Goal: Task Accomplishment & Management: Use online tool/utility

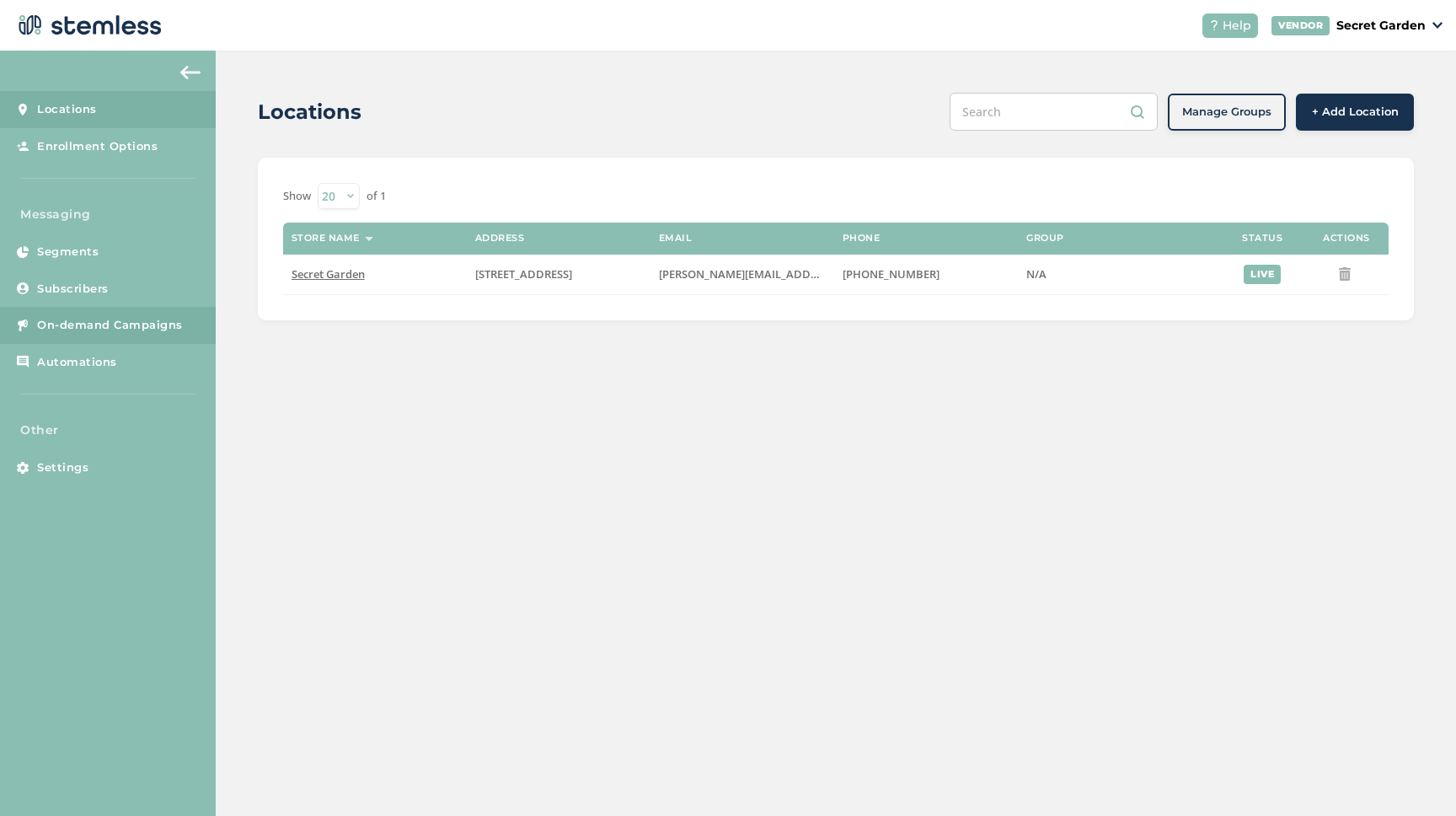
click at [109, 321] on span "On-demand Campaigns" at bounding box center [110, 325] width 146 height 17
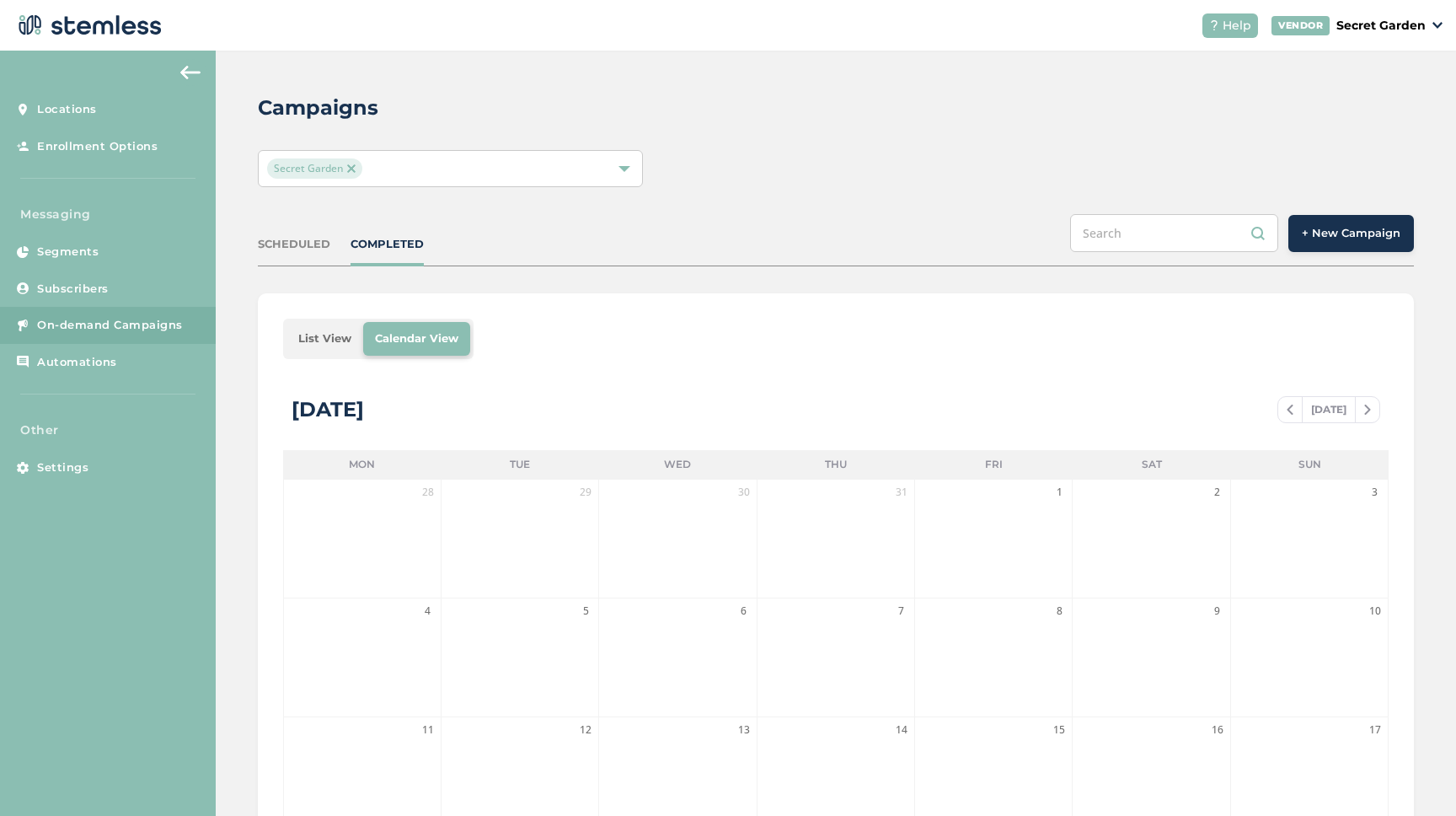
click at [1344, 232] on span "+ New Campaign" at bounding box center [1350, 233] width 98 height 17
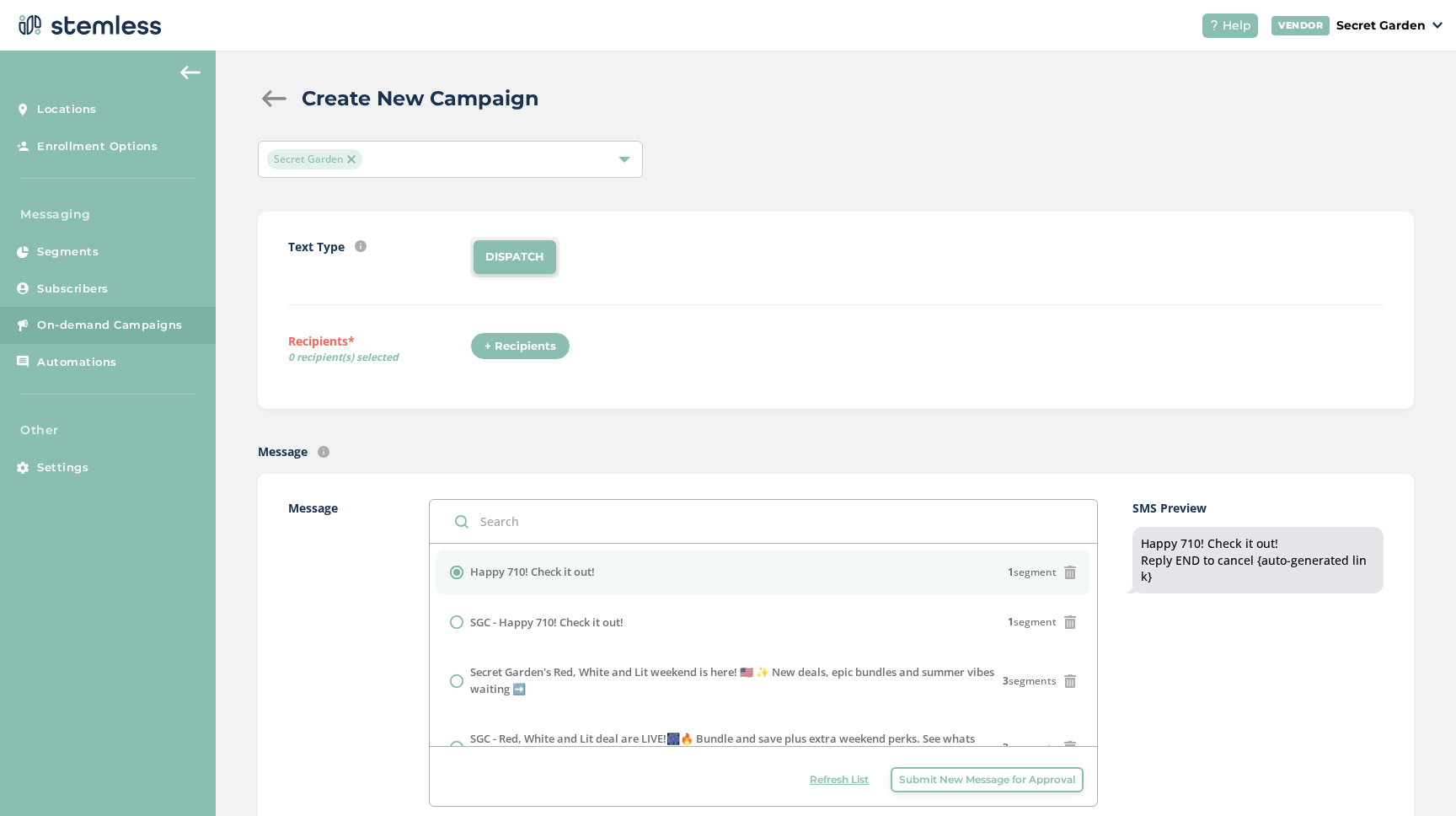
scroll to position [80, 0]
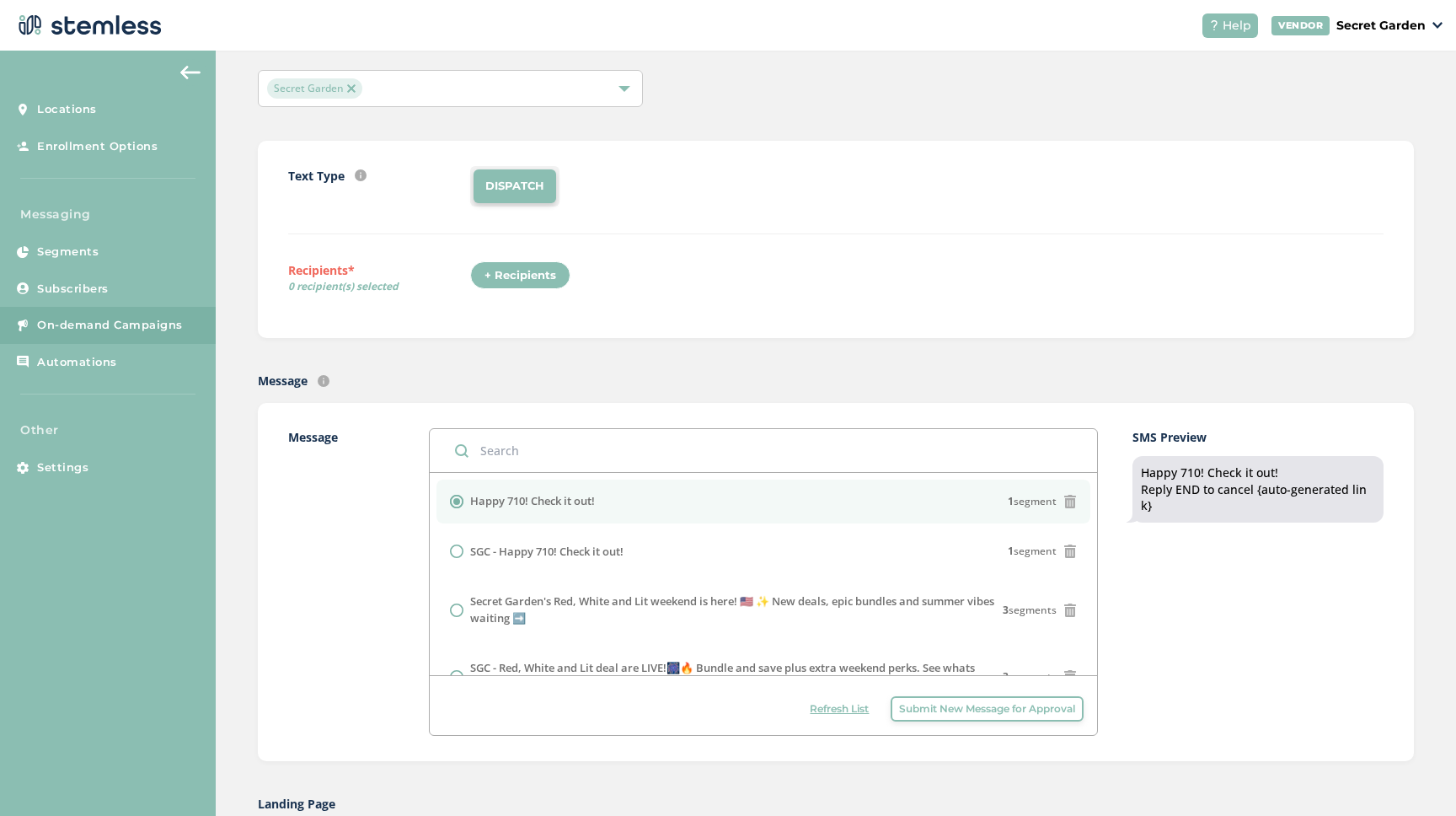
click at [544, 439] on input "text" at bounding box center [764, 450] width 668 height 43
click at [544, 440] on input "text" at bounding box center [764, 450] width 668 height 43
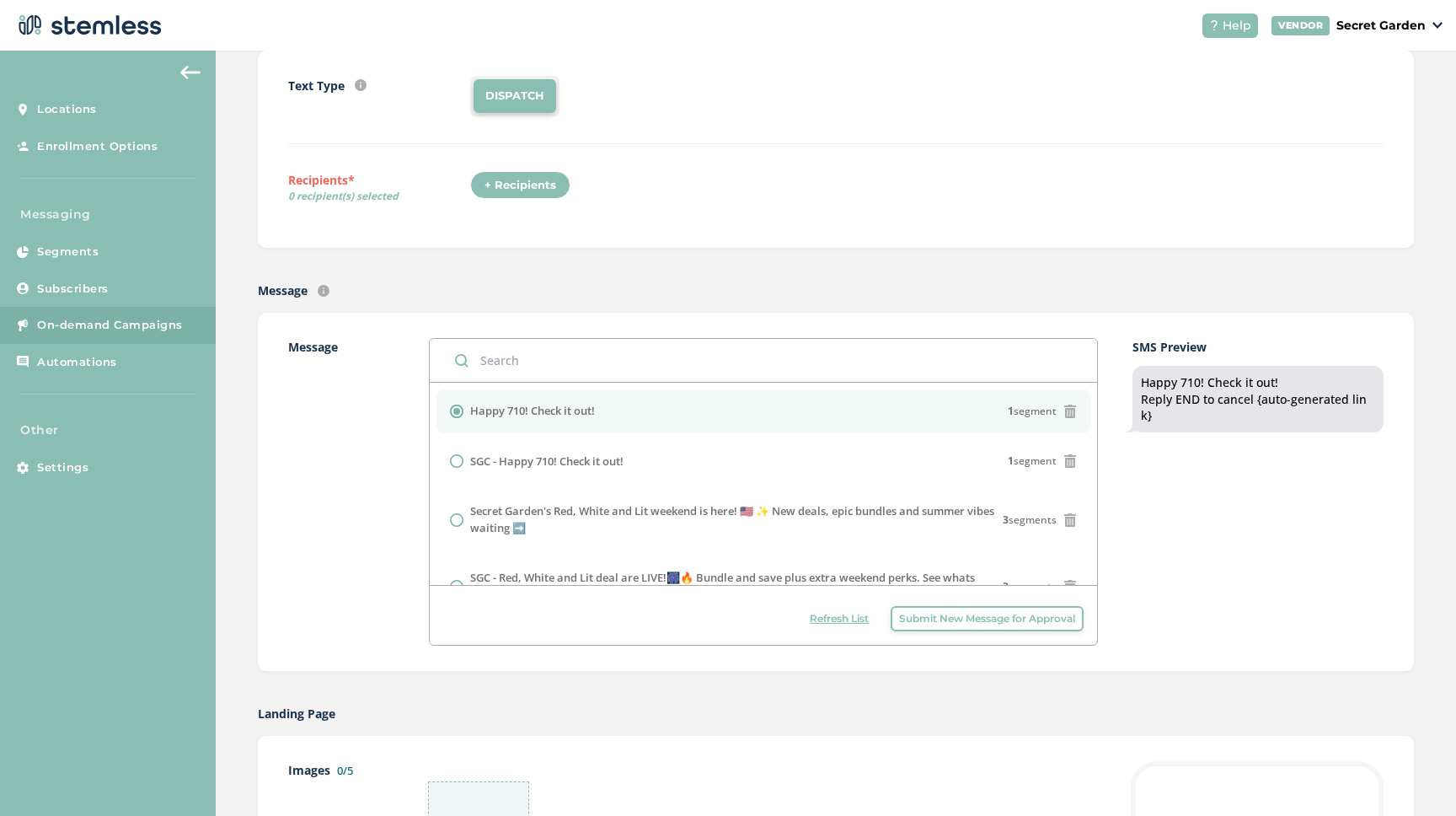
scroll to position [169, 0]
type input "S"
radio input "false"
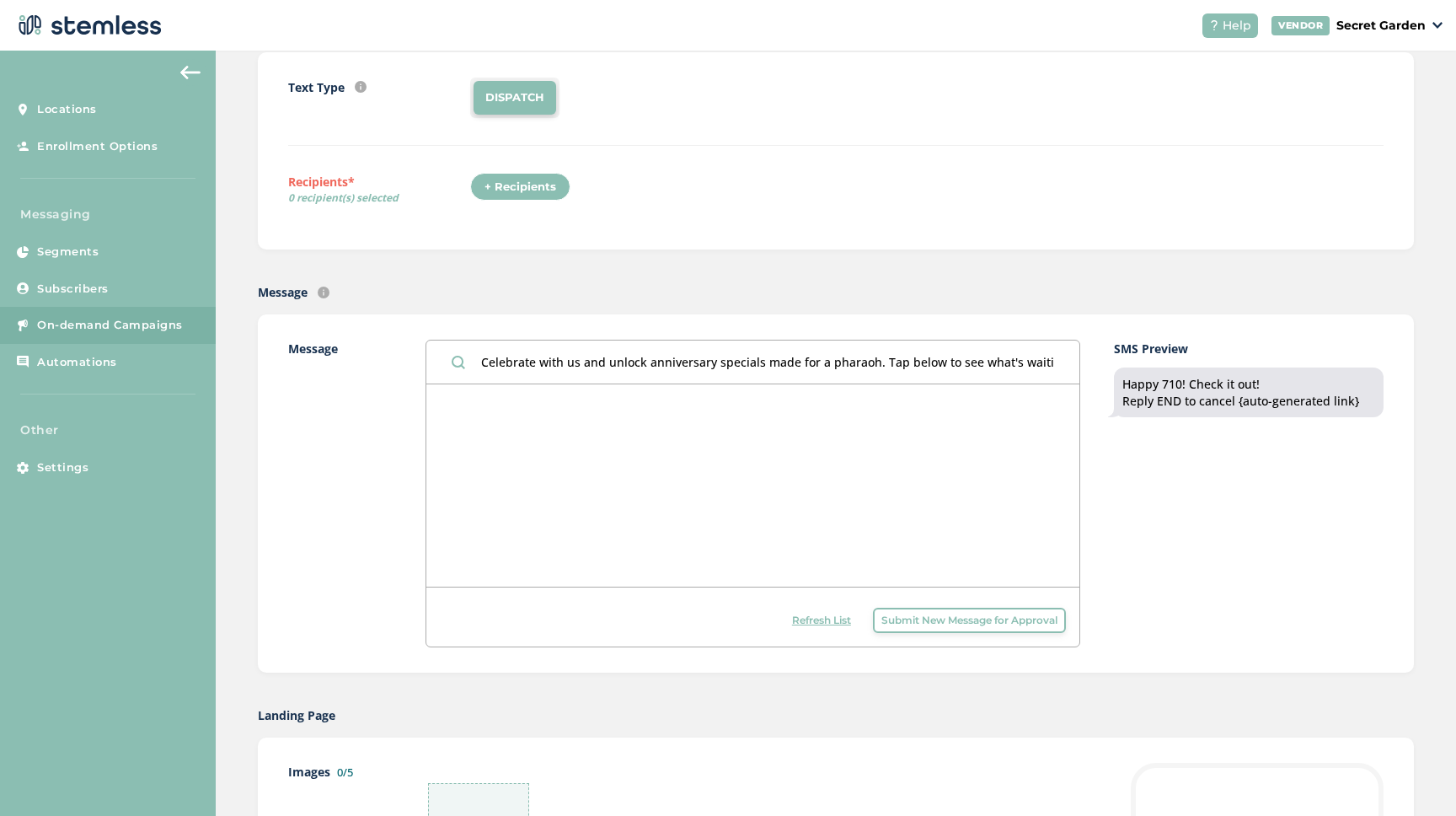
scroll to position [0, 133]
type input "Secret Garden Turns 6! Celebrate with us and unlock anniversary specials made f…"
click at [941, 620] on span "Submit New Message for Approval" at bounding box center [969, 620] width 176 height 15
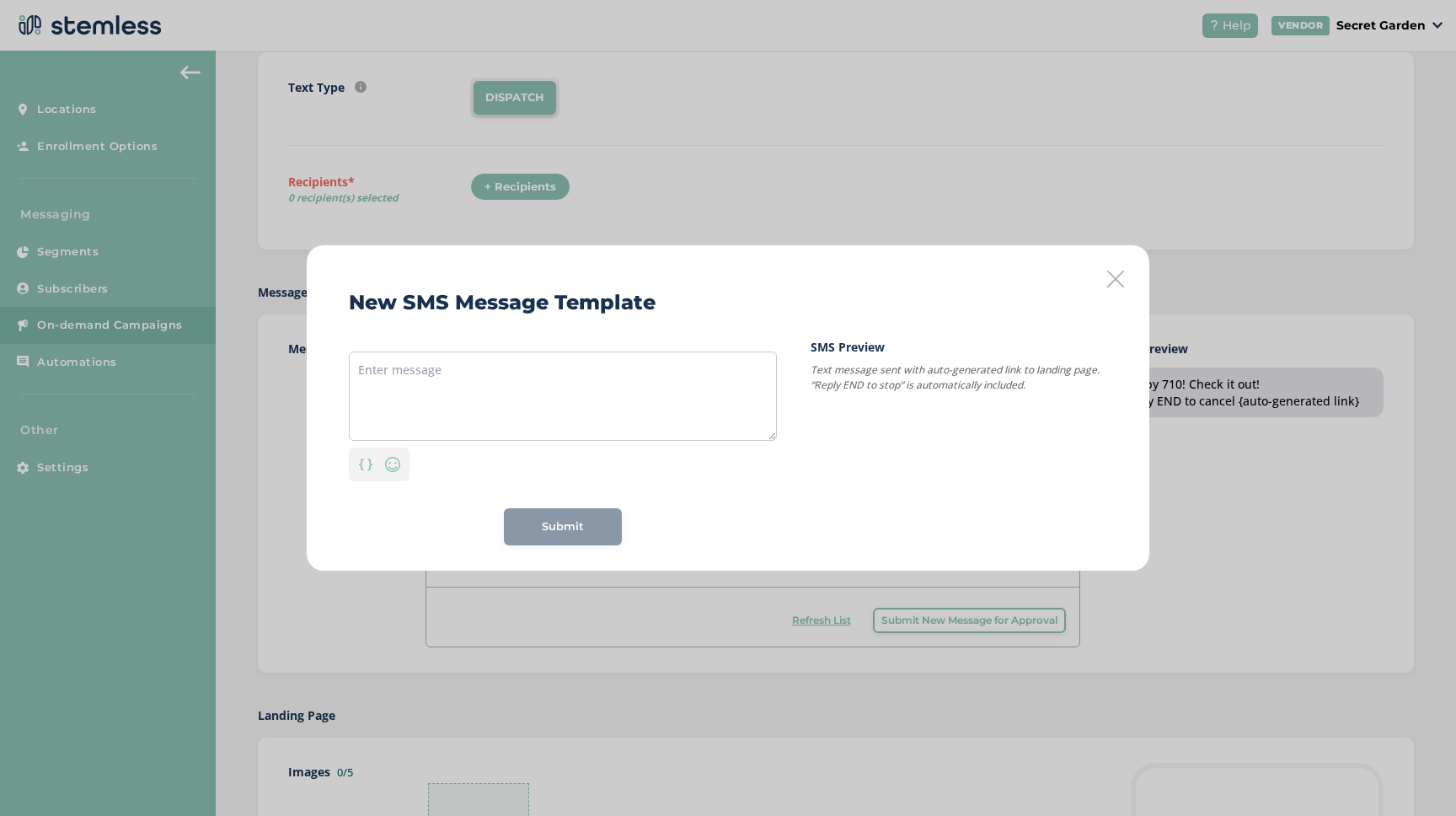
click at [1117, 281] on icon at bounding box center [1115, 278] width 17 height 17
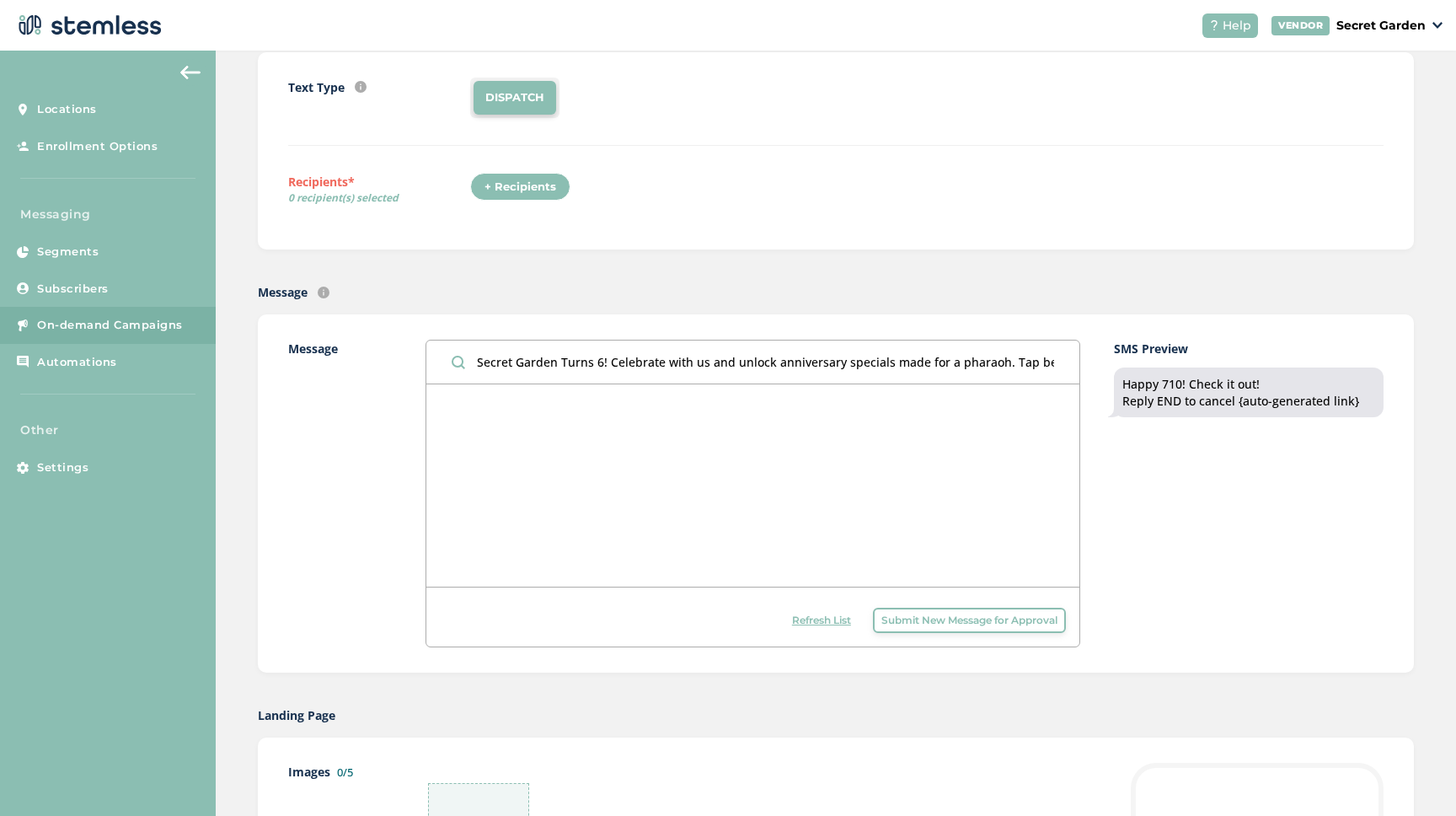
click at [772, 362] on input "Secret Garden Turns 6! Celebrate with us and unlock anniversary specials made f…" at bounding box center [753, 362] width 653 height 43
click at [1000, 616] on span "Submit New Message for Approval" at bounding box center [969, 620] width 176 height 15
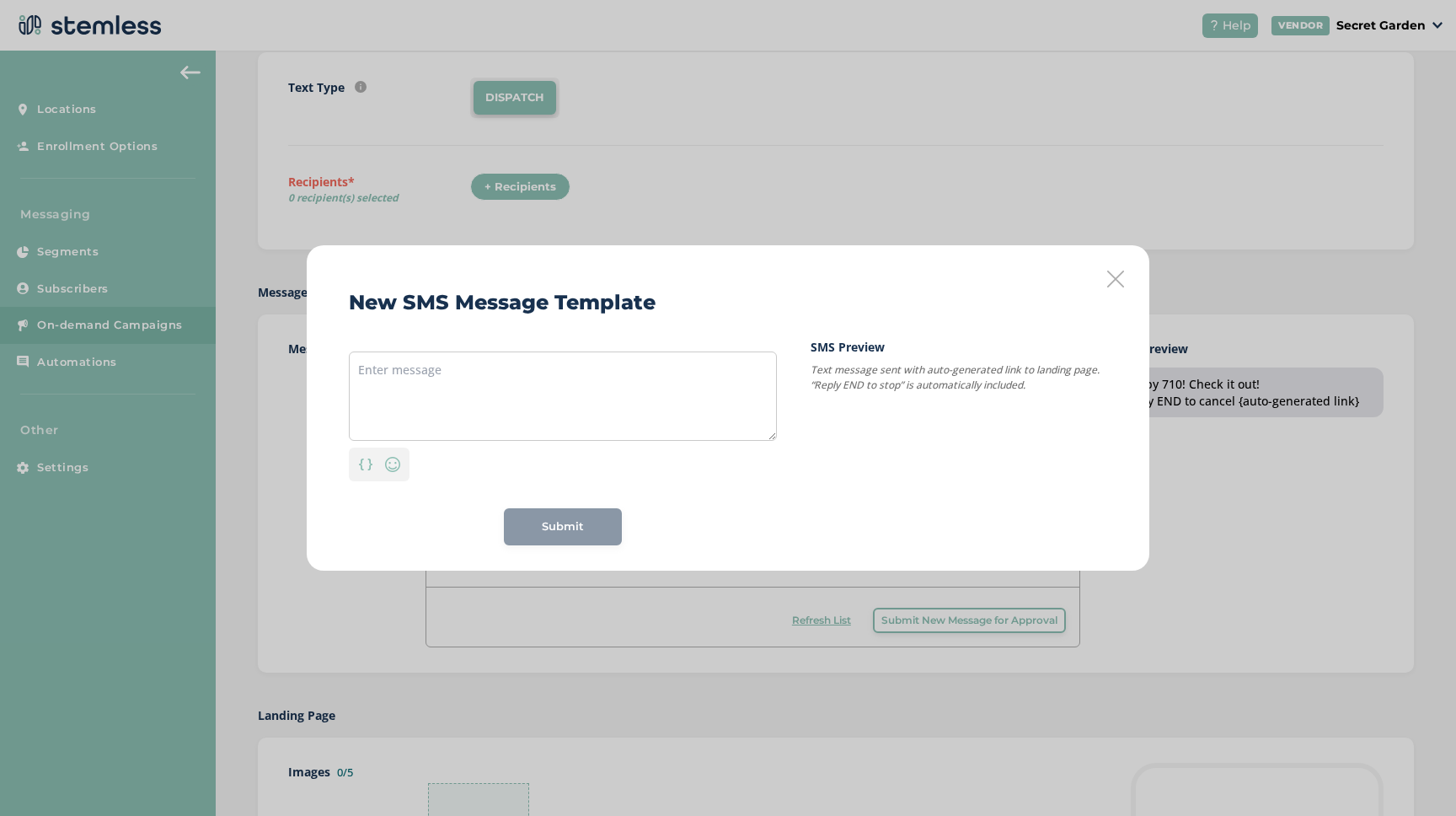
click at [520, 344] on div "Personalization Emoji Submit" at bounding box center [562, 441] width 428 height 208
click at [507, 375] on textarea at bounding box center [562, 395] width 428 height 90
paste textarea "Secret Garden Turns 6! Celebrate with us and unlock anniversary specials made f…"
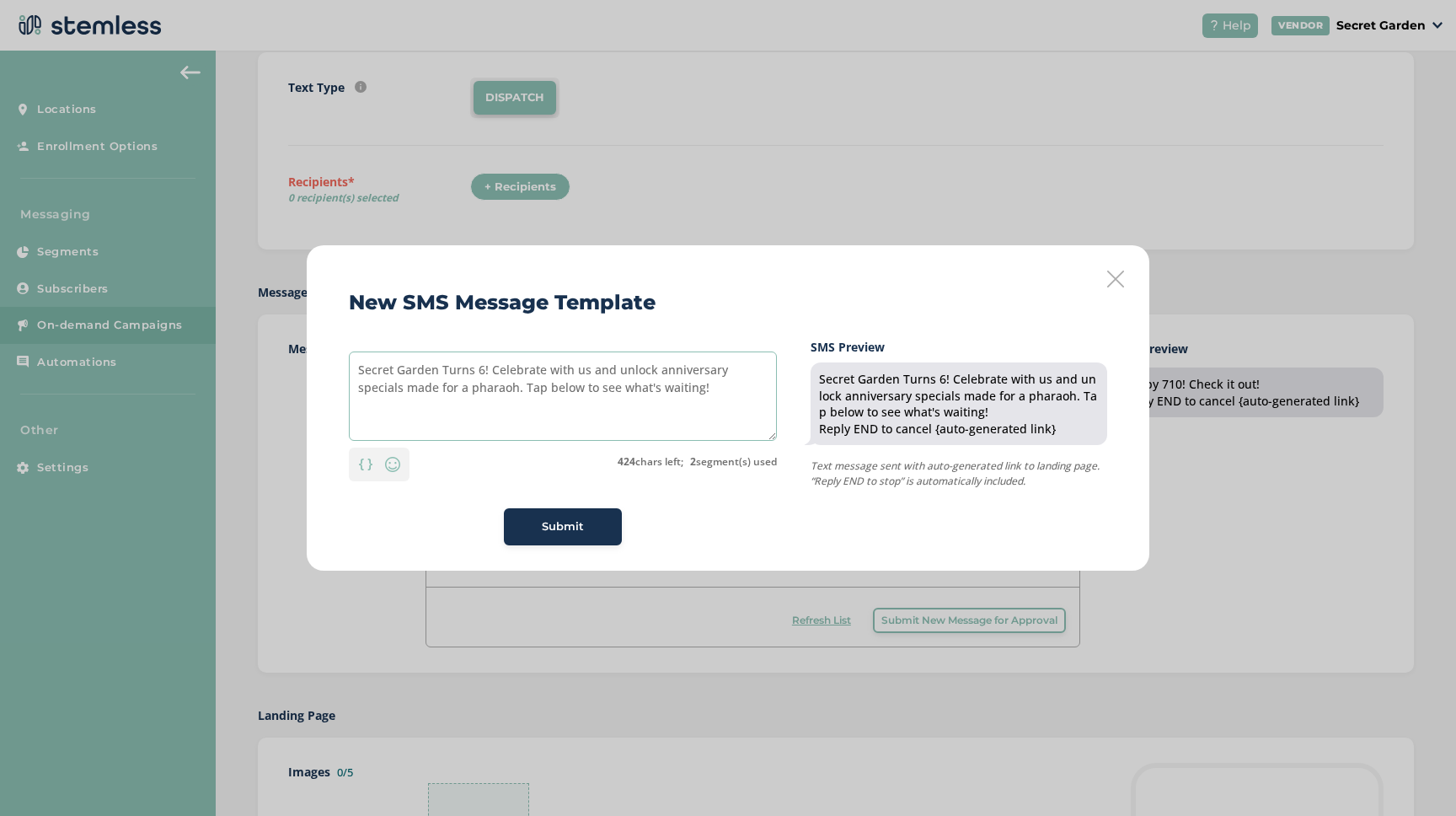
click at [473, 388] on textarea "Secret Garden Turns 6! Celebrate with us and unlock anniversary specials made f…" at bounding box center [562, 395] width 428 height 90
type textarea "Secret Garden Turns 6! Celebrate with us and unlock anniversary specials made f…"
click at [553, 527] on span "Submit" at bounding box center [563, 526] width 42 height 17
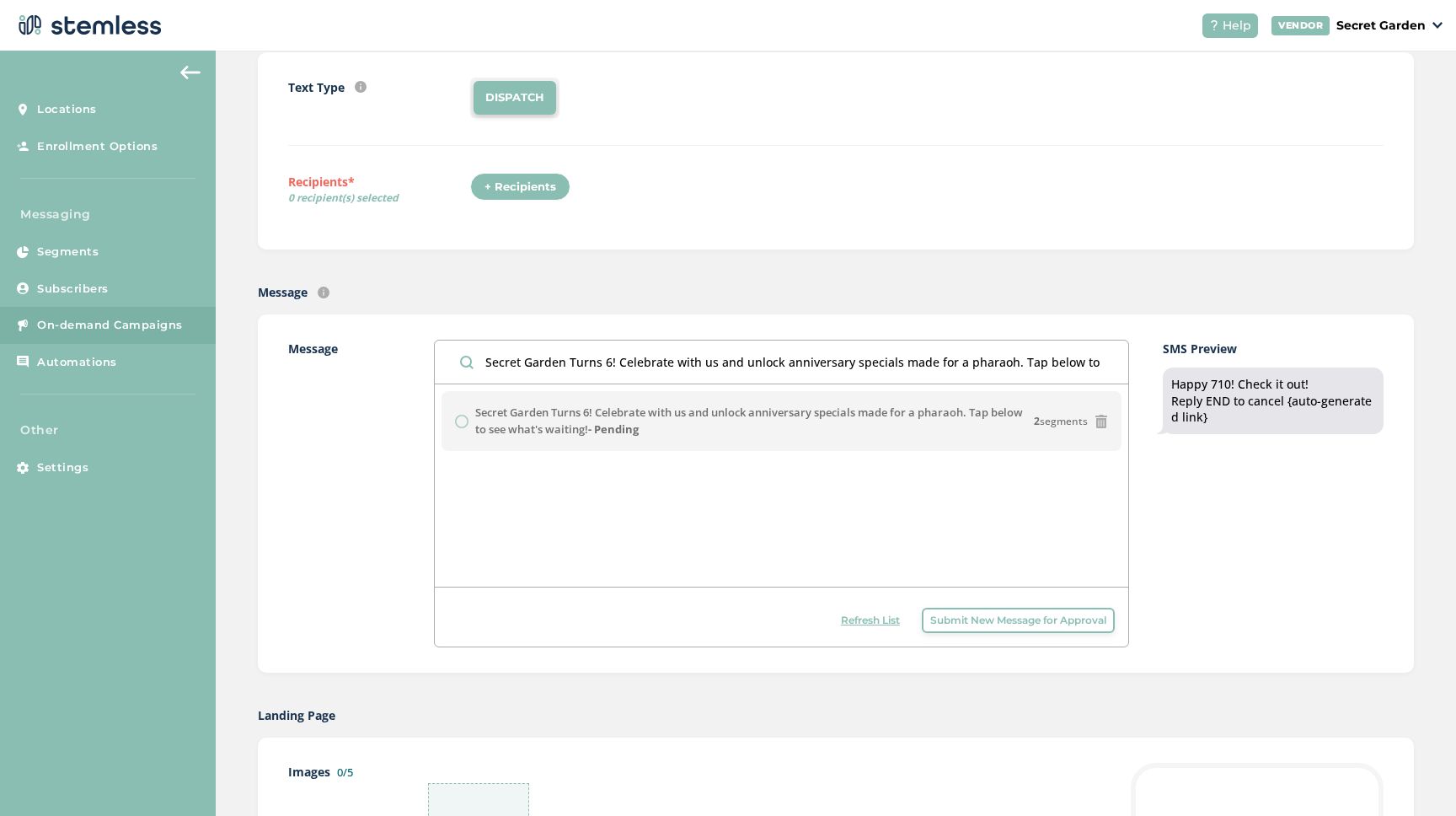
click at [999, 631] on button "Submit New Message for Approval" at bounding box center [1018, 620] width 193 height 25
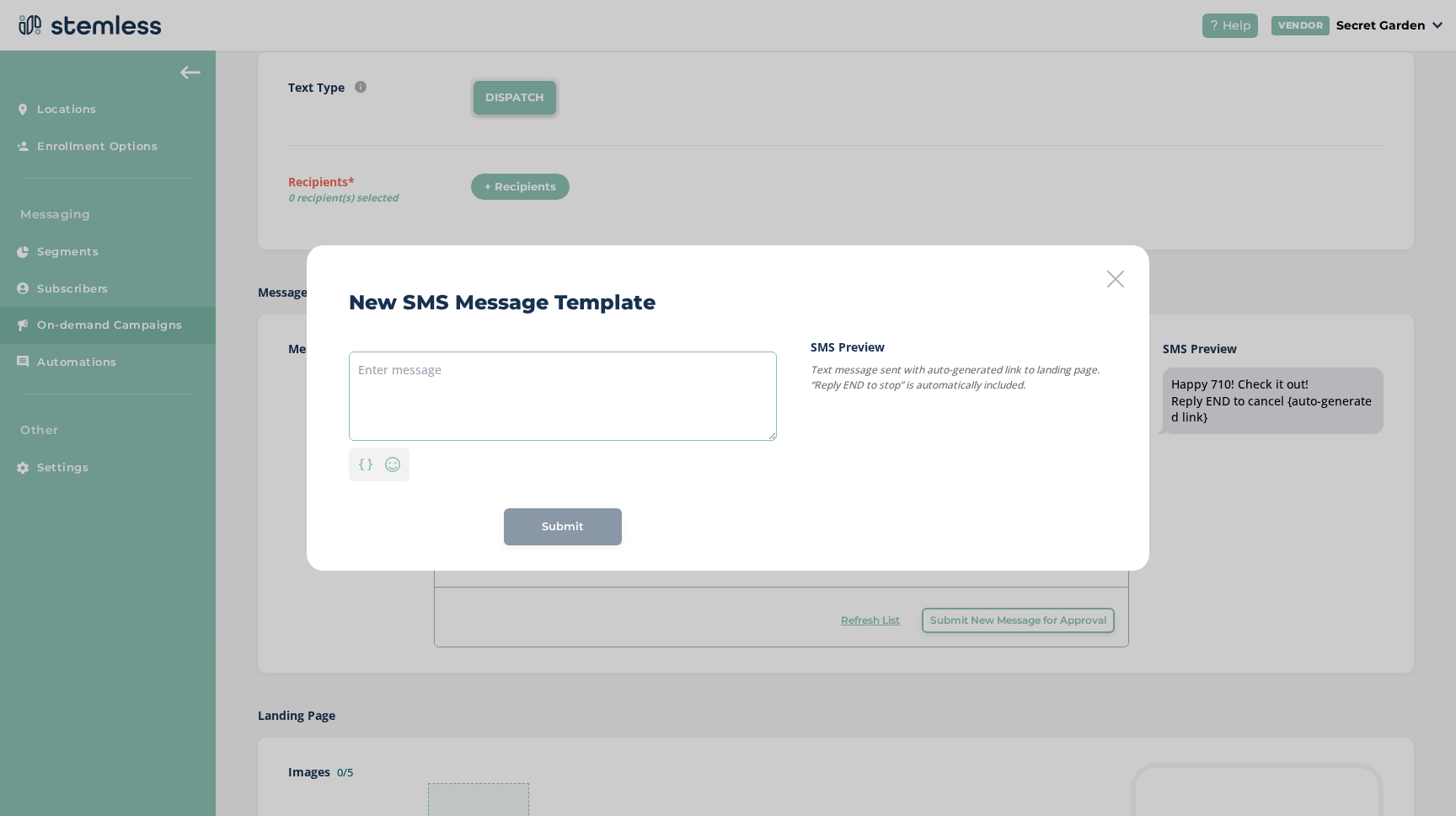
click at [411, 376] on textarea at bounding box center [562, 395] width 428 height 90
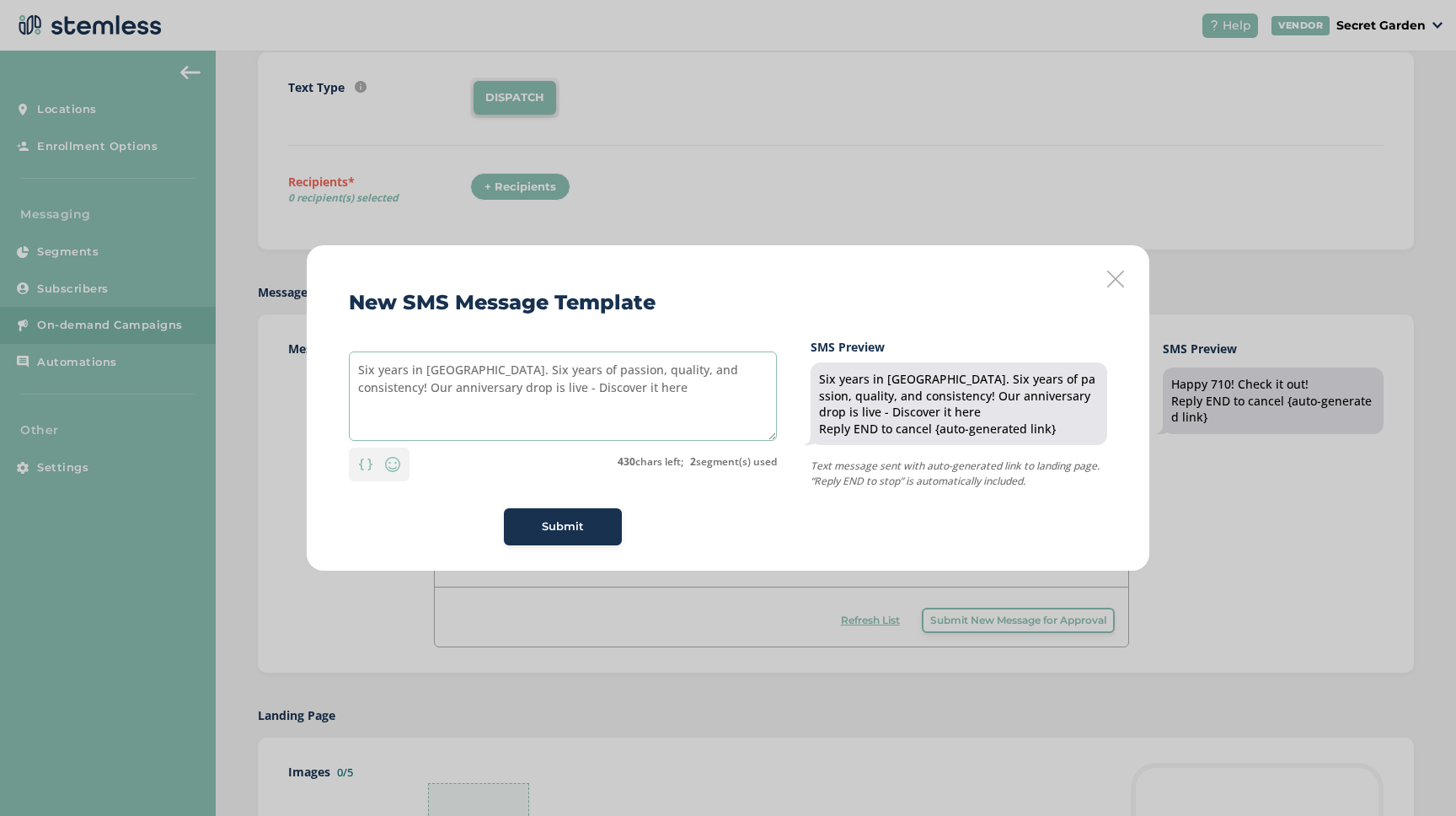
type textarea "Six years in [GEOGRAPHIC_DATA]. Six years of passion, quality, and consistency!…"
click at [579, 522] on span "Submit" at bounding box center [563, 526] width 42 height 17
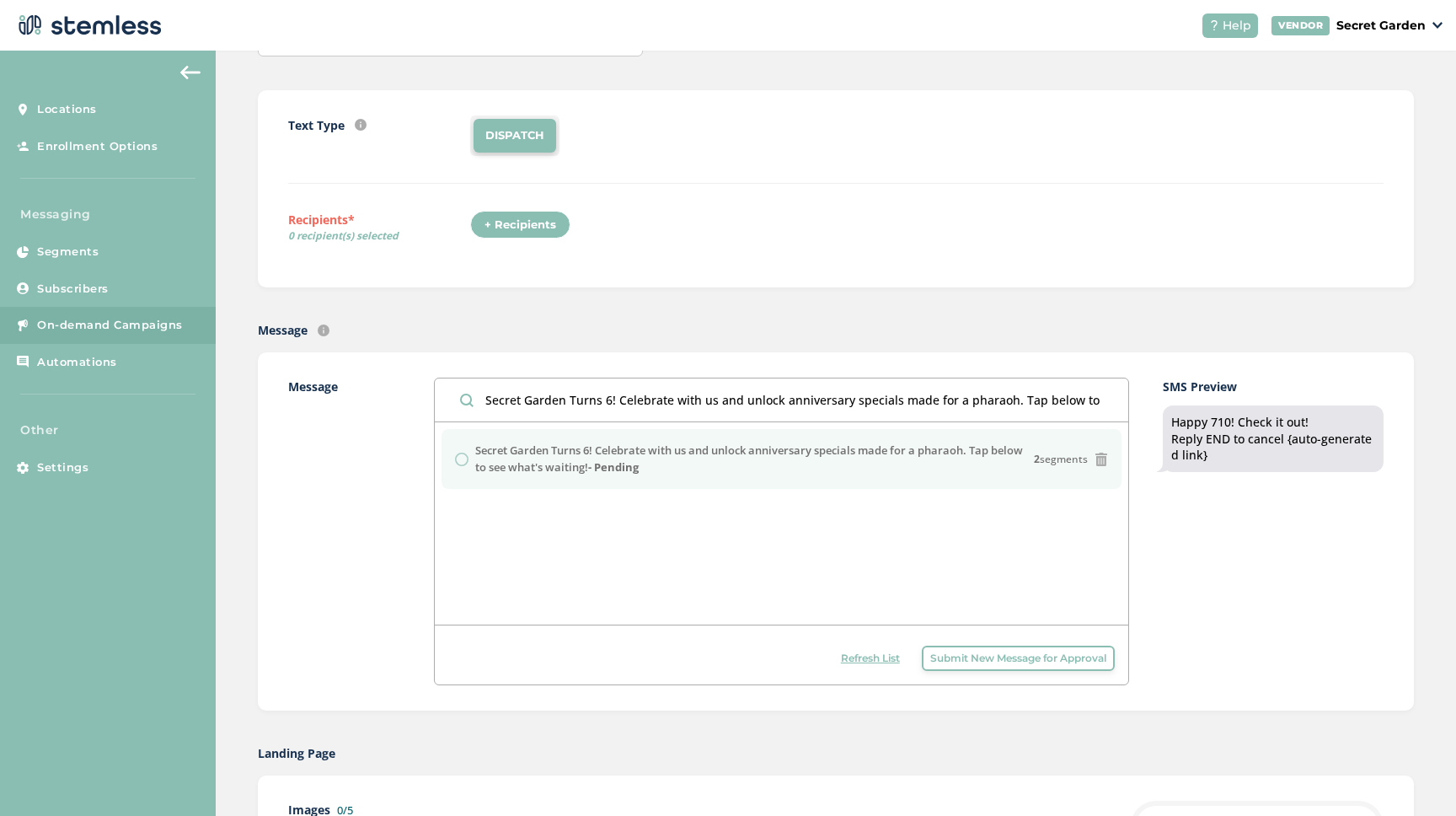
scroll to position [334, 0]
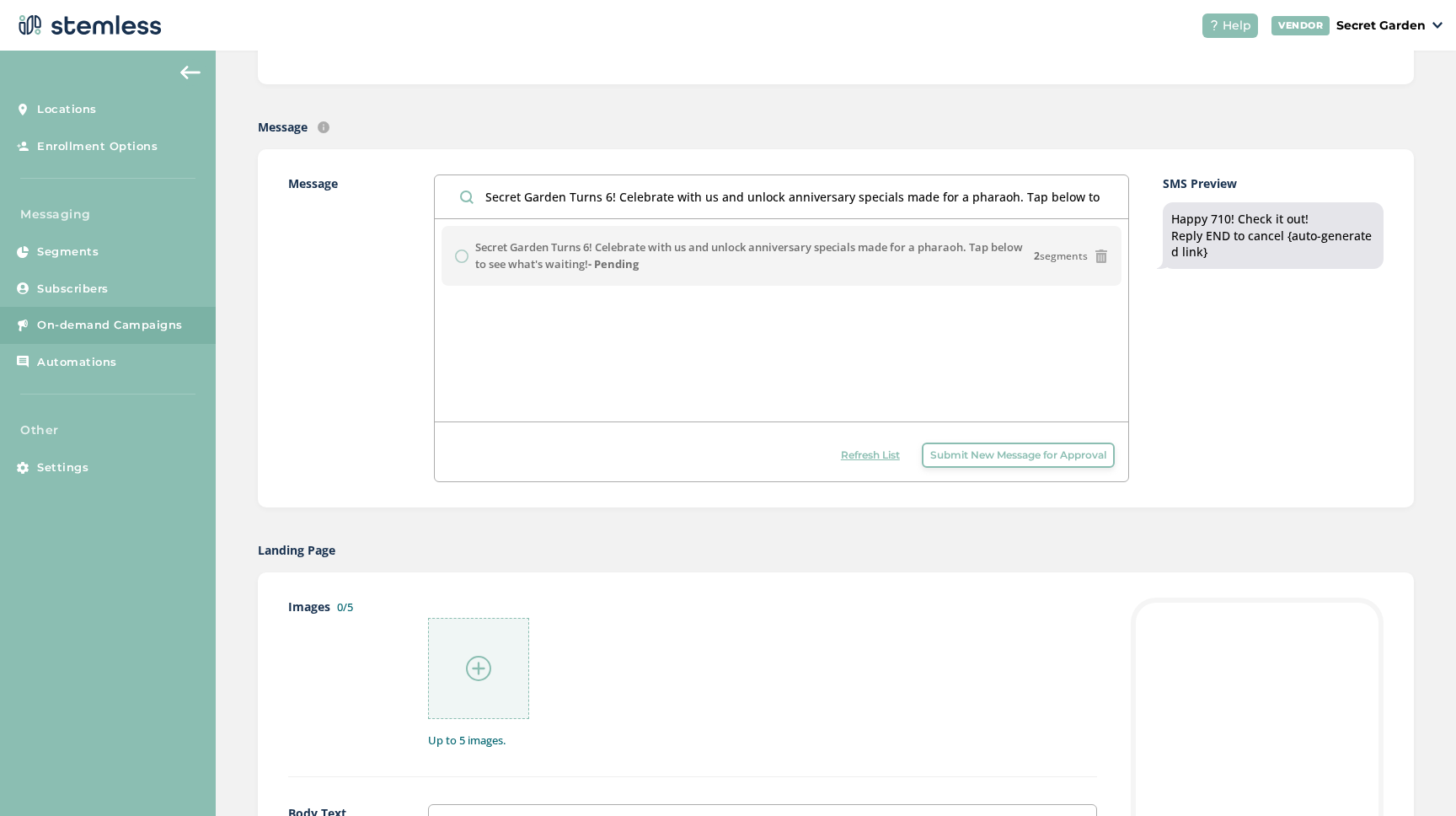
click at [83, 322] on span "On-demand Campaigns" at bounding box center [110, 325] width 146 height 17
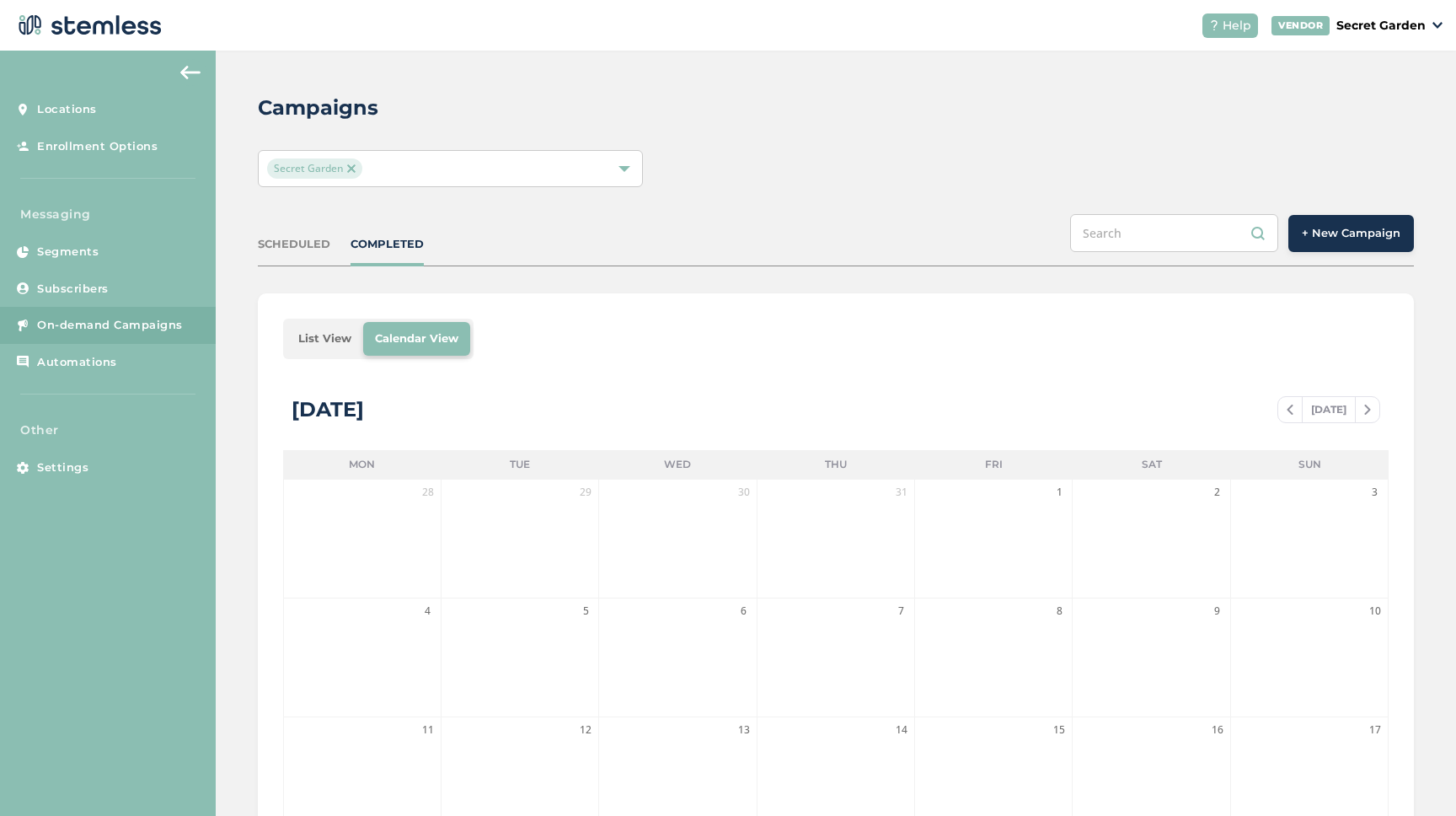
click at [1378, 240] on span "+ New Campaign" at bounding box center [1350, 233] width 98 height 17
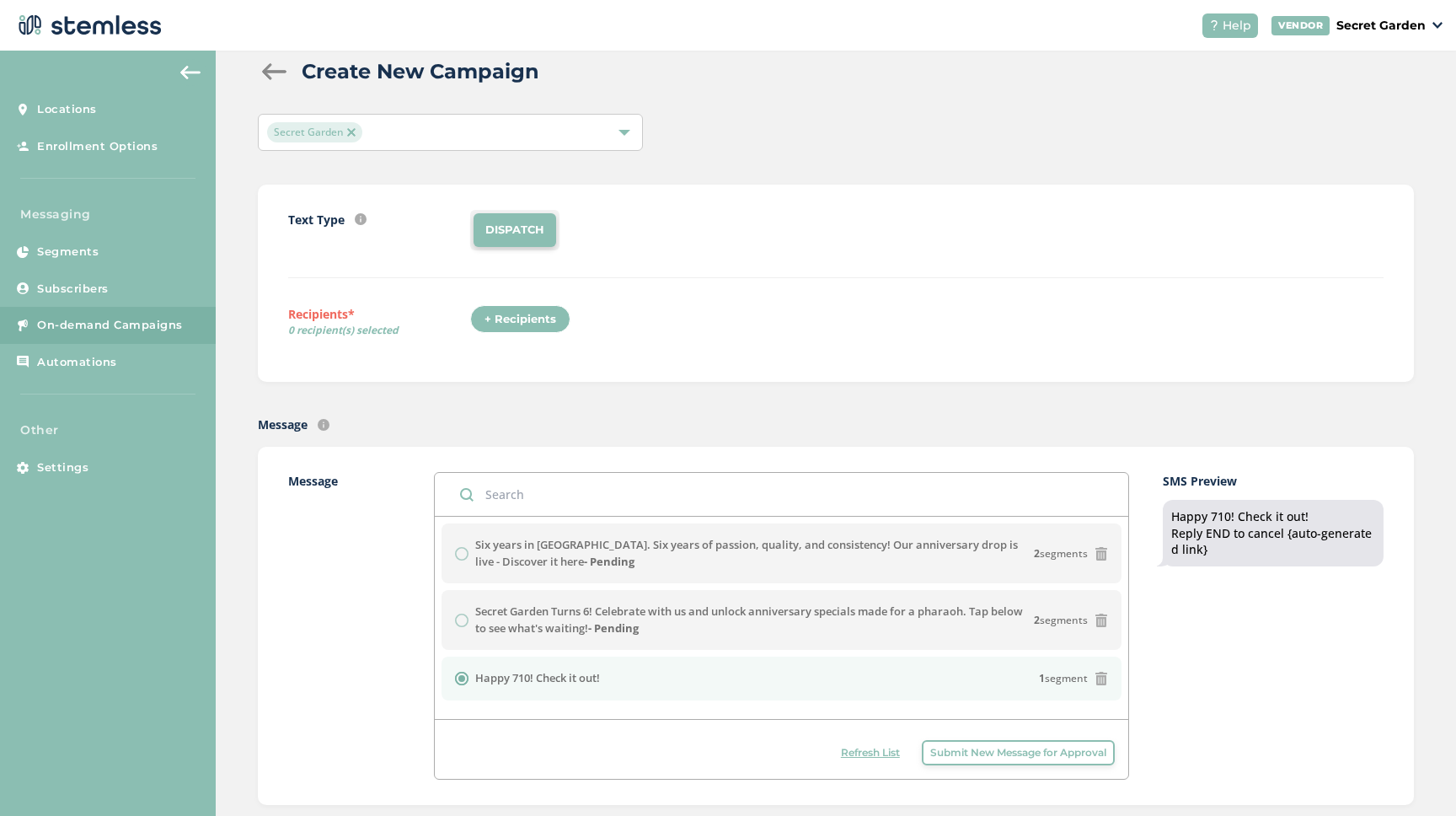
scroll to position [64, 0]
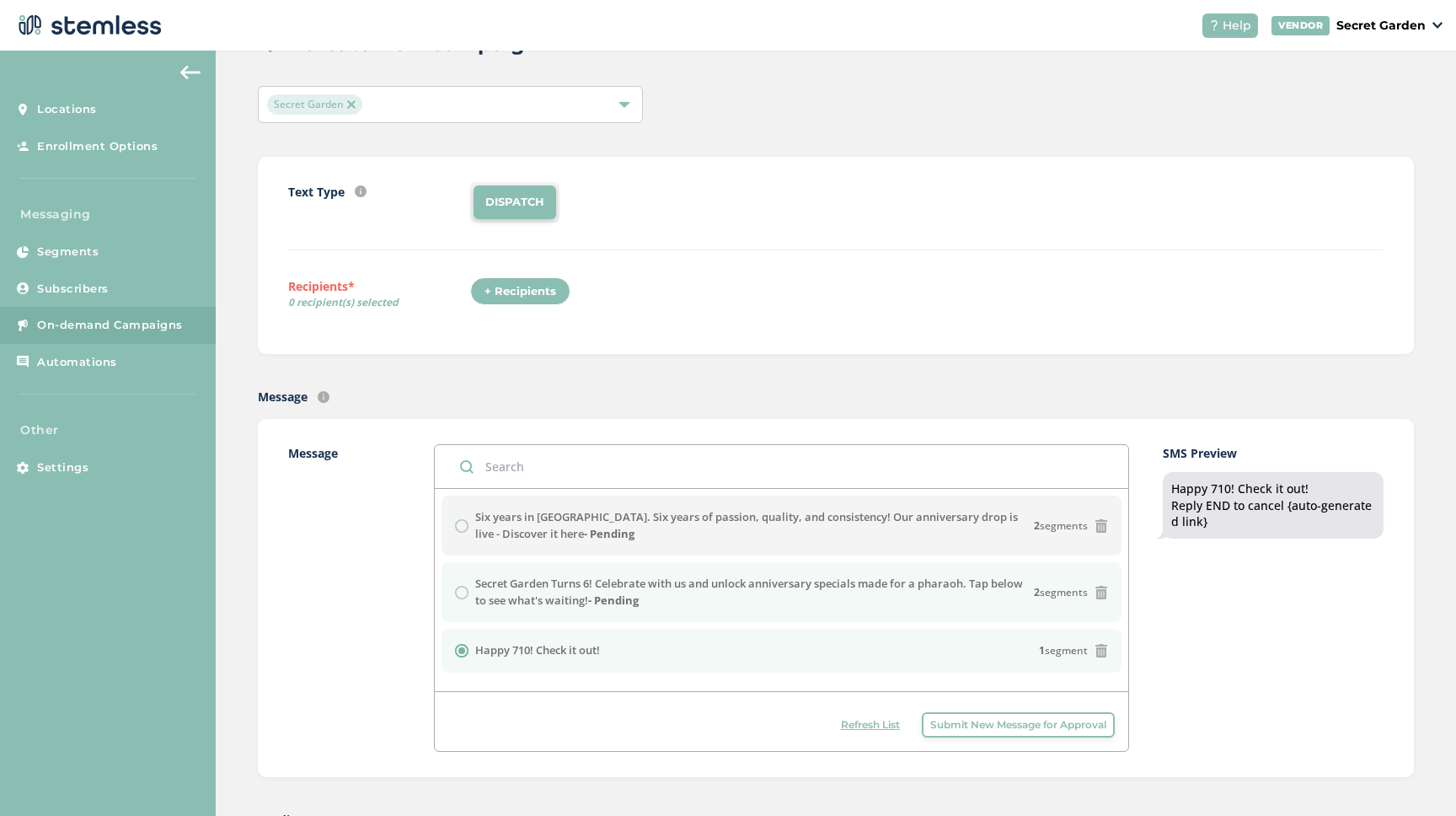
click at [467, 593] on div "Secret Garden Turns 6! Celebrate with us and unlock anniversary specials made f…" at bounding box center [782, 592] width 653 height 33
click at [464, 594] on div "Secret Garden Turns 6! Celebrate with us and unlock anniversary specials made f…" at bounding box center [782, 592] width 653 height 33
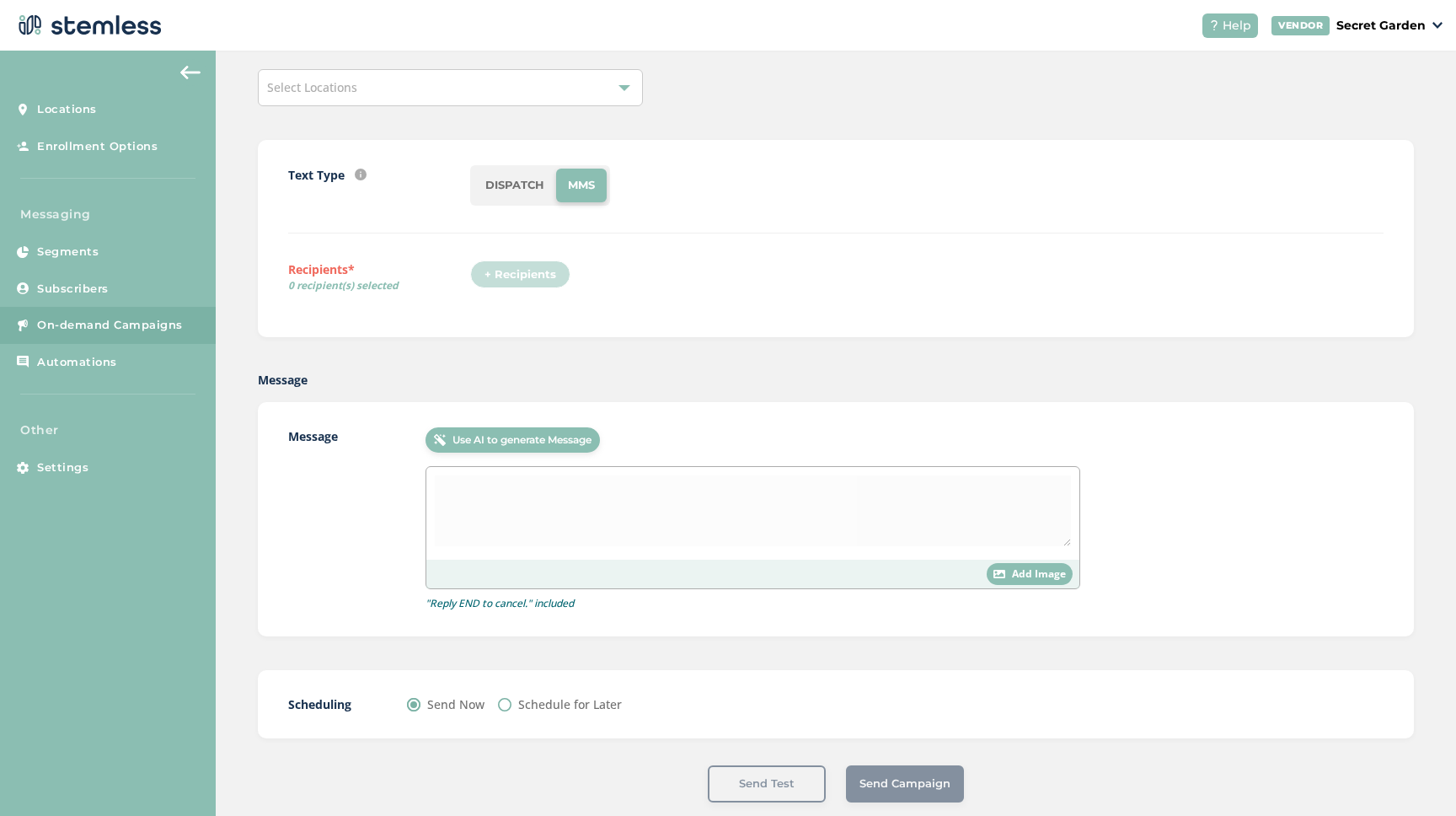
scroll to position [109, 0]
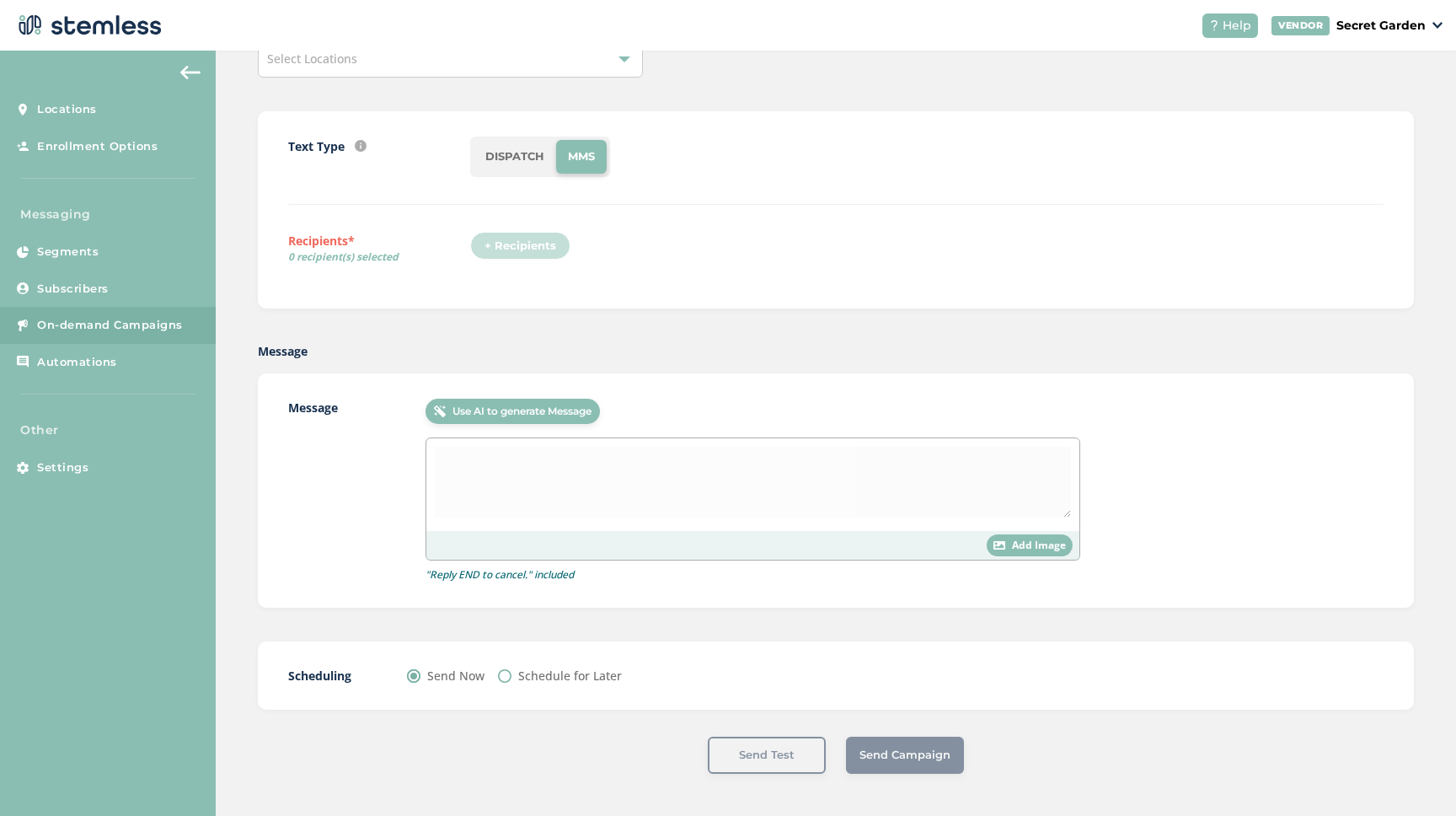
click at [540, 473] on div at bounding box center [753, 484] width 653 height 93
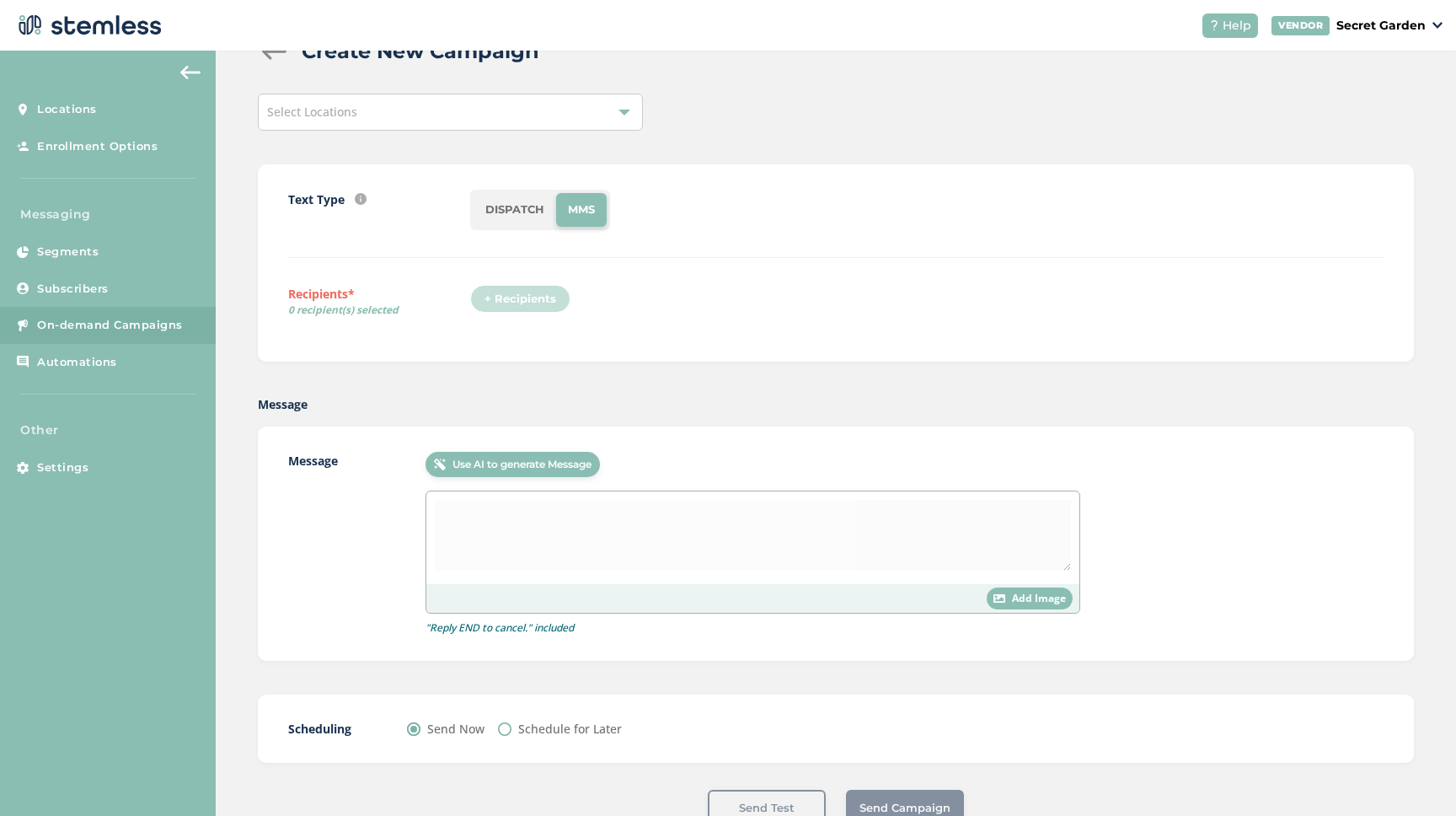
scroll to position [0, 0]
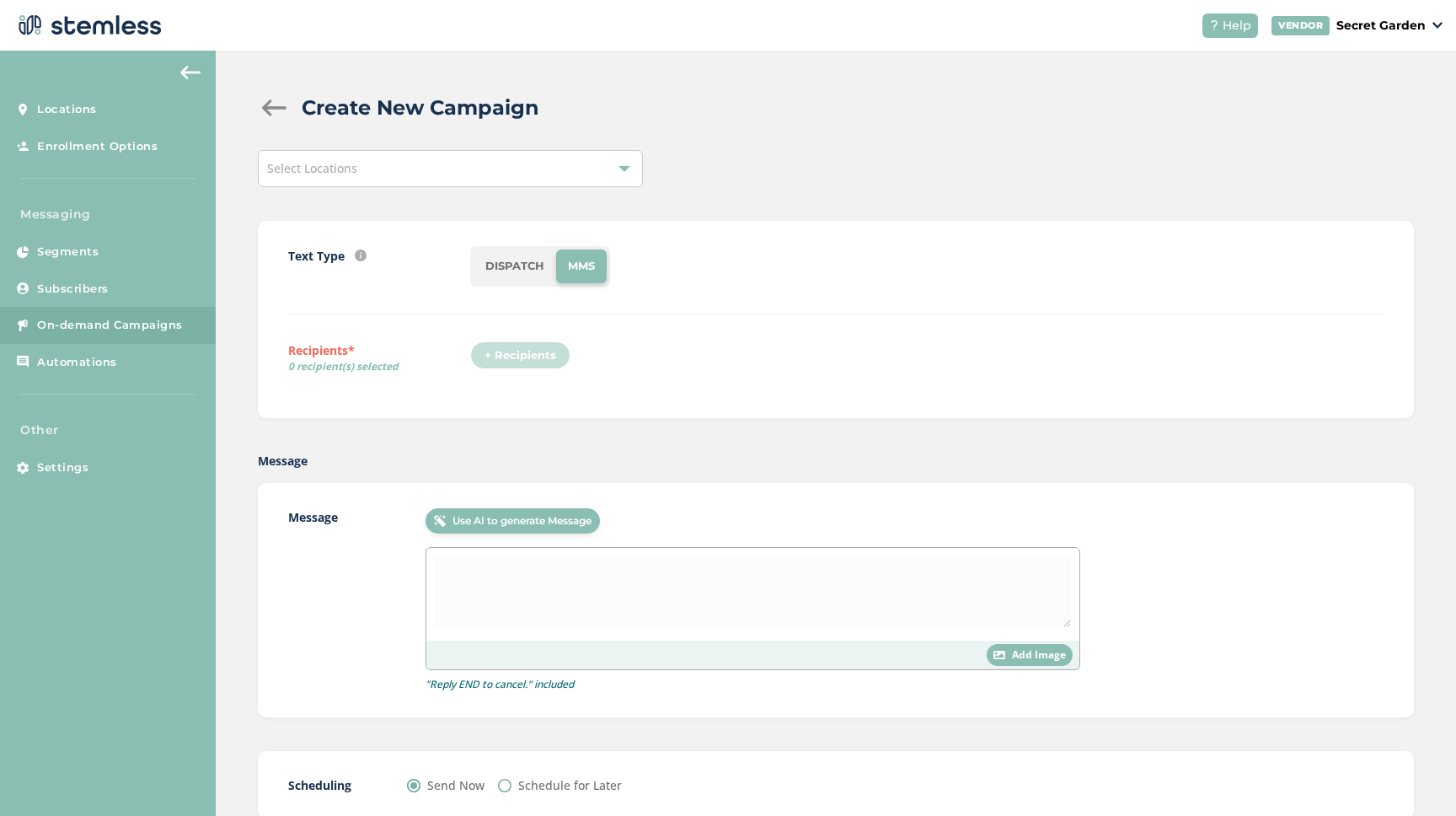
click at [499, 369] on div "+ Recipients" at bounding box center [525, 361] width 110 height 39
click at [509, 351] on div "+ Recipients" at bounding box center [525, 361] width 110 height 39
click at [112, 315] on link "On-demand Campaigns" at bounding box center [108, 325] width 215 height 37
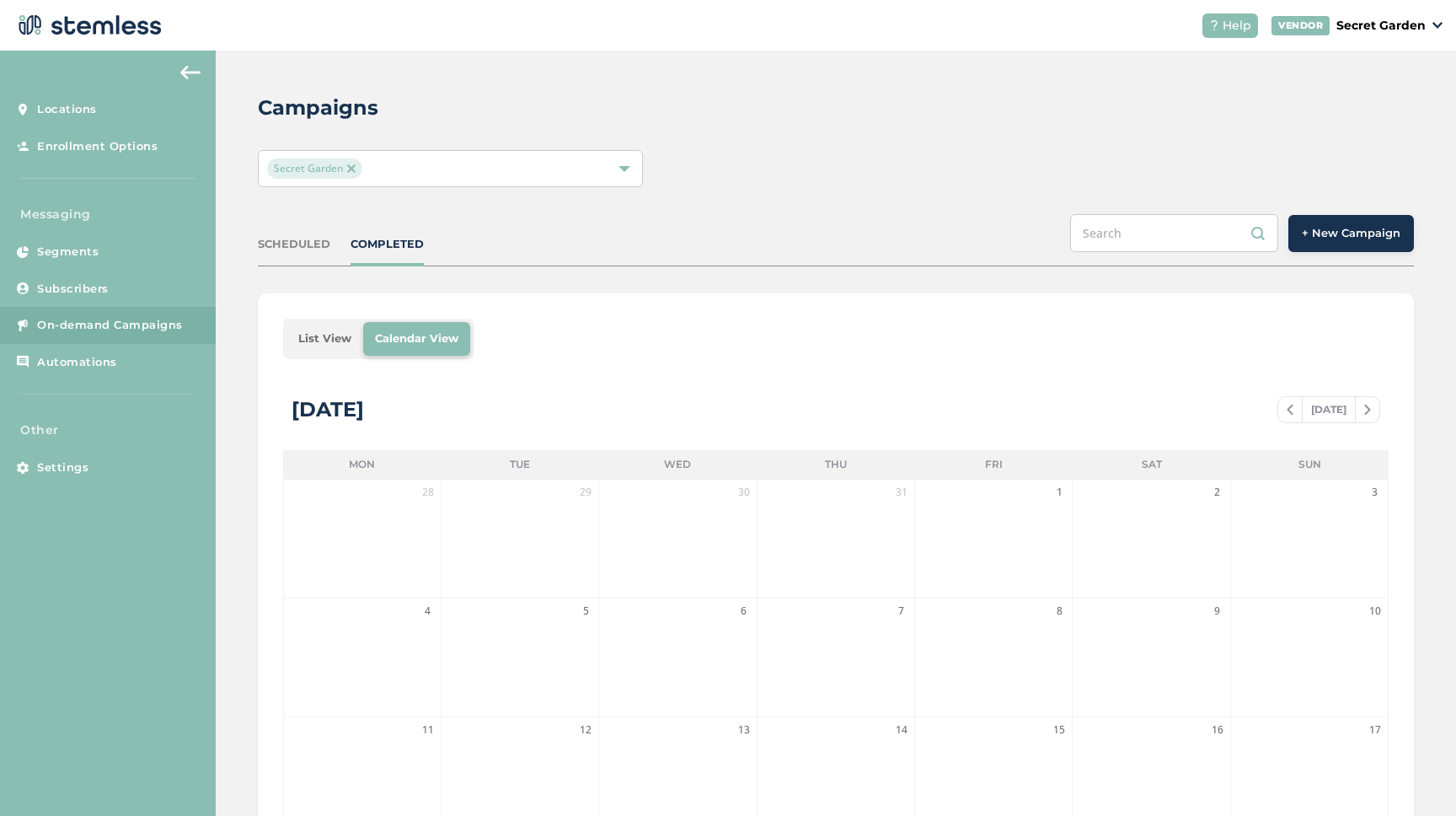
click at [1359, 230] on span "+ New Campaign" at bounding box center [1350, 233] width 98 height 17
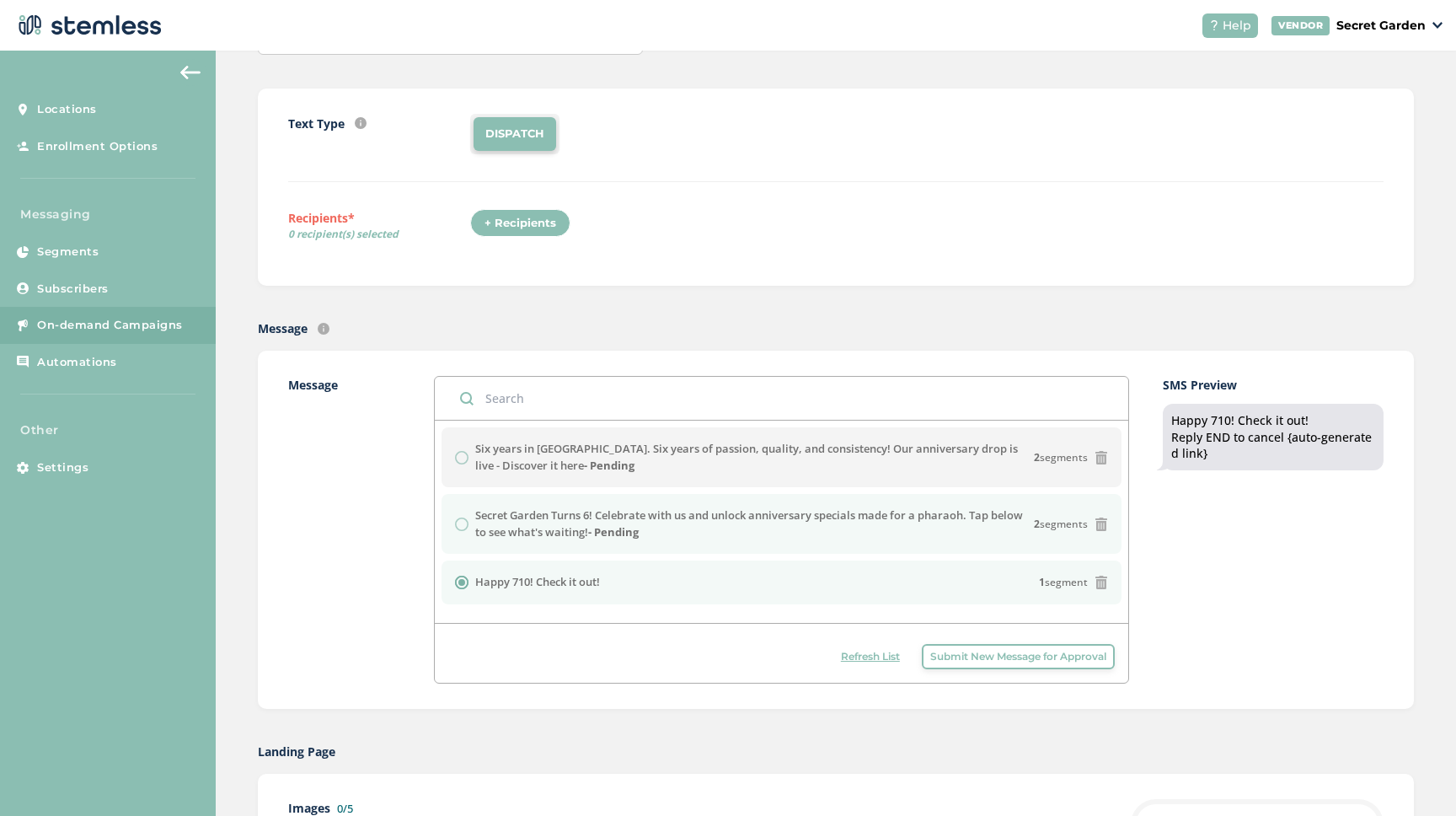
scroll to position [137, 0]
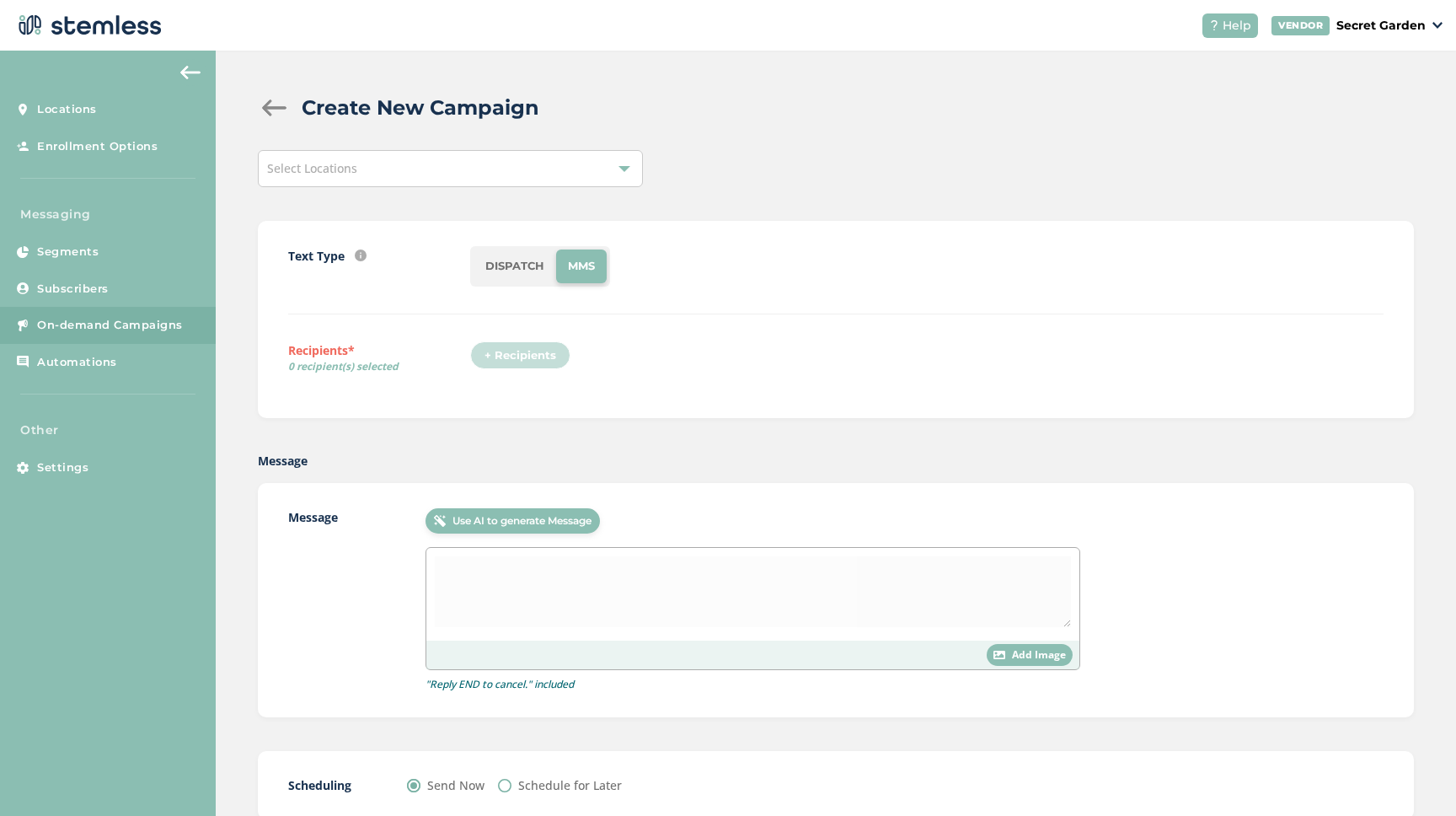
click at [65, 328] on span "On-demand Campaigns" at bounding box center [110, 325] width 146 height 17
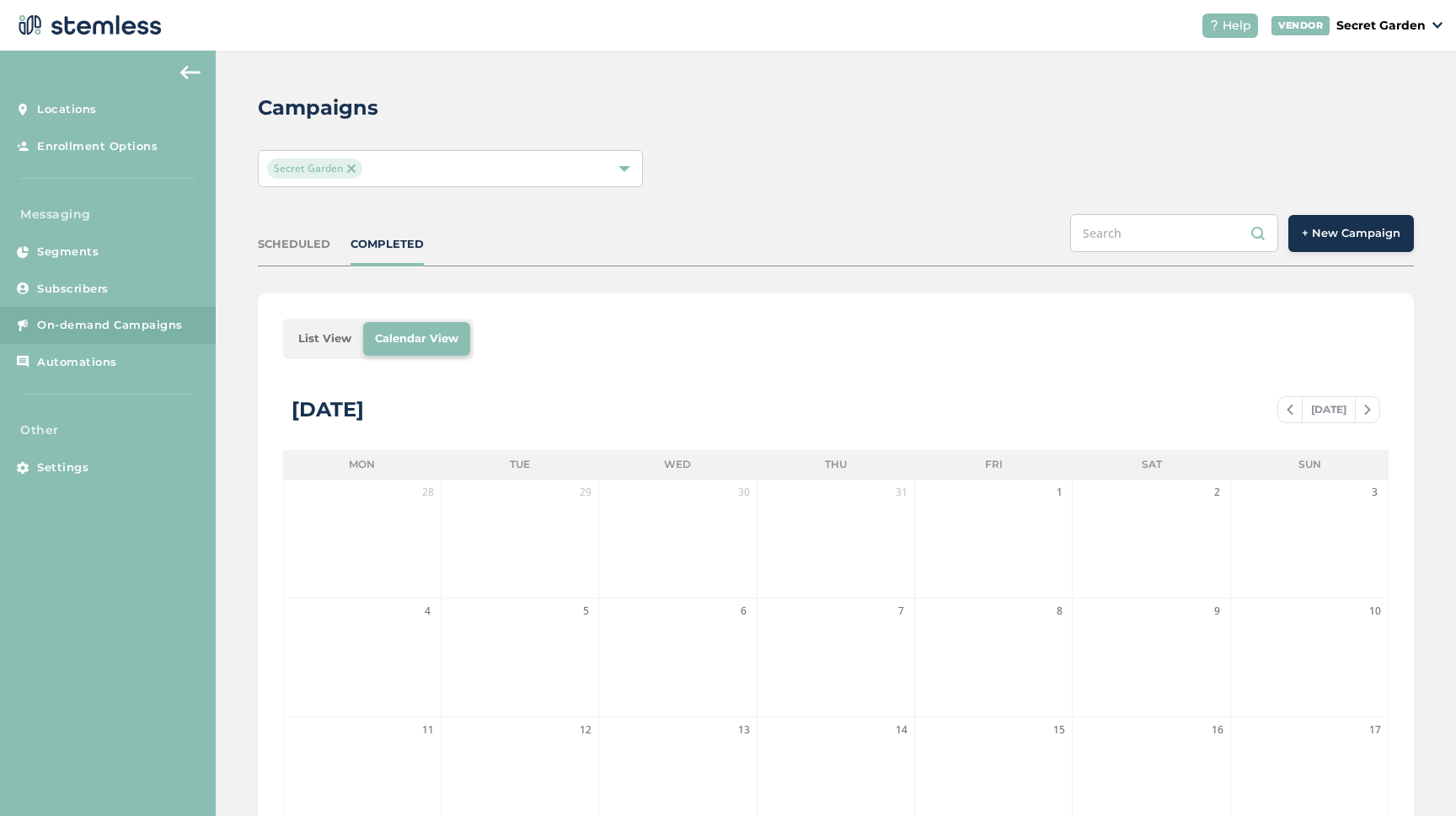
click at [1359, 231] on span "+ New Campaign" at bounding box center [1350, 233] width 98 height 17
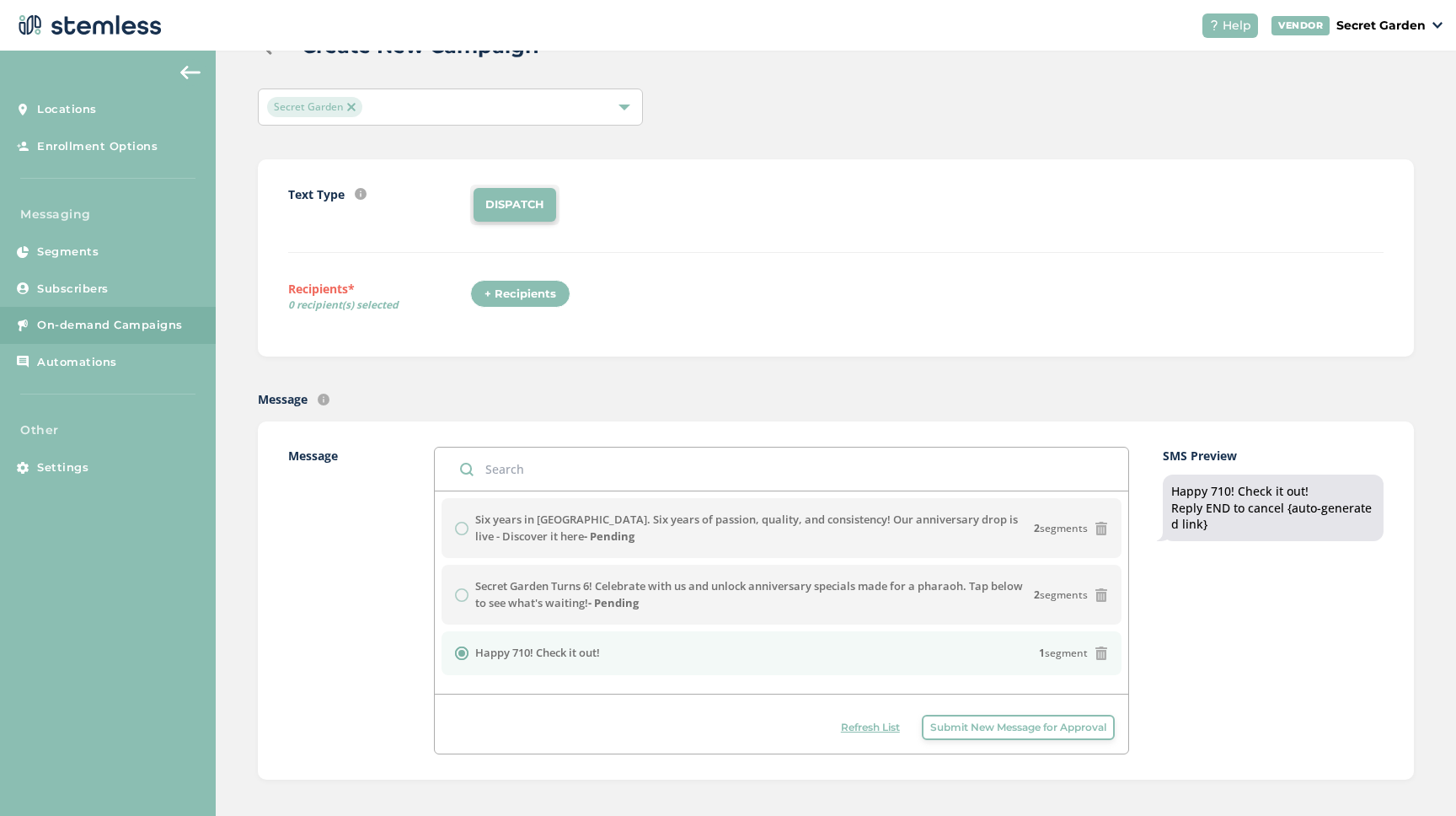
scroll to position [72, 0]
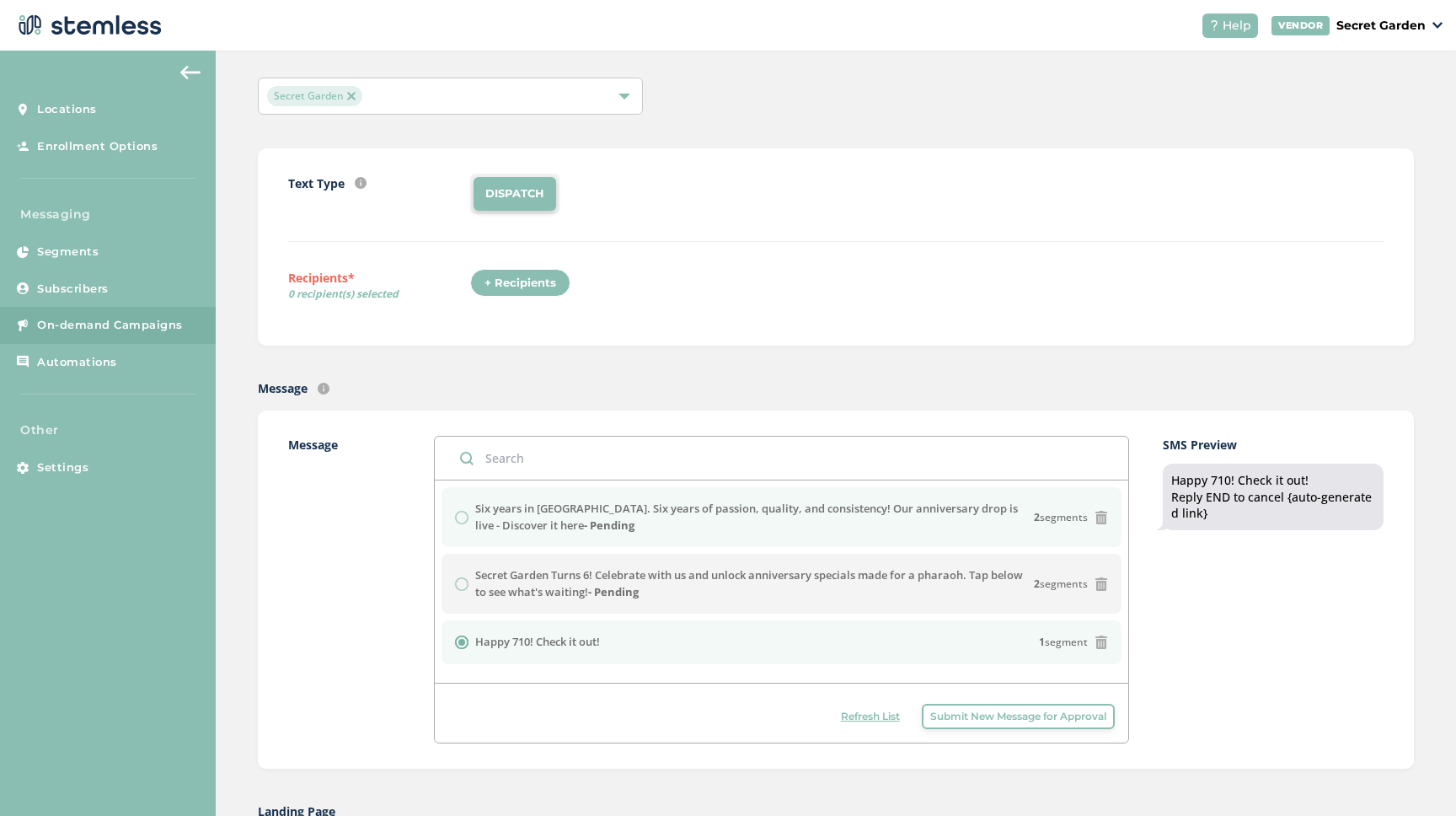
click at [461, 519] on div "Six years in Anchorage. Six years of passion, quality, and consistency! Our ann…" at bounding box center [782, 517] width 653 height 33
click at [466, 519] on div "Six years in Anchorage. Six years of passion, quality, and consistency! Our ann…" at bounding box center [782, 517] width 653 height 33
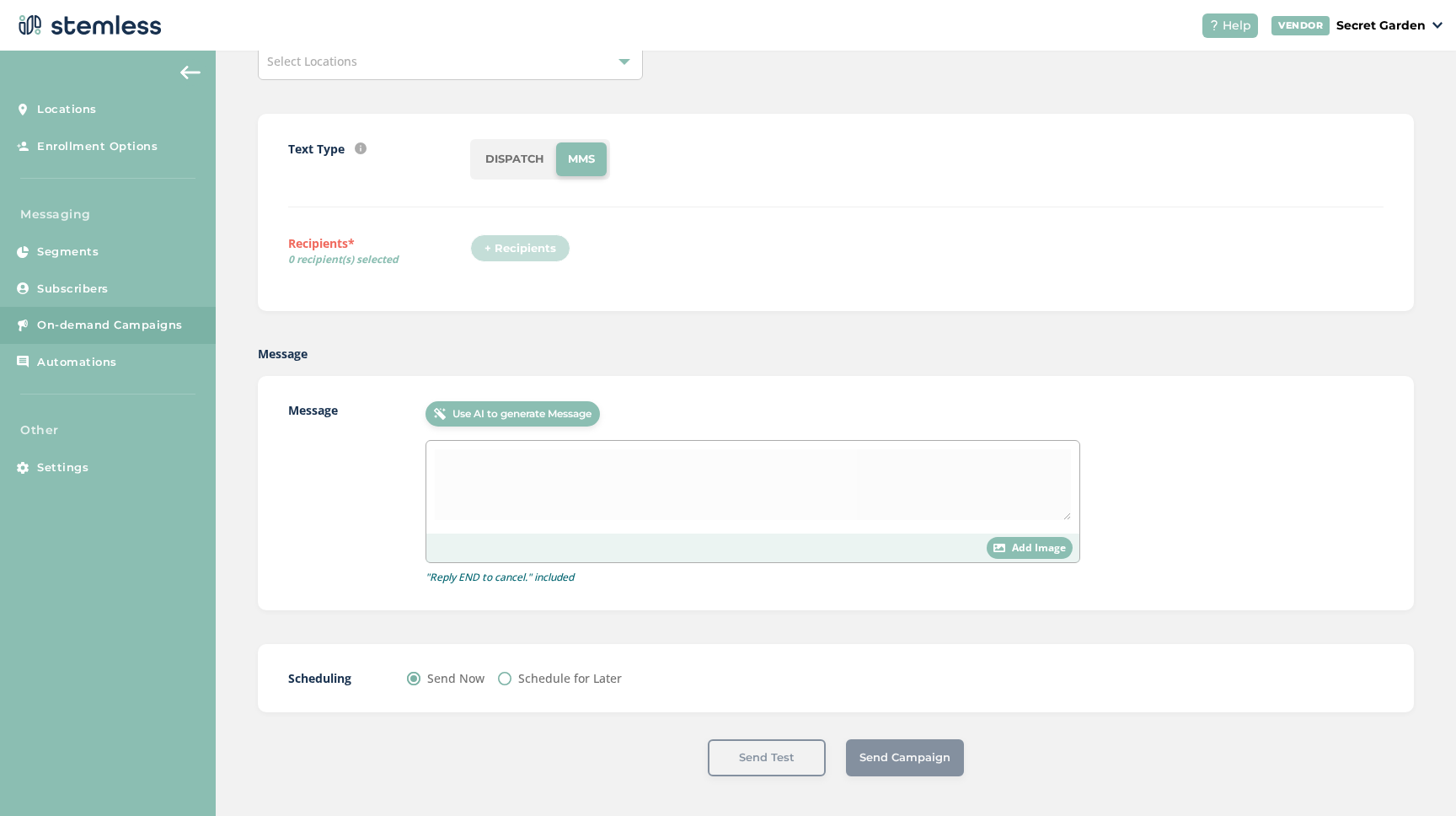
scroll to position [109, 0]
click at [167, 315] on link "On-demand Campaigns" at bounding box center [108, 325] width 215 height 37
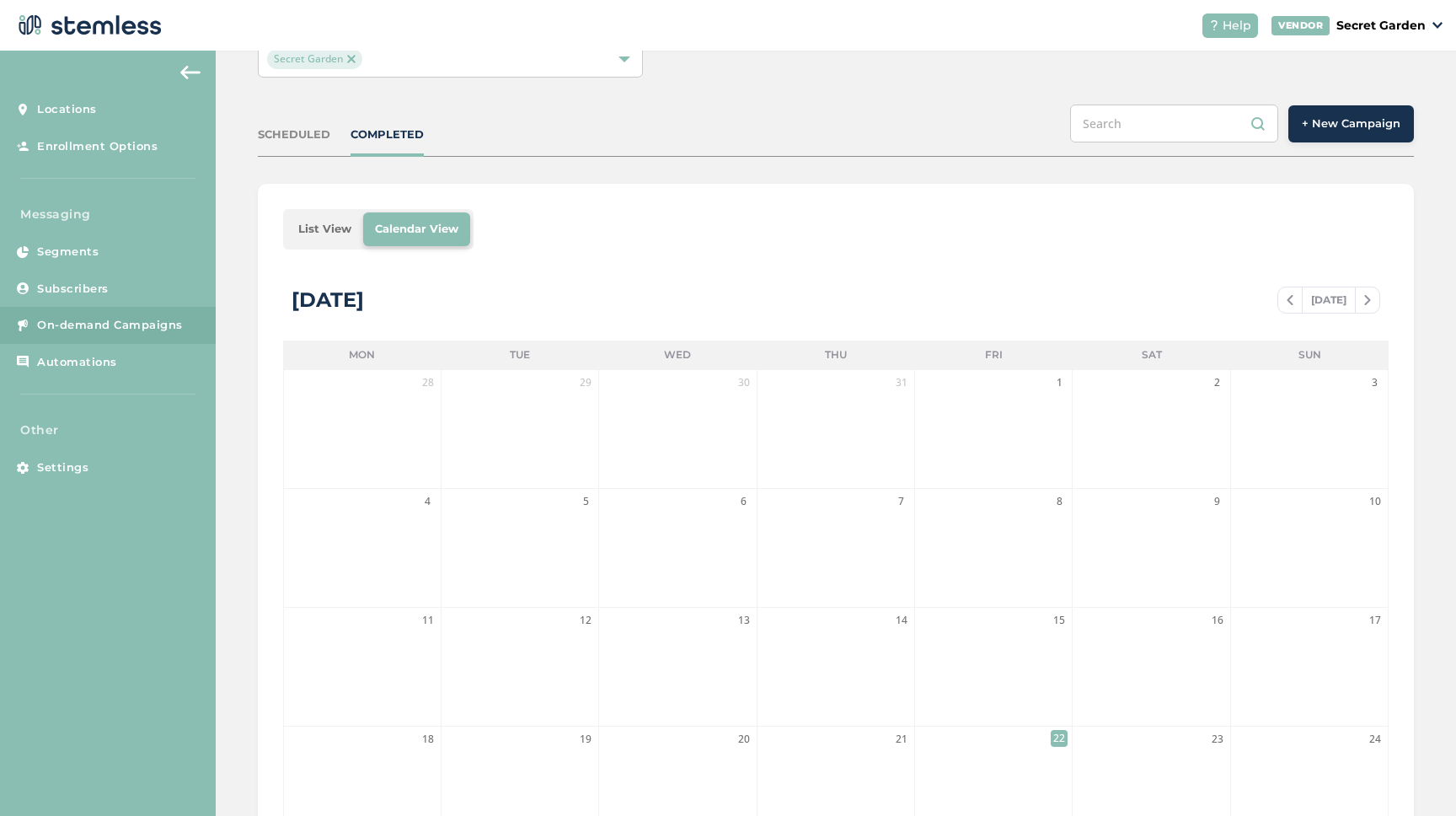
click at [1354, 129] on span "+ New Campaign" at bounding box center [1350, 123] width 98 height 17
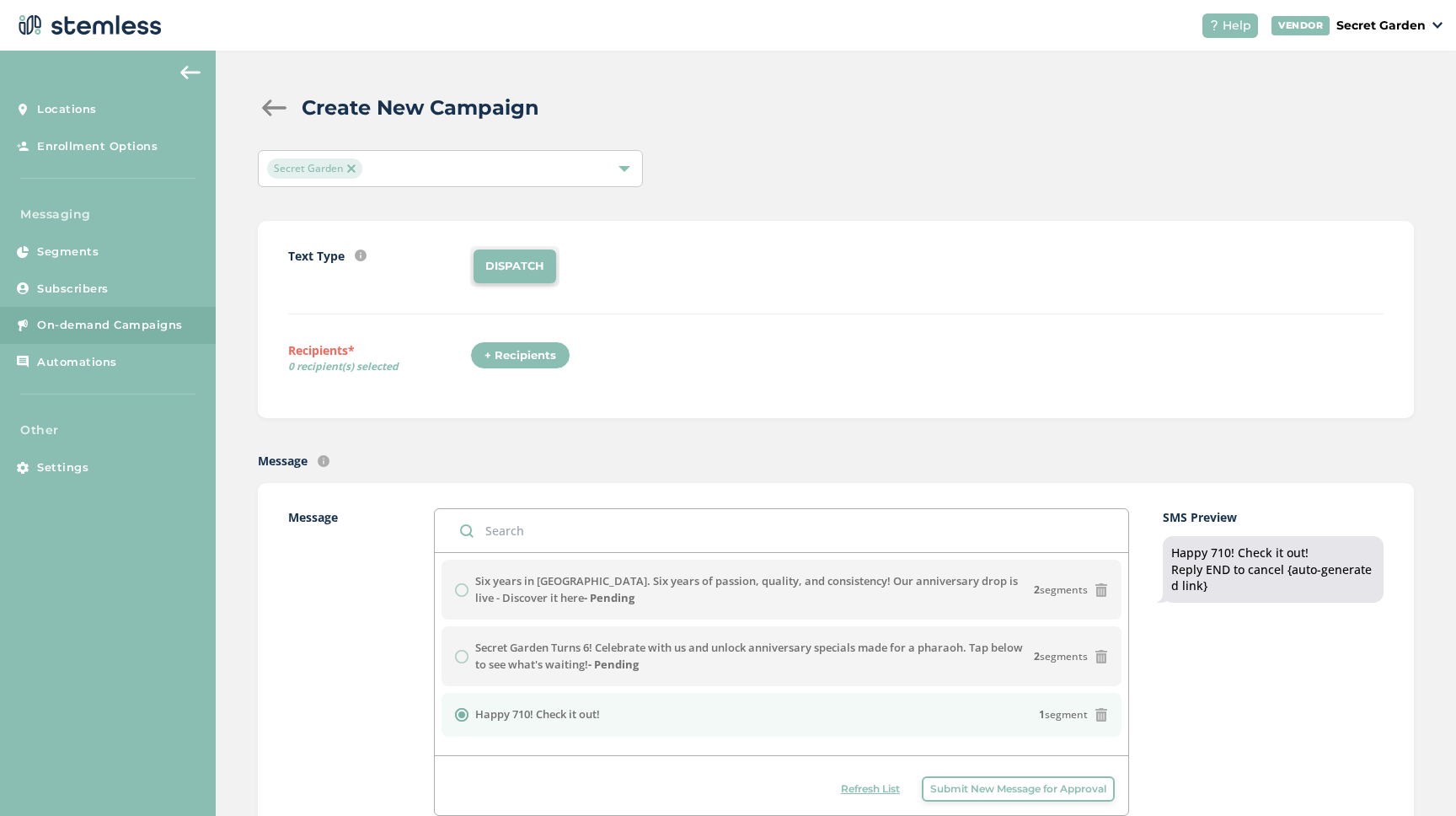
click at [97, 329] on span "On-demand Campaigns" at bounding box center [110, 325] width 146 height 17
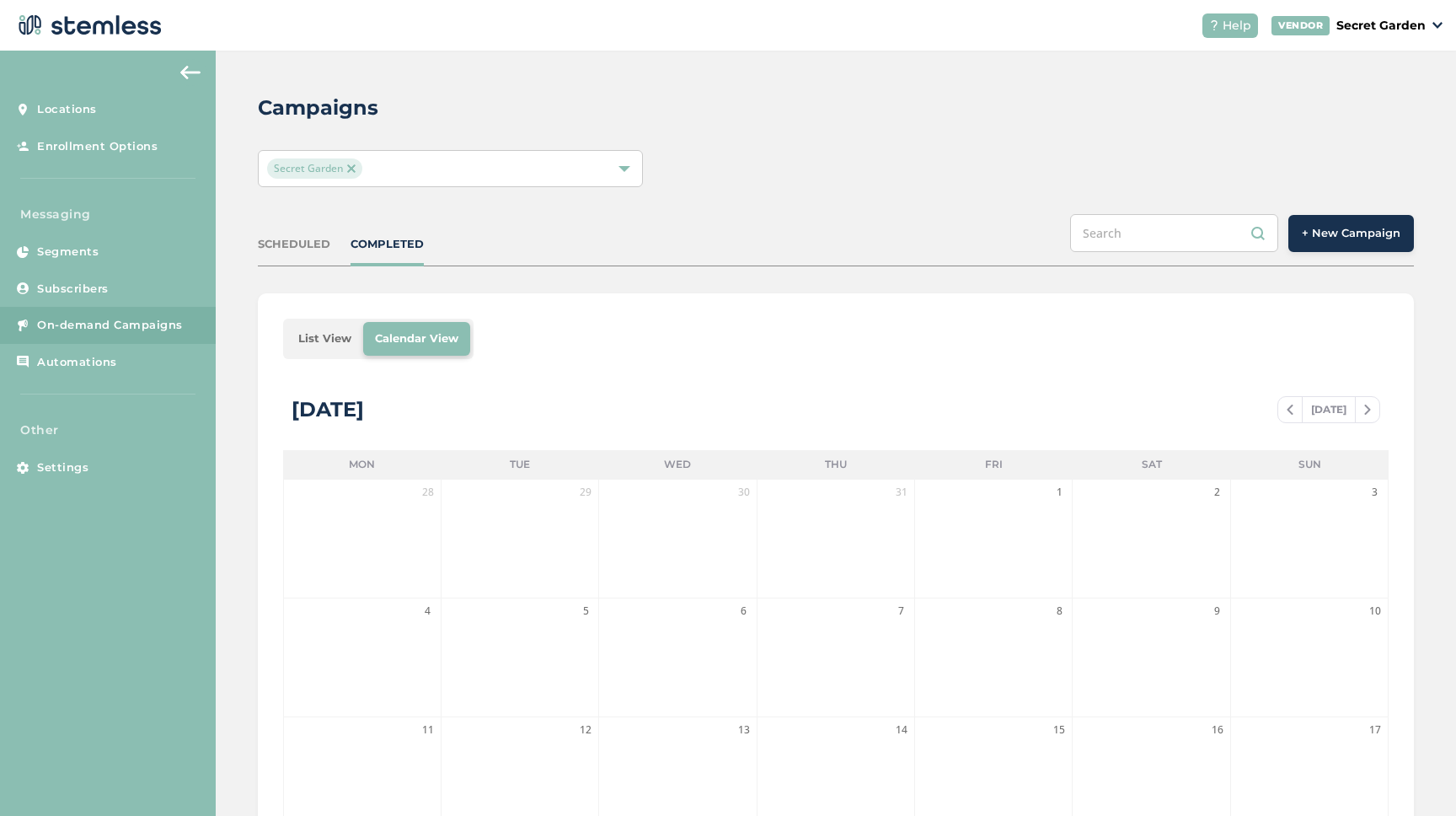
click at [1346, 236] on span "+ New Campaign" at bounding box center [1350, 233] width 98 height 17
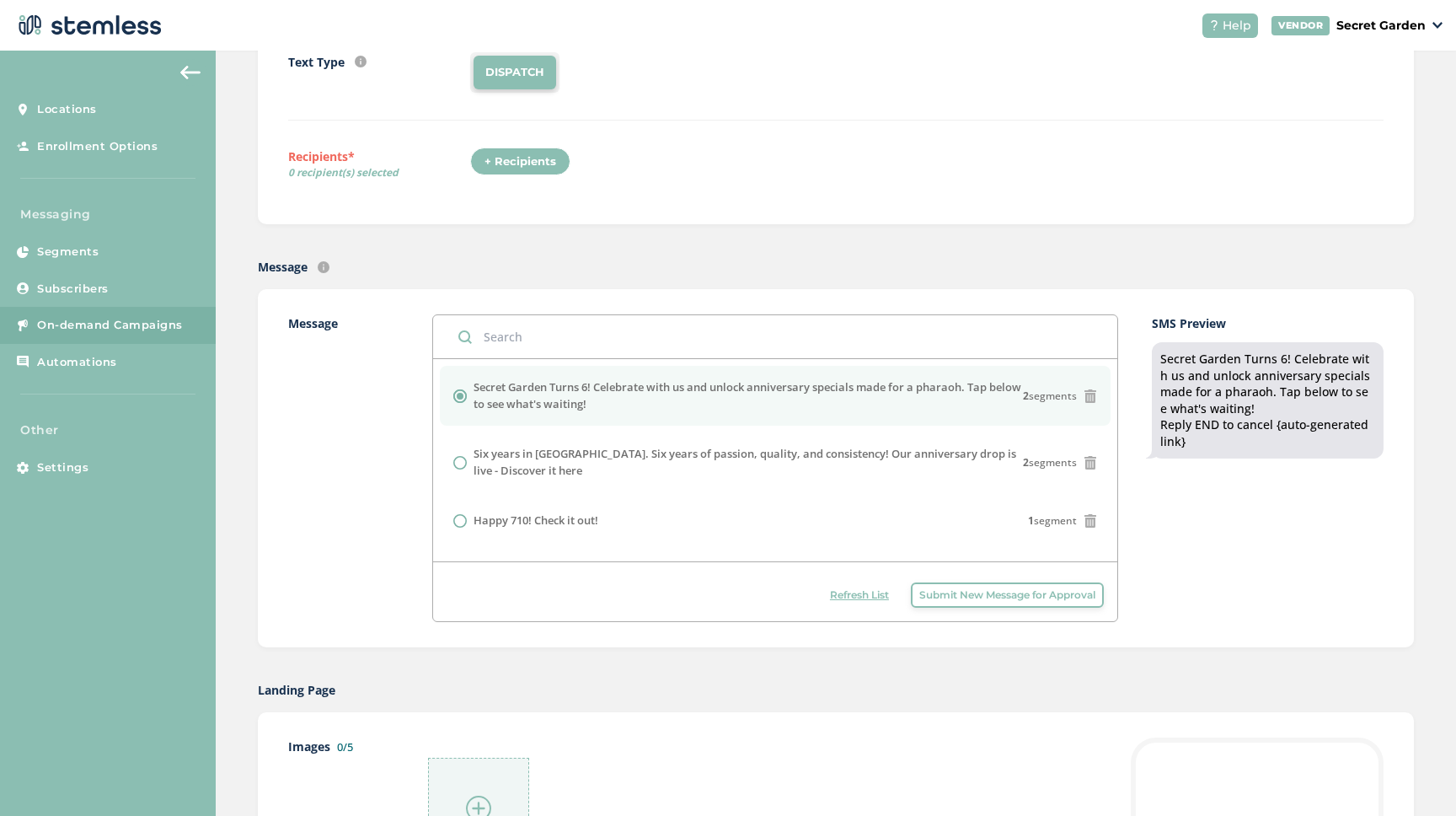
scroll to position [15, 0]
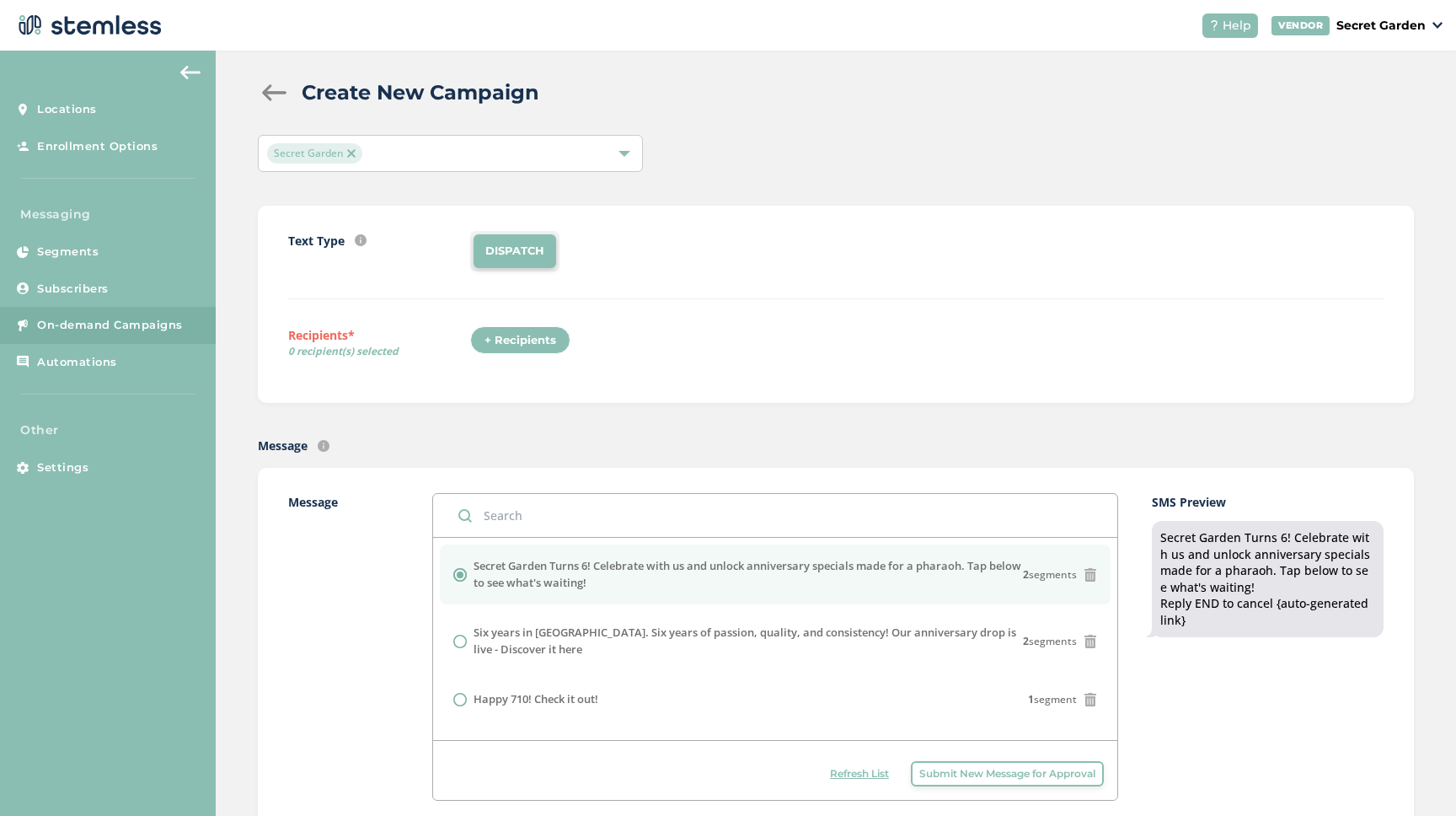
click at [516, 338] on div "+ Recipients" at bounding box center [520, 340] width 100 height 29
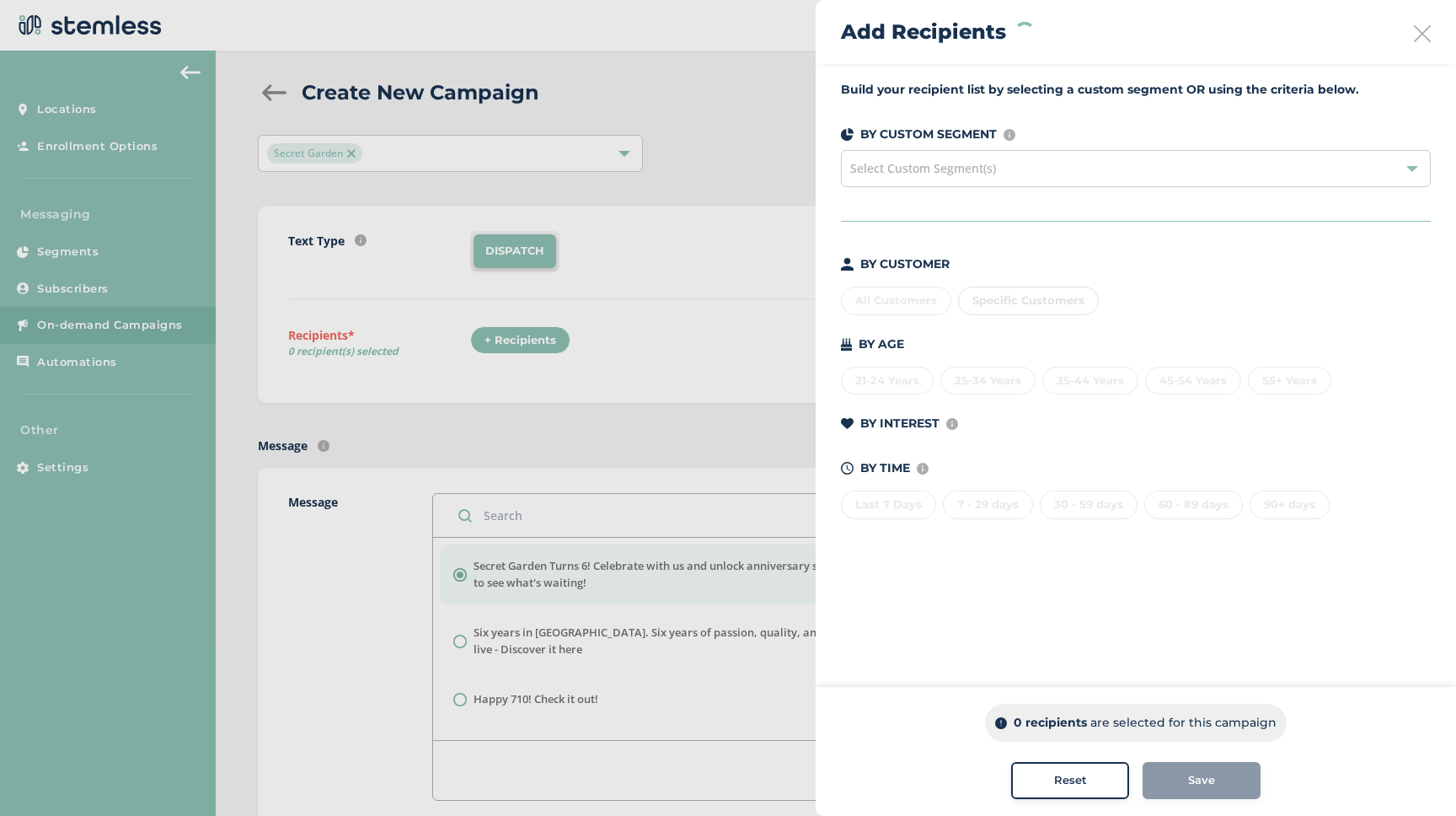
click at [885, 301] on div "All Customers Specific Customers" at bounding box center [1135, 297] width 590 height 36
click at [889, 302] on div "All Customers" at bounding box center [896, 301] width 110 height 29
click at [888, 302] on div "All Customers" at bounding box center [896, 301] width 110 height 29
click at [1175, 777] on div "Save" at bounding box center [1201, 780] width 118 height 37
click at [1202, 785] on div "Save" at bounding box center [1201, 780] width 118 height 37
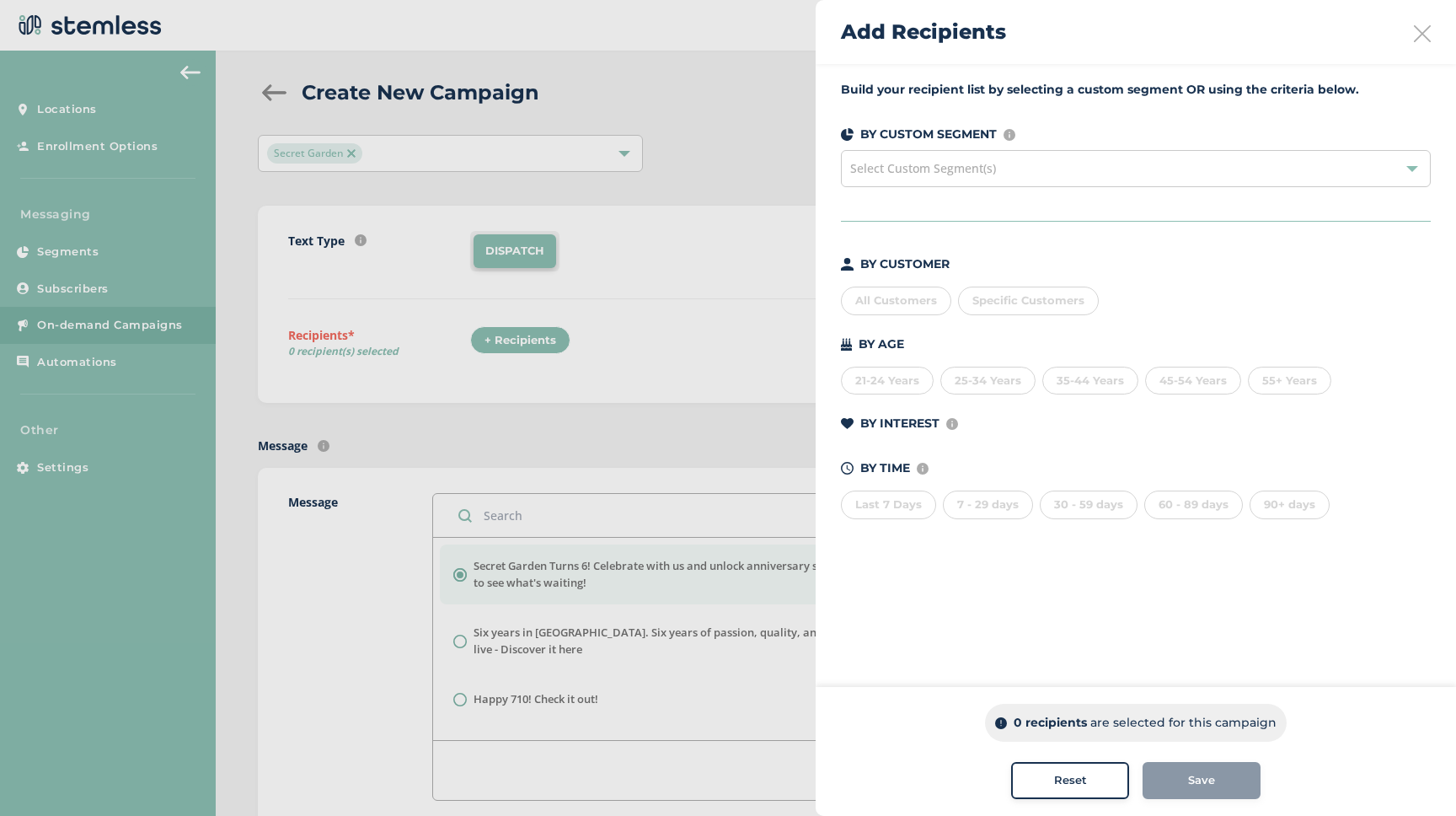
click at [884, 298] on div "All Customers" at bounding box center [896, 301] width 110 height 29
click at [1211, 786] on span "Save" at bounding box center [1201, 780] width 27 height 17
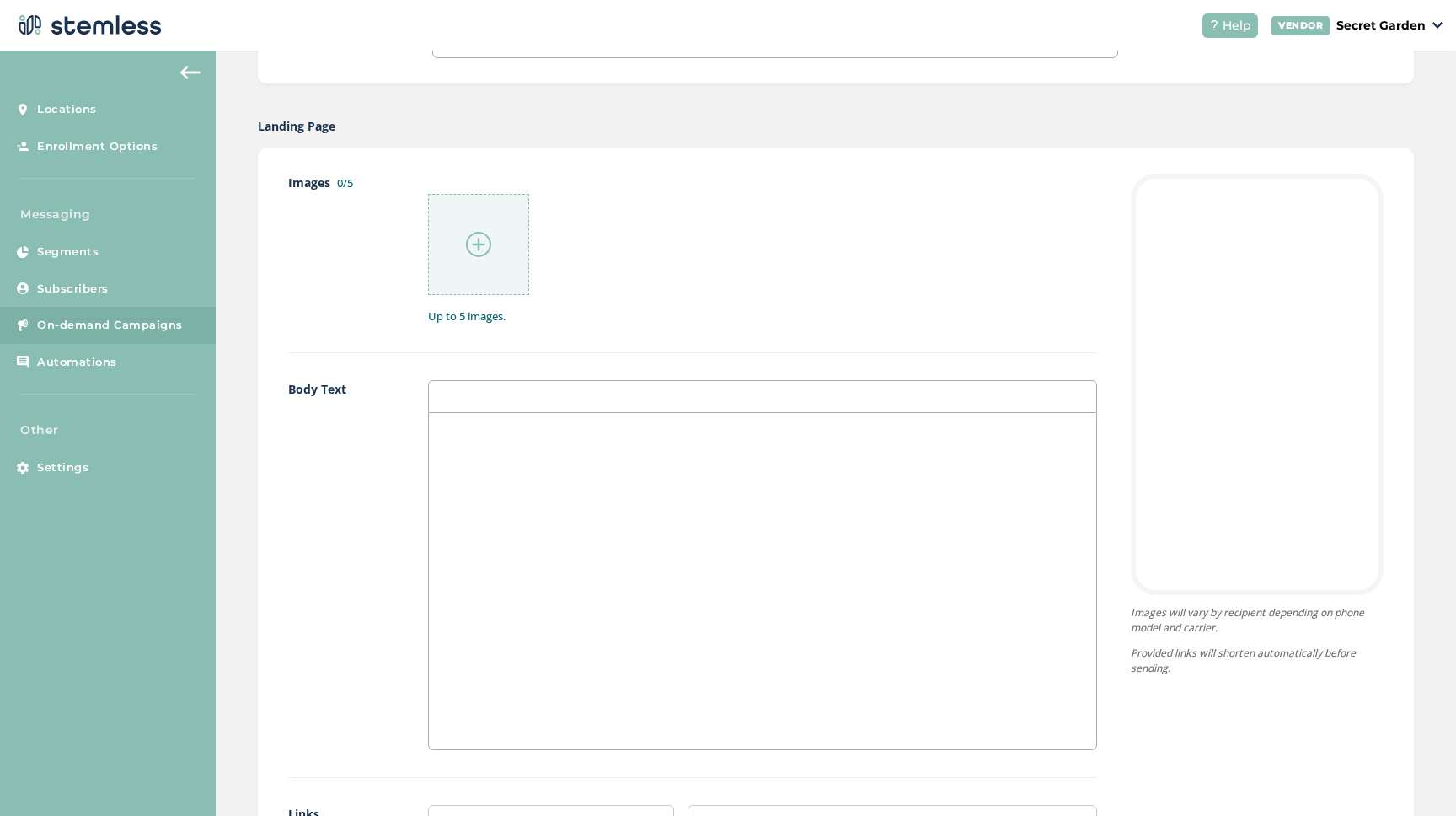
scroll to position [678, 0]
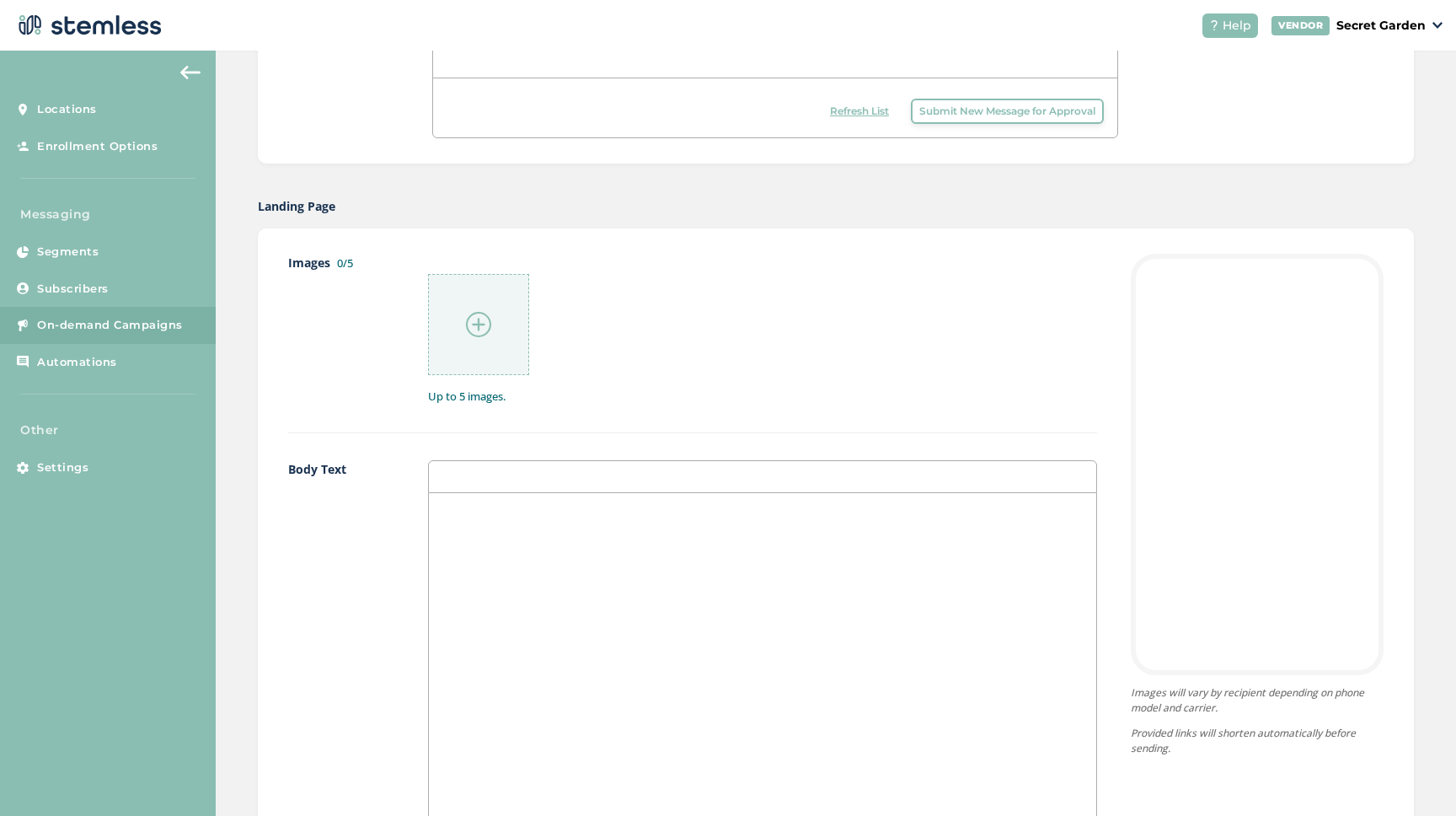
click at [478, 331] on img at bounding box center [478, 324] width 25 height 25
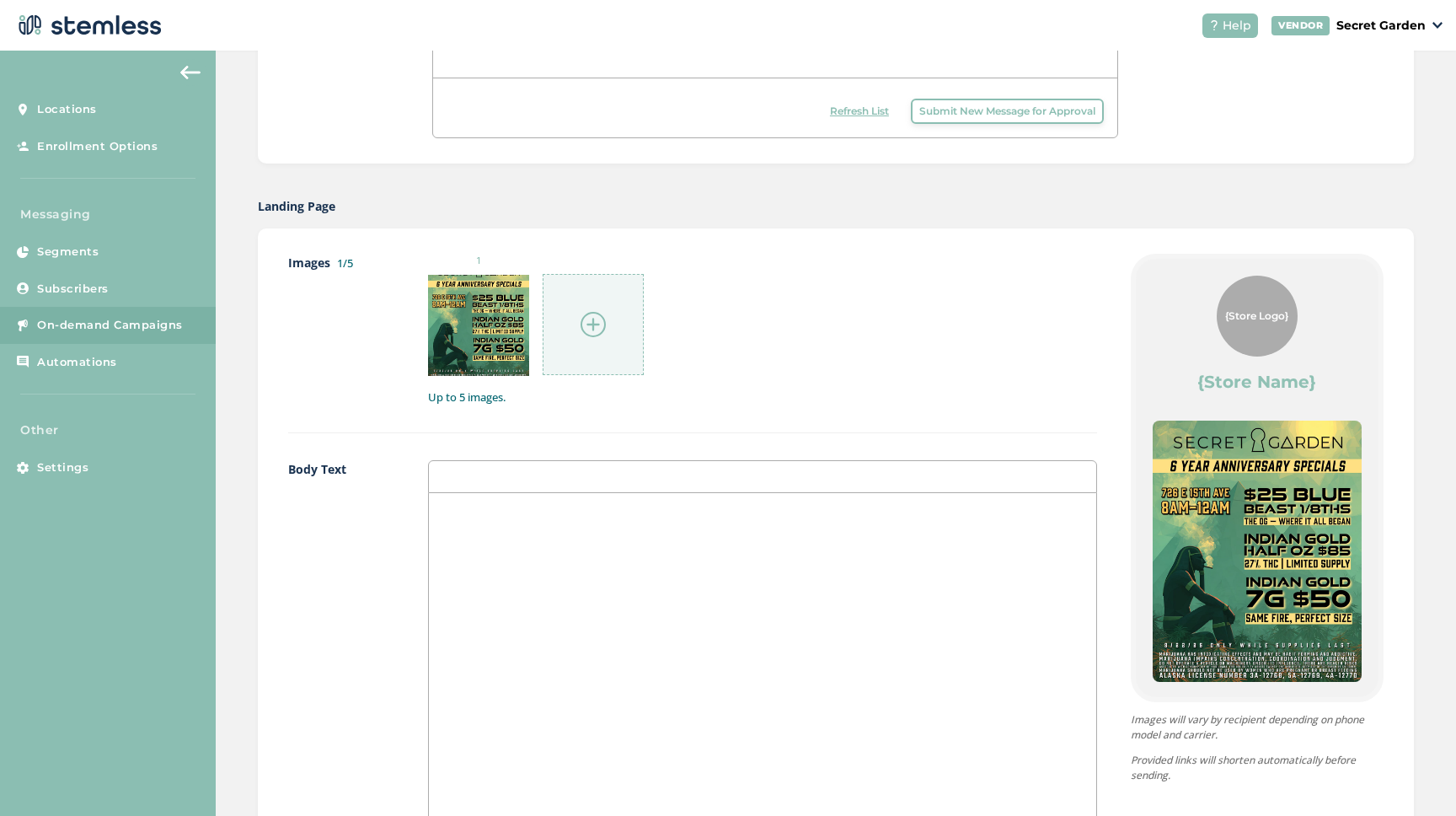
click at [580, 332] on img at bounding box center [592, 324] width 25 height 25
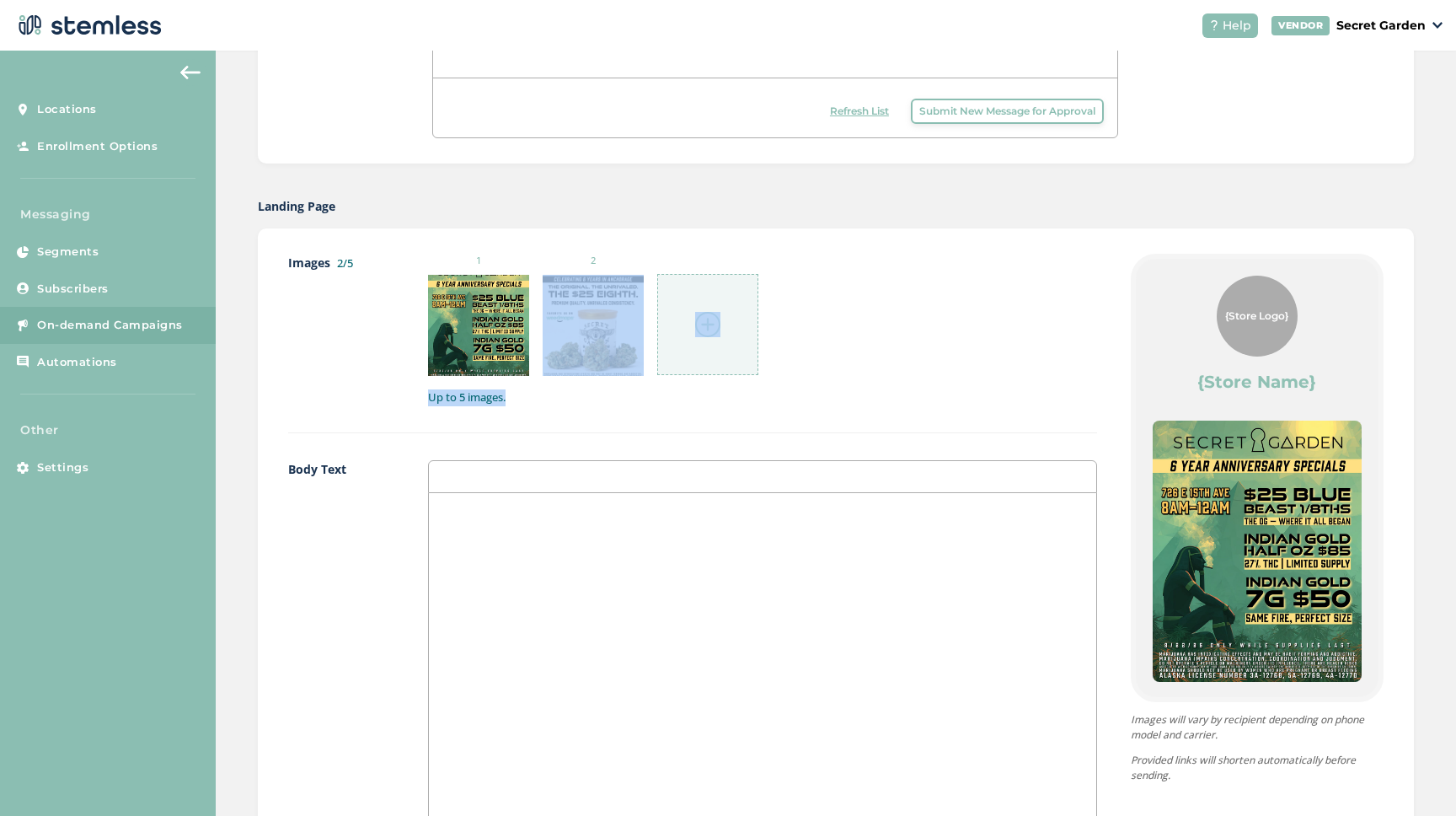
drag, startPoint x: 620, startPoint y: 322, endPoint x: 591, endPoint y: 428, distance: 109.9
click at [591, 428] on div "Images 2/5 1 2 Up to 5 images." at bounding box center [692, 343] width 809 height 180
click at [606, 421] on div "Images 2/5 1 2 Up to 5 images." at bounding box center [692, 343] width 809 height 180
click at [528, 477] on div at bounding box center [762, 477] width 668 height 33
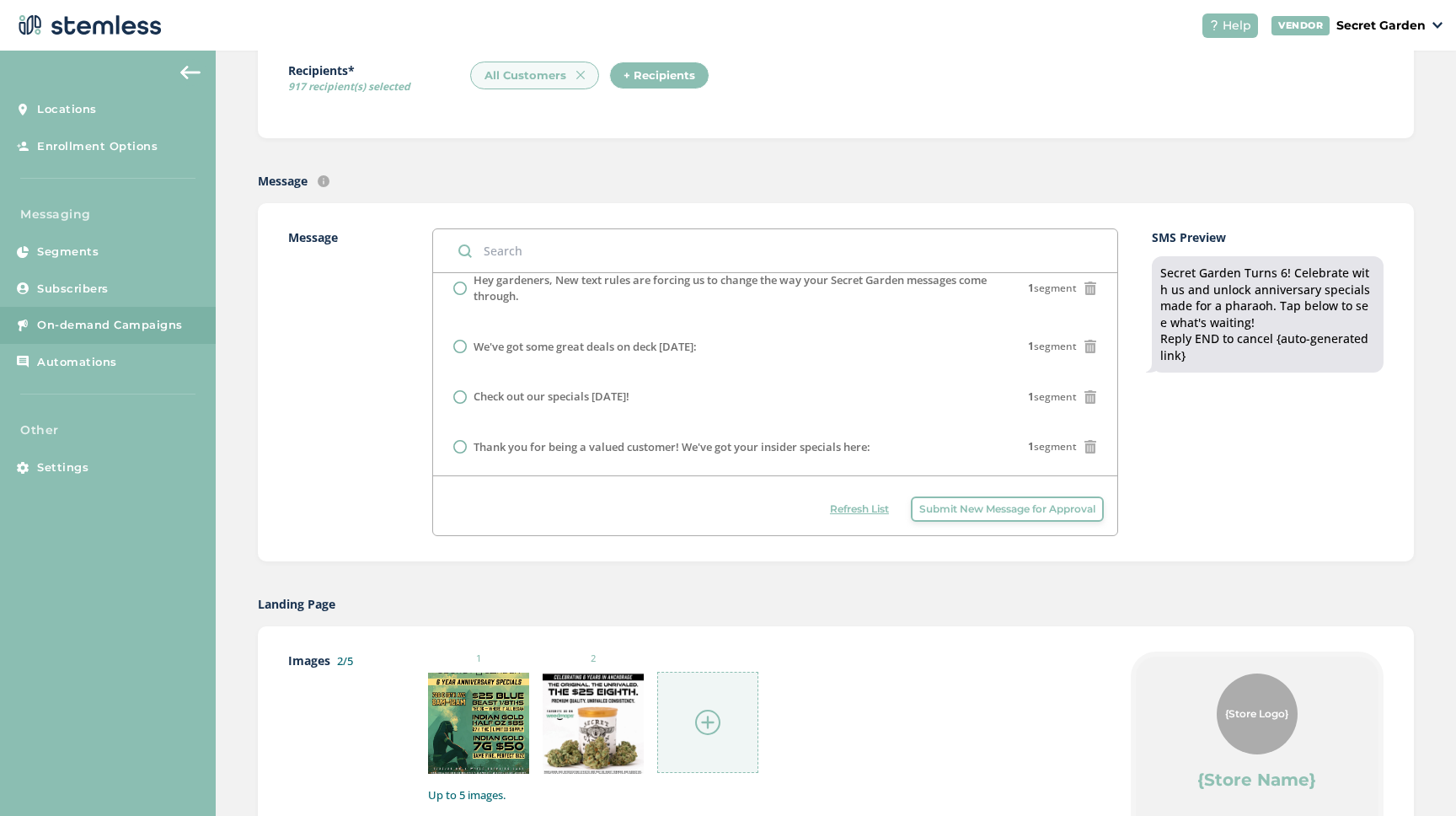
scroll to position [854, 0]
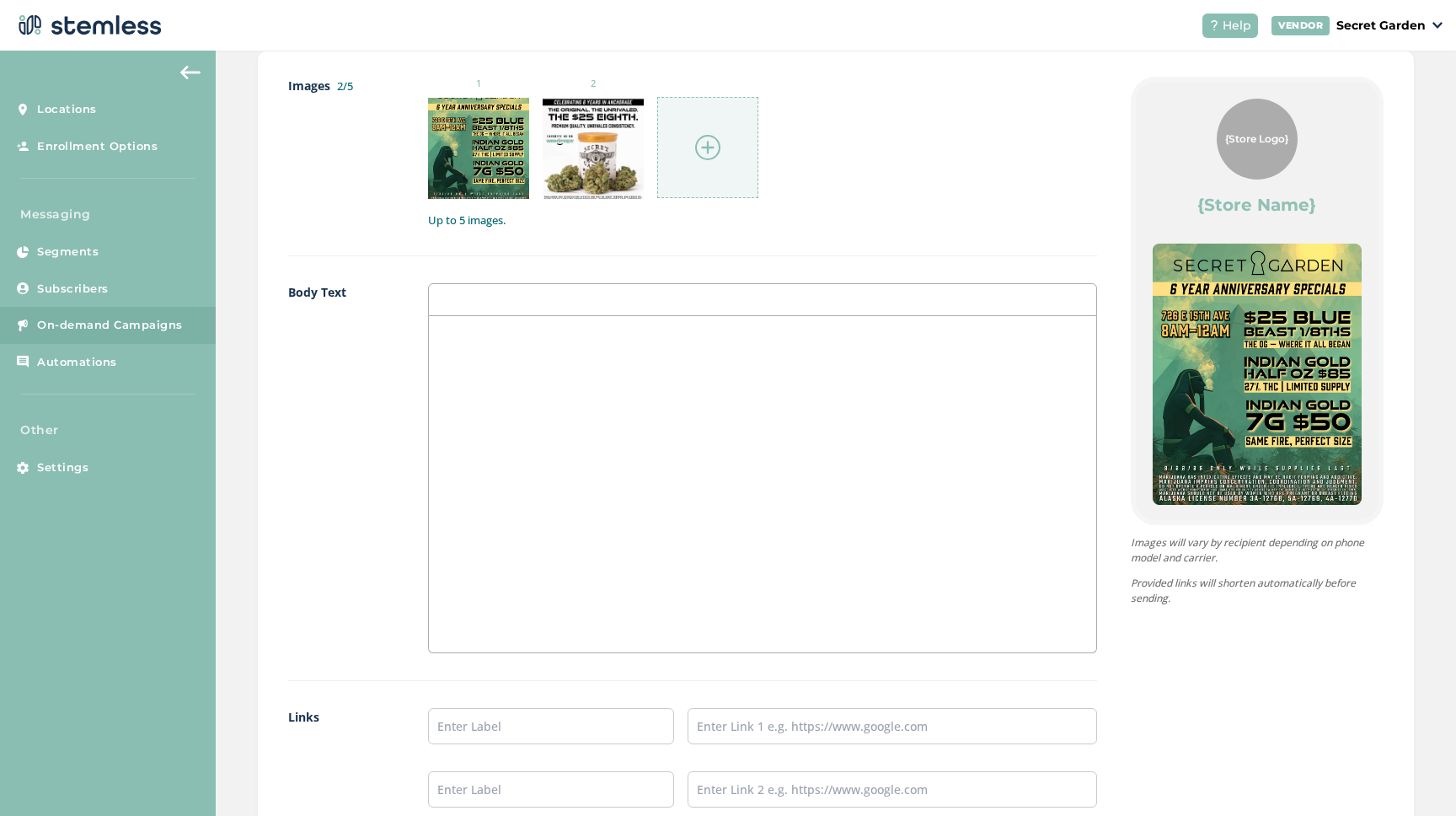
click at [579, 408] on div at bounding box center [762, 484] width 666 height 336
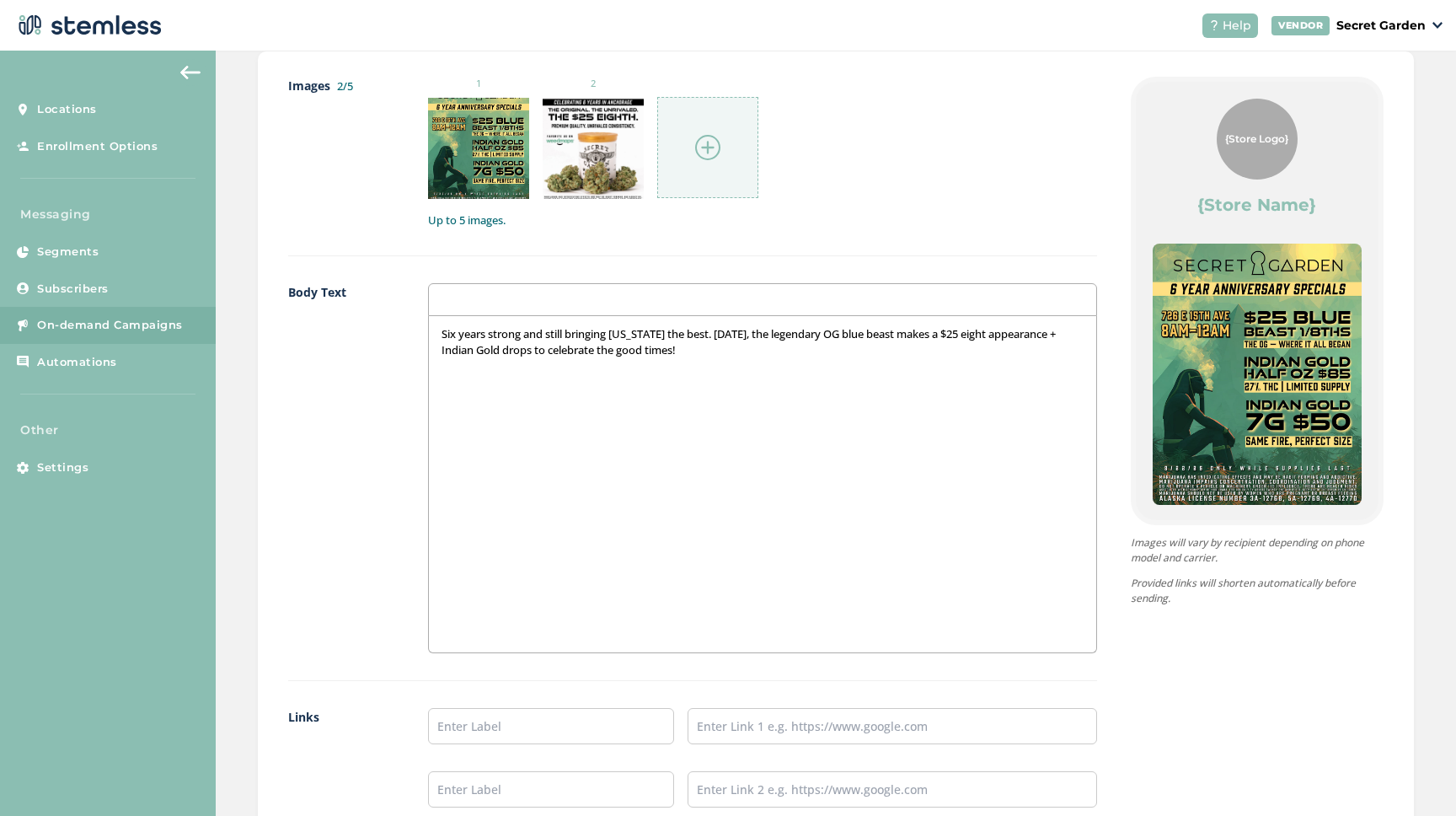
click at [827, 334] on p "Six years strong and still bringing Alaska the best. Today, the legendary OG bl…" at bounding box center [762, 342] width 641 height 31
click at [736, 336] on p "Six years strong and still bringing Alaska the best. Today, the legendary OG, b…" at bounding box center [762, 342] width 641 height 31
click at [831, 334] on p "Six years strong and still bringing Alaska the best. Today, the legendary OG, b…" at bounding box center [762, 342] width 641 height 31
click at [817, 333] on p "Six years strong and still bringing Alaska the best. Today, the legendary blue …" at bounding box center [762, 342] width 641 height 31
click at [843, 334] on p "Six years strong and still bringing Alaska the best. Today, the legendary Blue …" at bounding box center [762, 342] width 641 height 31
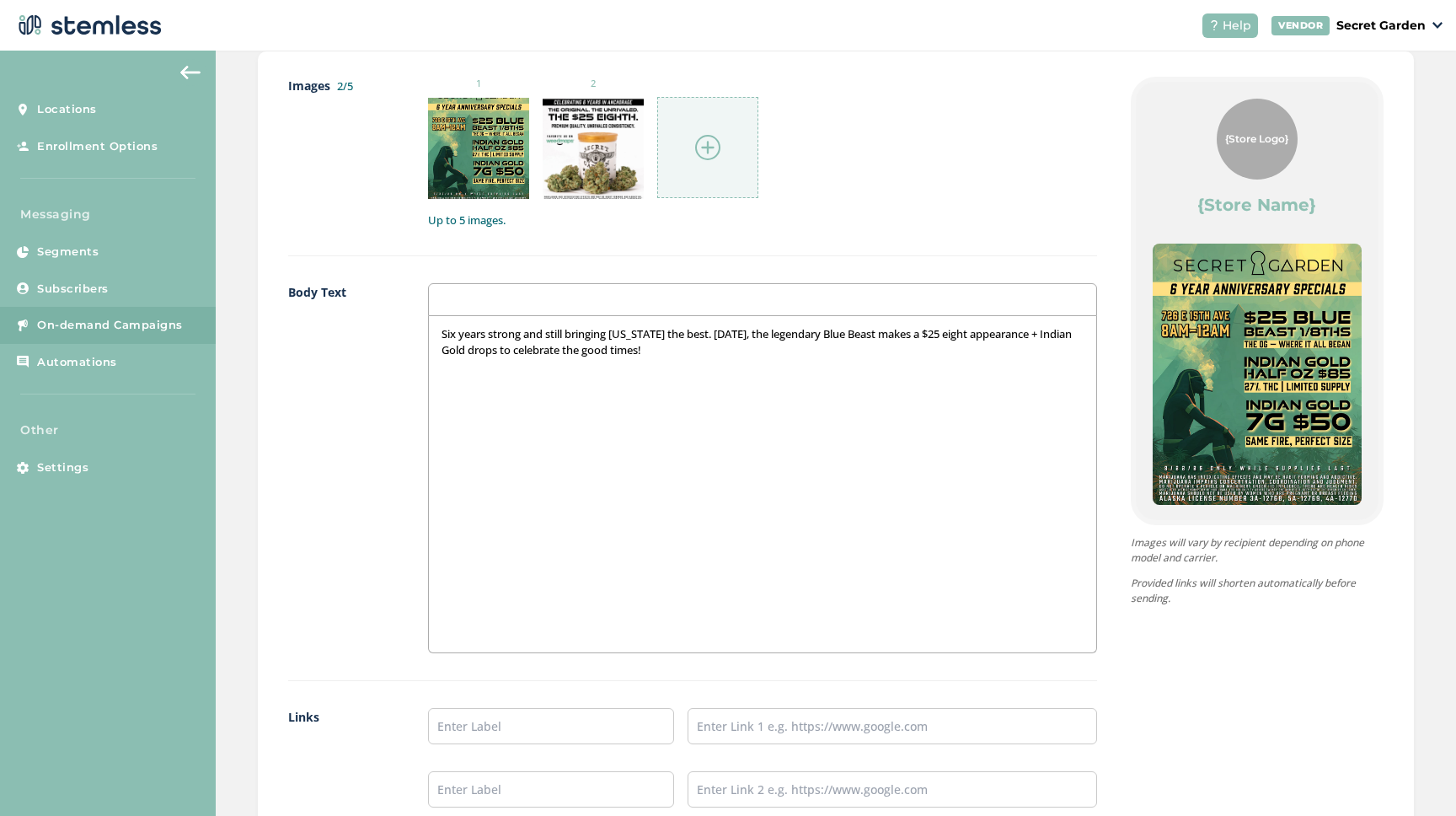
click at [1040, 333] on p "Six years strong and still bringing Alaska the best. Today, the legendary Blue …" at bounding box center [762, 342] width 641 height 31
click at [698, 355] on p "Six years strong and still bringing Alaska the best. Today, the legendary Blue …" at bounding box center [762, 342] width 641 height 31
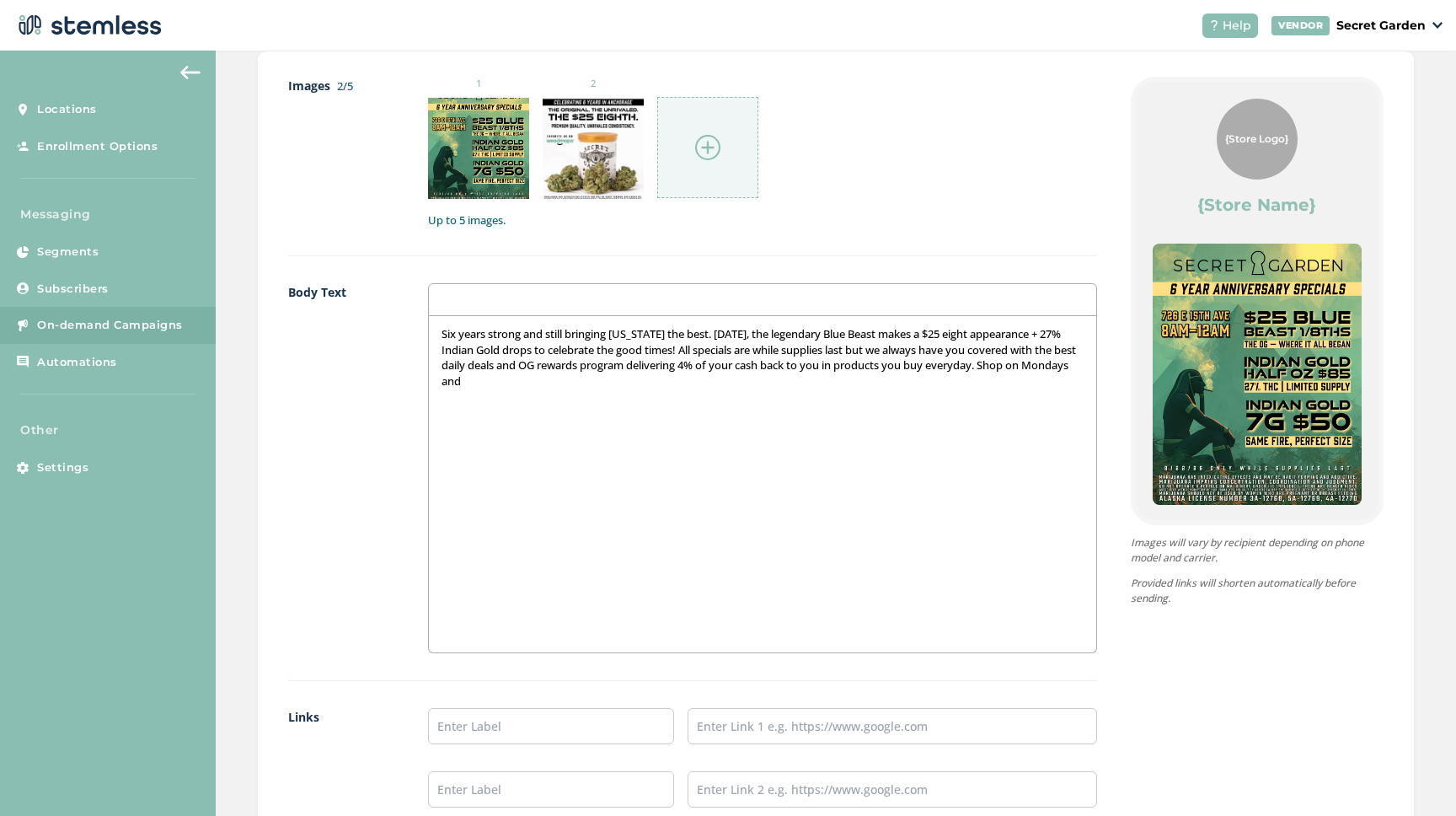
click at [486, 382] on p "Six years strong and still bringing Alaska the best. Today, the legendary Blue …" at bounding box center [762, 357] width 641 height 63
click at [570, 373] on p "Six years strong and still bringing Alaska the best. Today, the legendary Blue …" at bounding box center [762, 348] width 641 height 46
click at [983, 379] on p "Six years strong and still bringing Alaska the best. Today, the legendary Blue …" at bounding box center [762, 357] width 641 height 63
click at [989, 381] on p "Six years strong and still bringing Alaska the best. Today, the legendary Blue …" at bounding box center [762, 357] width 641 height 63
click at [1057, 386] on p "Six years strong and still bringing Alaska the best. Today, the legendary Blue …" at bounding box center [762, 357] width 641 height 63
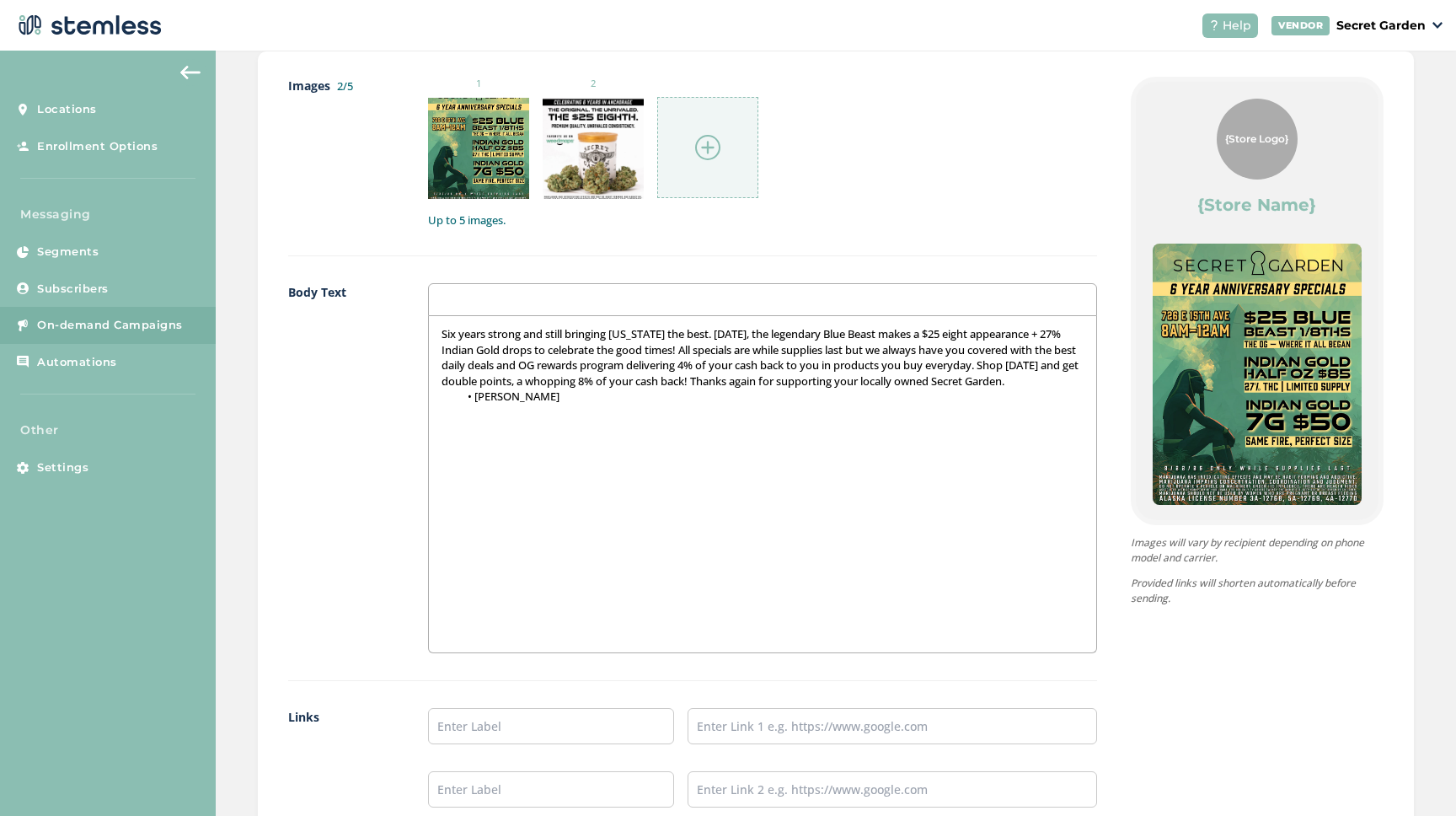
click at [516, 388] on p "Six years strong and still bringing Alaska the best. Today, the legendary Blue …" at bounding box center [762, 357] width 641 height 63
click at [1265, 199] on label "{Store Name}" at bounding box center [1256, 204] width 119 height 23
click at [1266, 160] on div "{Store Logo}" at bounding box center [1256, 138] width 81 height 81
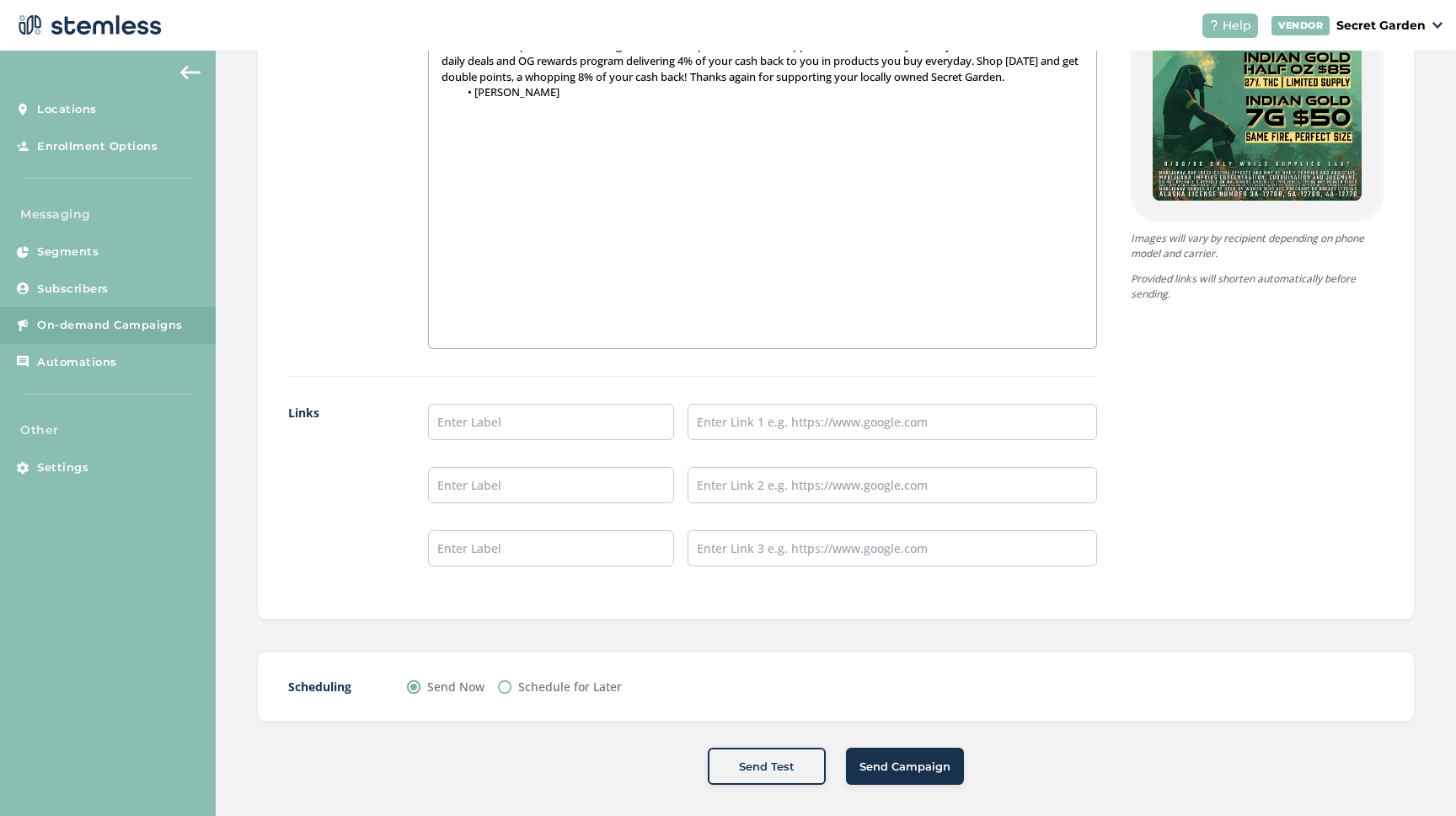
scroll to position [1170, 0]
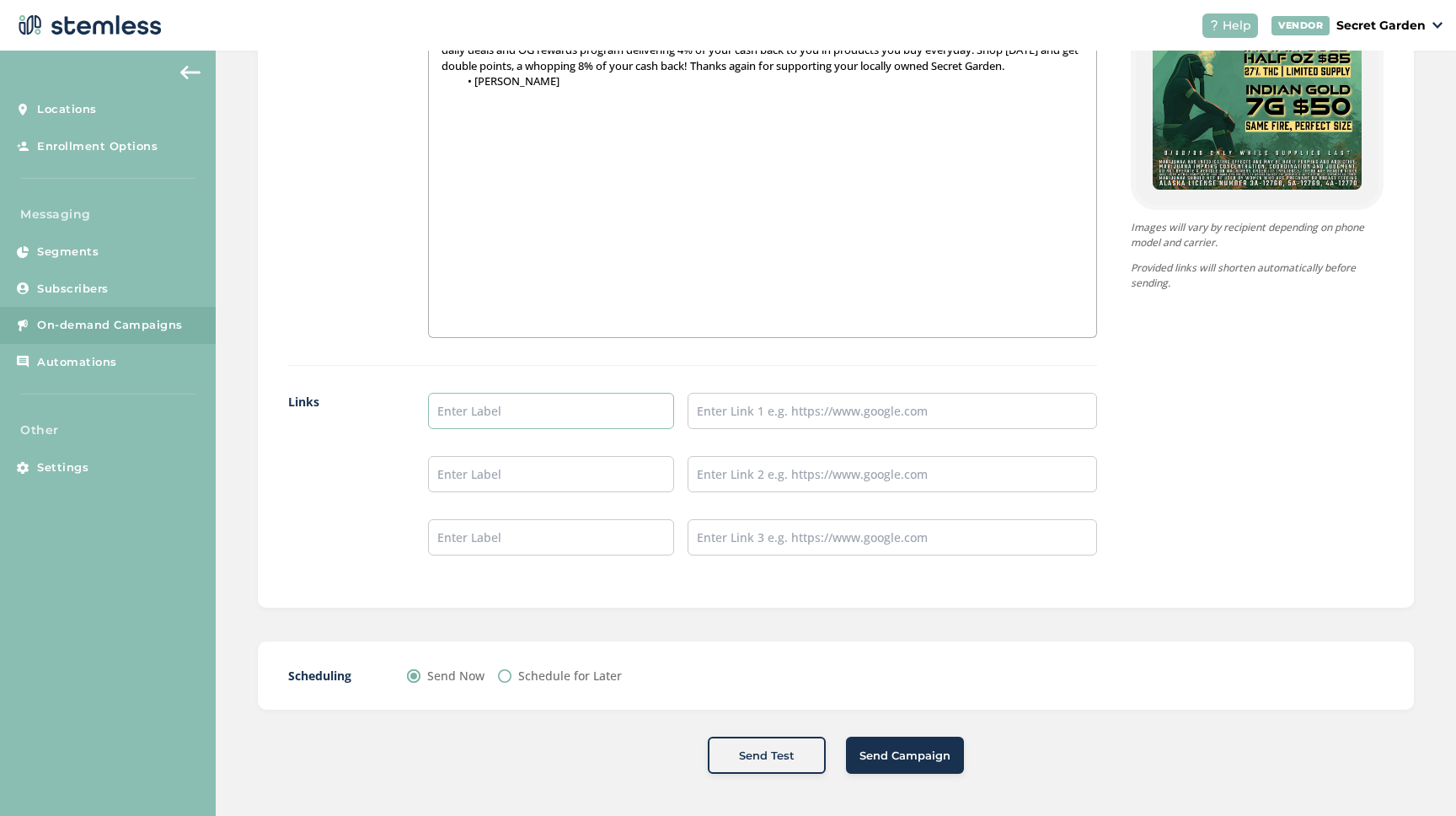
click at [491, 427] on input "text" at bounding box center [551, 411] width 246 height 36
click at [527, 416] on input "text" at bounding box center [551, 411] width 246 height 36
type input "Check out our online menu!"
click at [754, 407] on input "text" at bounding box center [891, 411] width 409 height 36
type input "https://secretgardencannabis.com/menu/"
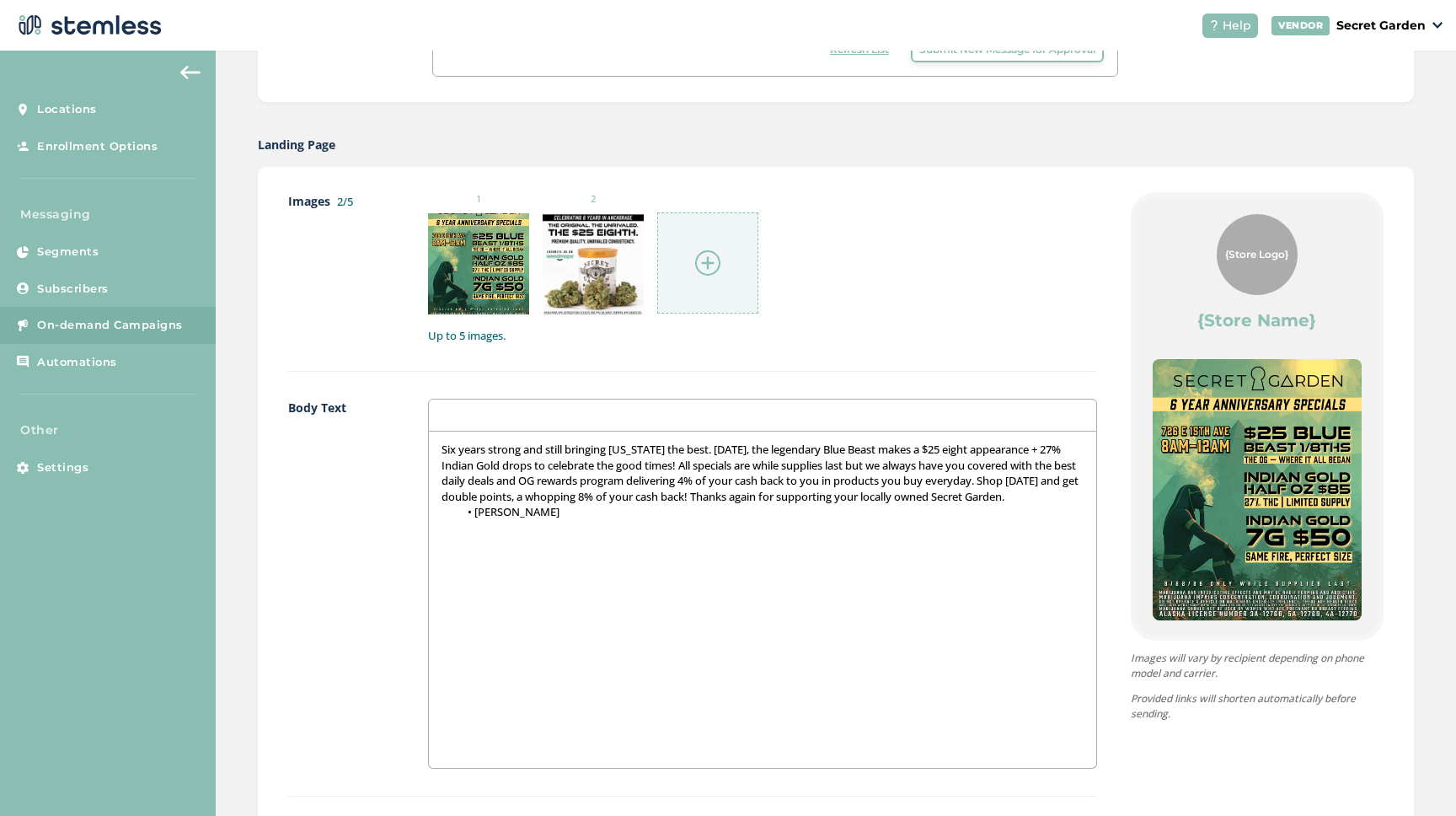
scroll to position [830, 0]
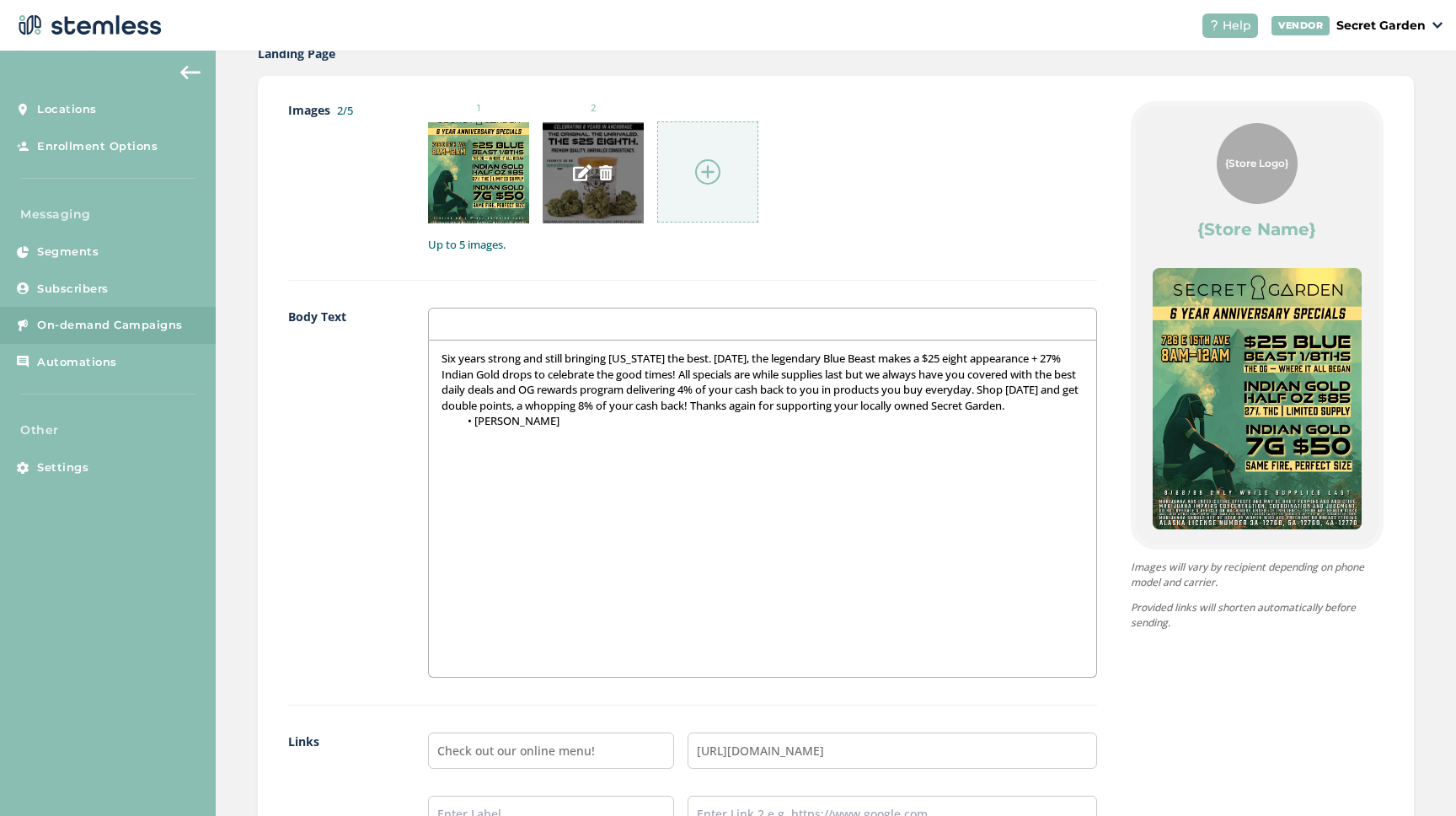
click at [589, 181] on img at bounding box center [581, 172] width 18 height 18
click at [619, 209] on div at bounding box center [593, 173] width 101 height 101
click at [707, 173] on img at bounding box center [707, 171] width 25 height 25
click at [606, 170] on img at bounding box center [606, 172] width 15 height 15
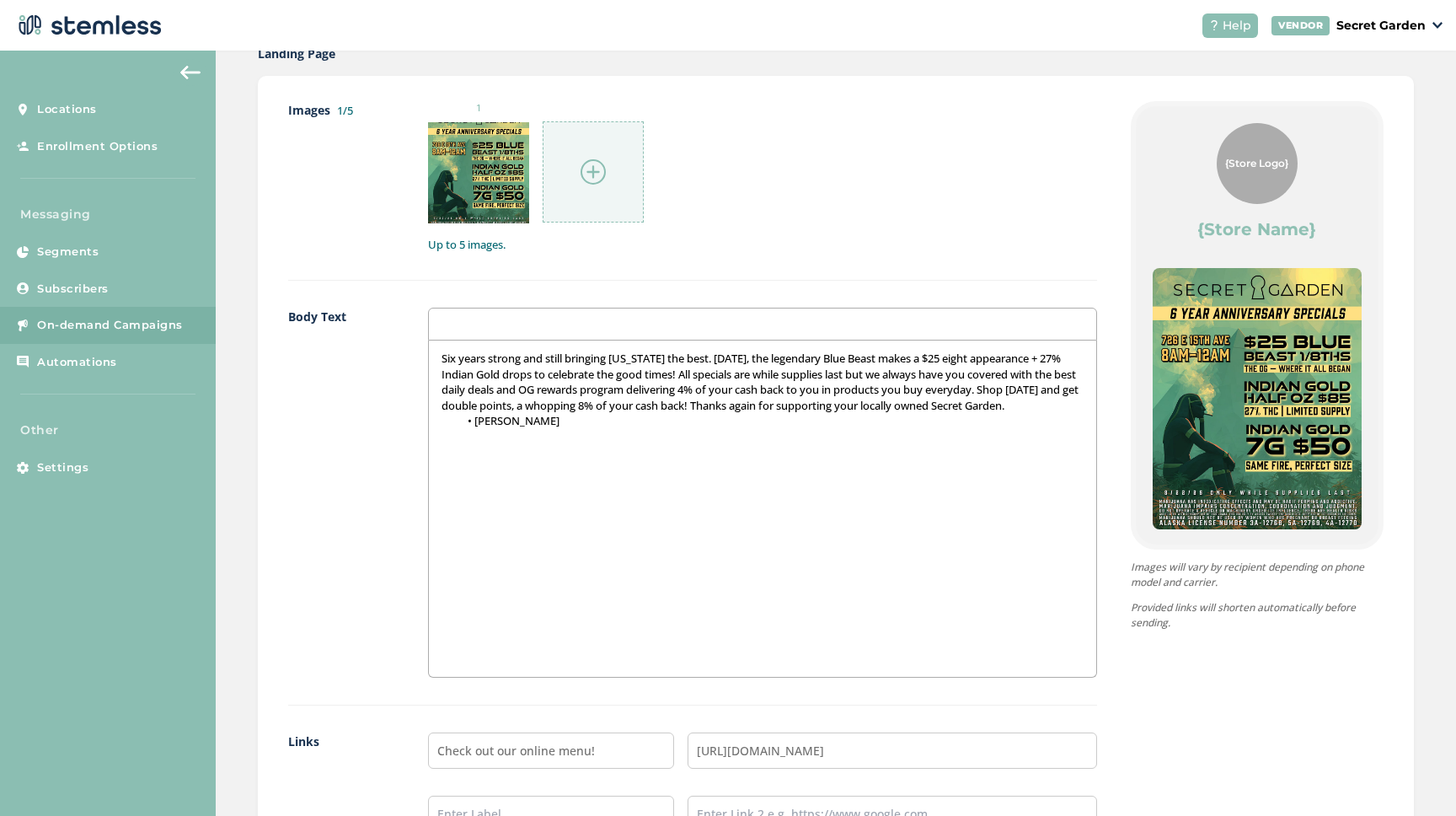
click at [592, 169] on img at bounding box center [592, 171] width 25 height 25
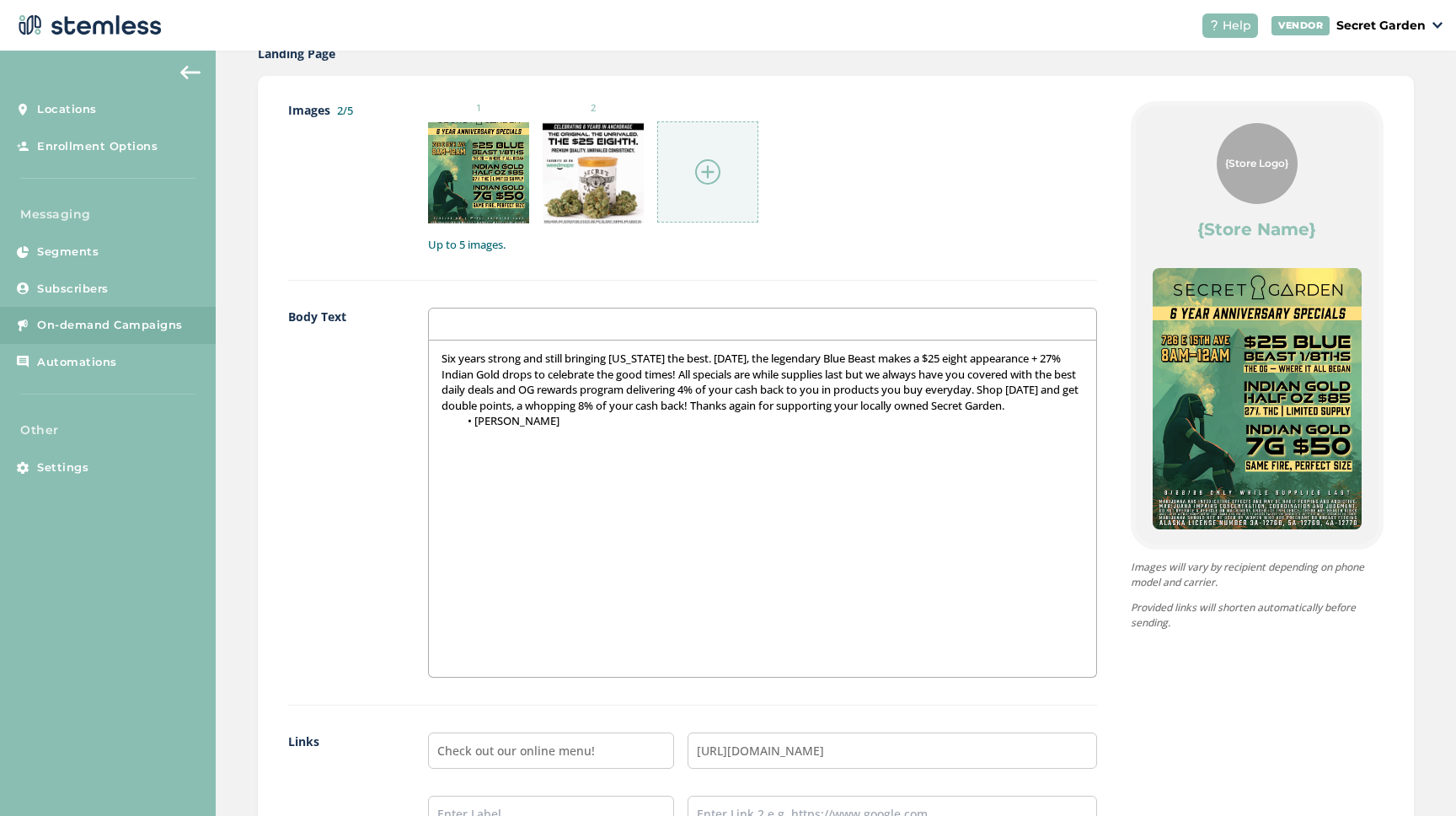
click at [705, 168] on img at bounding box center [707, 171] width 25 height 25
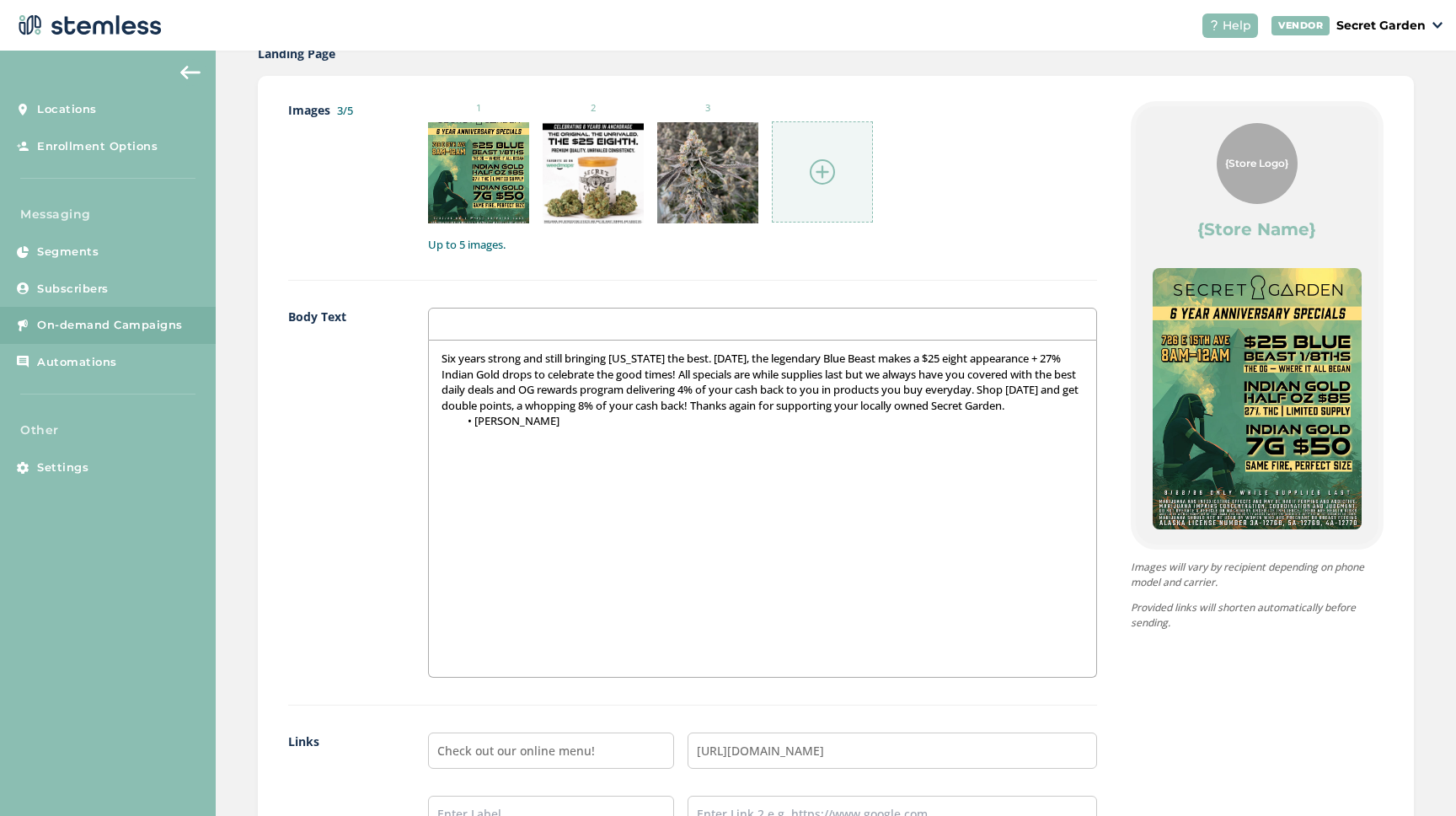
click at [493, 322] on div at bounding box center [762, 324] width 668 height 33
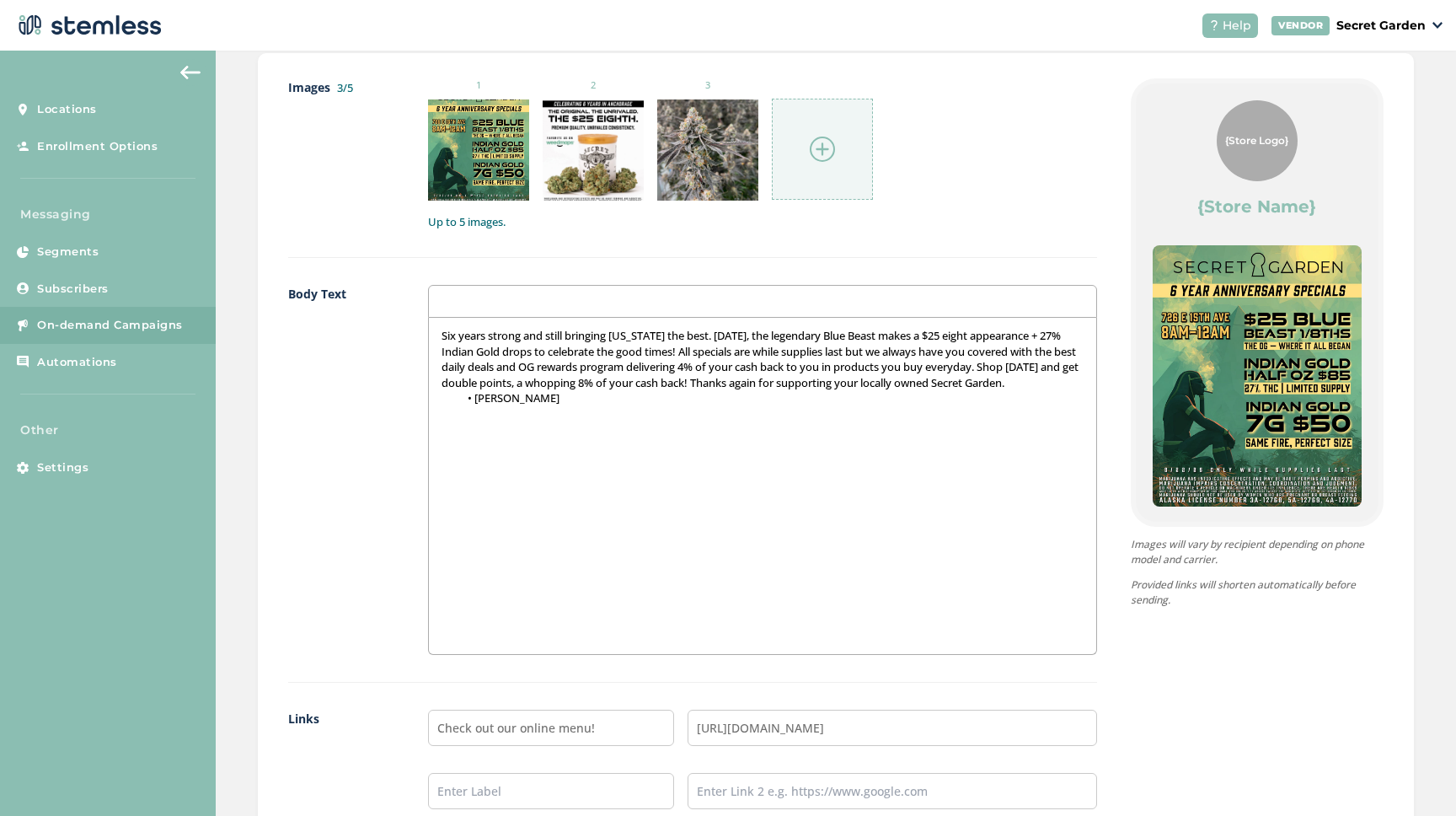
scroll to position [940, 0]
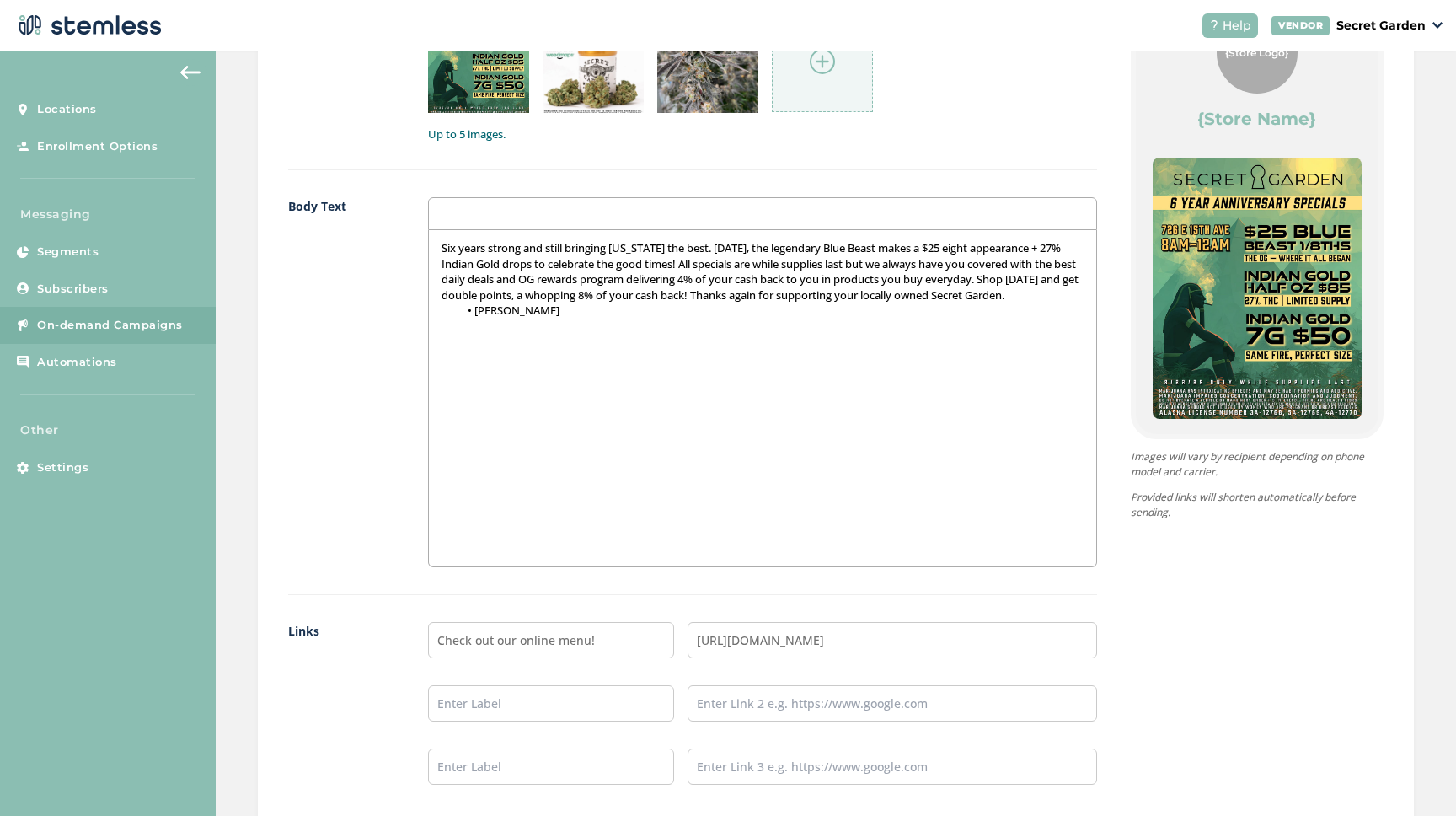
click at [786, 296] on p "Six years strong and still bringing Alaska the best. Today, the legendary Blue …" at bounding box center [762, 271] width 641 height 63
click at [920, 293] on p "Six years strong and still bringing Alaska the best. Today, the legendary Blue …" at bounding box center [762, 278] width 641 height 77
click at [764, 310] on p "Thanks again for supporting your locally owned Secret Garden." at bounding box center [762, 309] width 641 height 15
click at [772, 314] on p "Thanks again for supporting your locally owned Secret Garden team." at bounding box center [762, 309] width 641 height 15
click at [806, 315] on p "Thanks again for supporting your locally owned Secret Garden Team." at bounding box center [762, 309] width 641 height 15
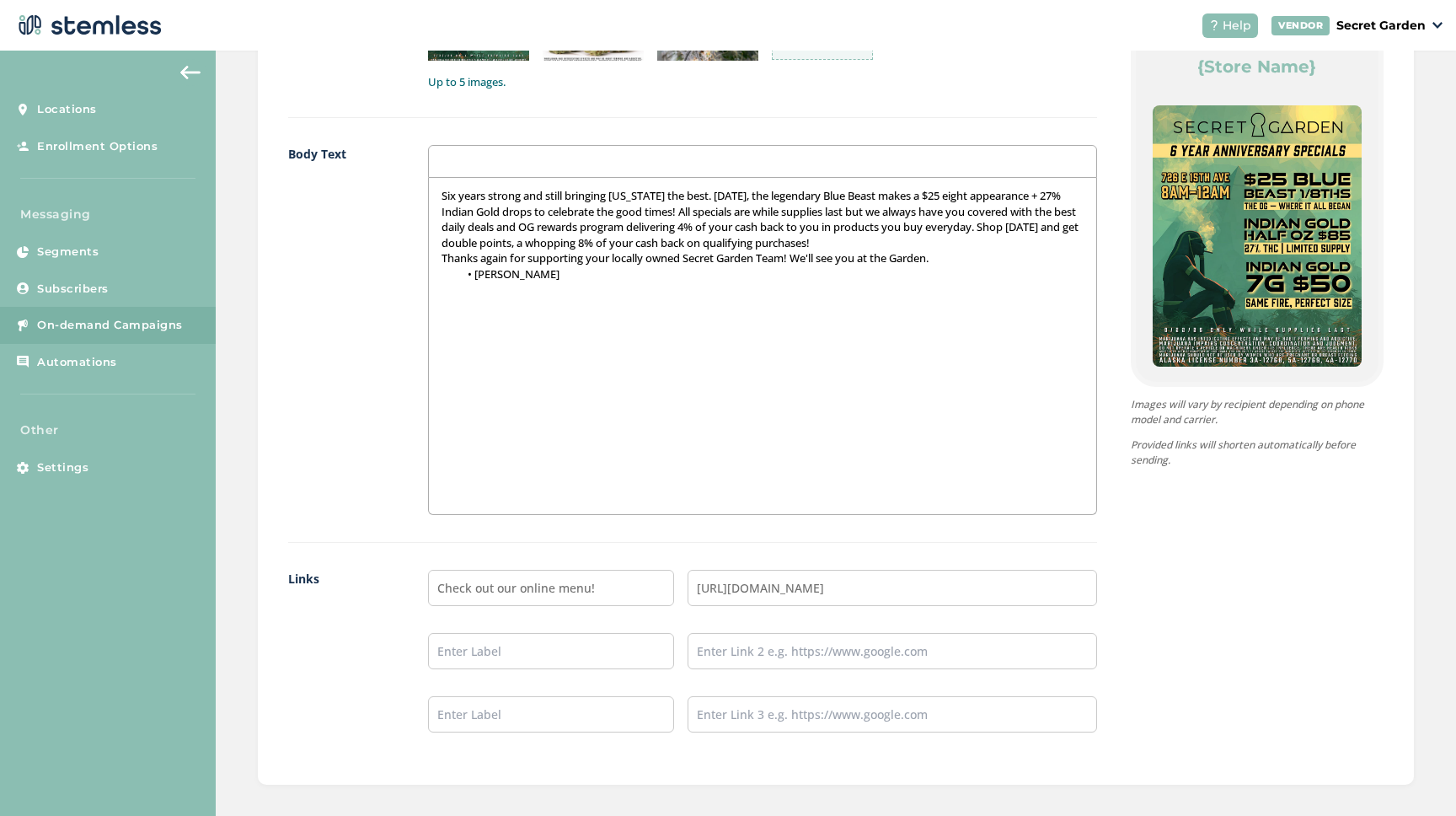
scroll to position [1170, 0]
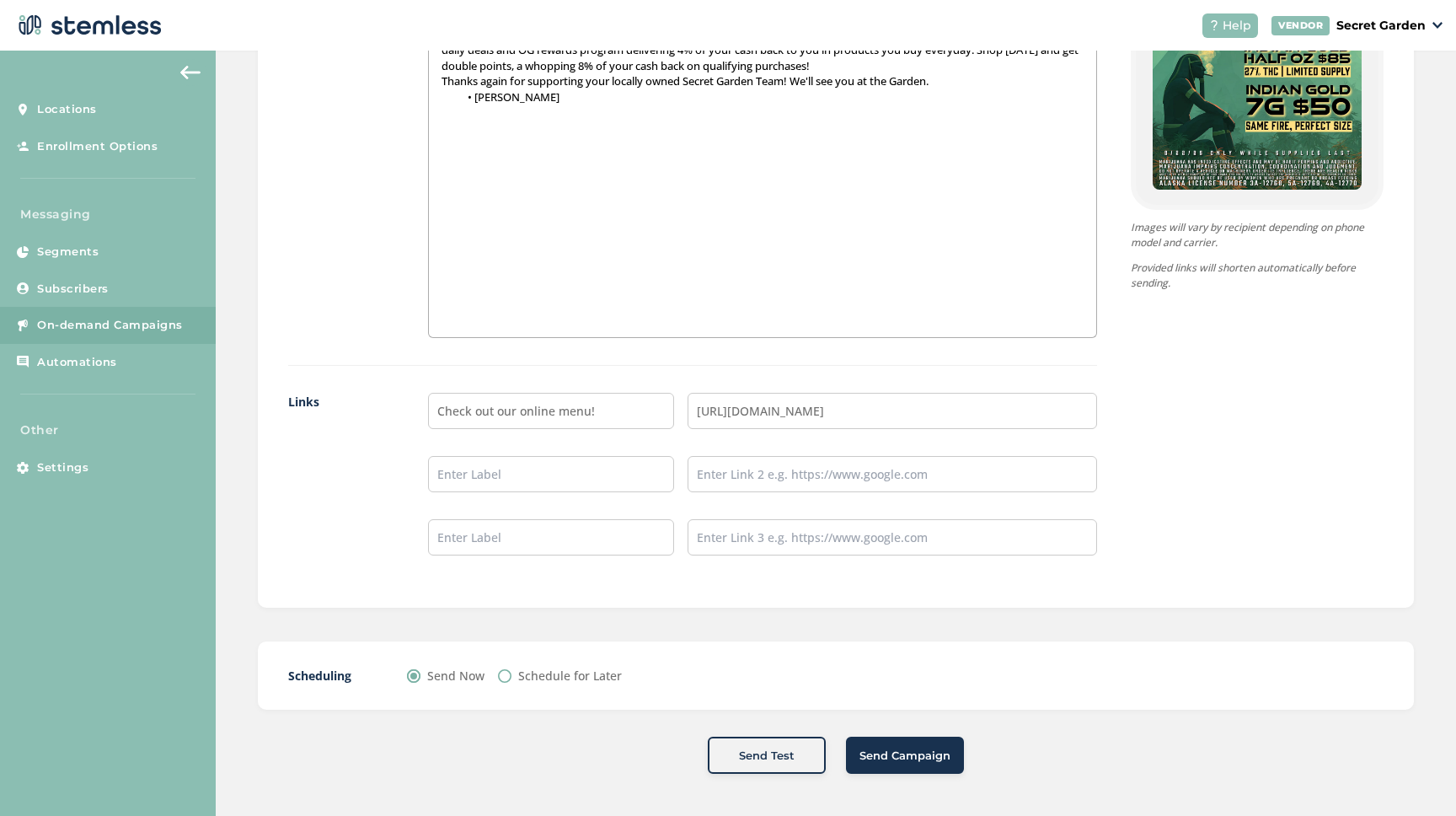
click at [903, 754] on span "Send Campaign" at bounding box center [904, 755] width 91 height 17
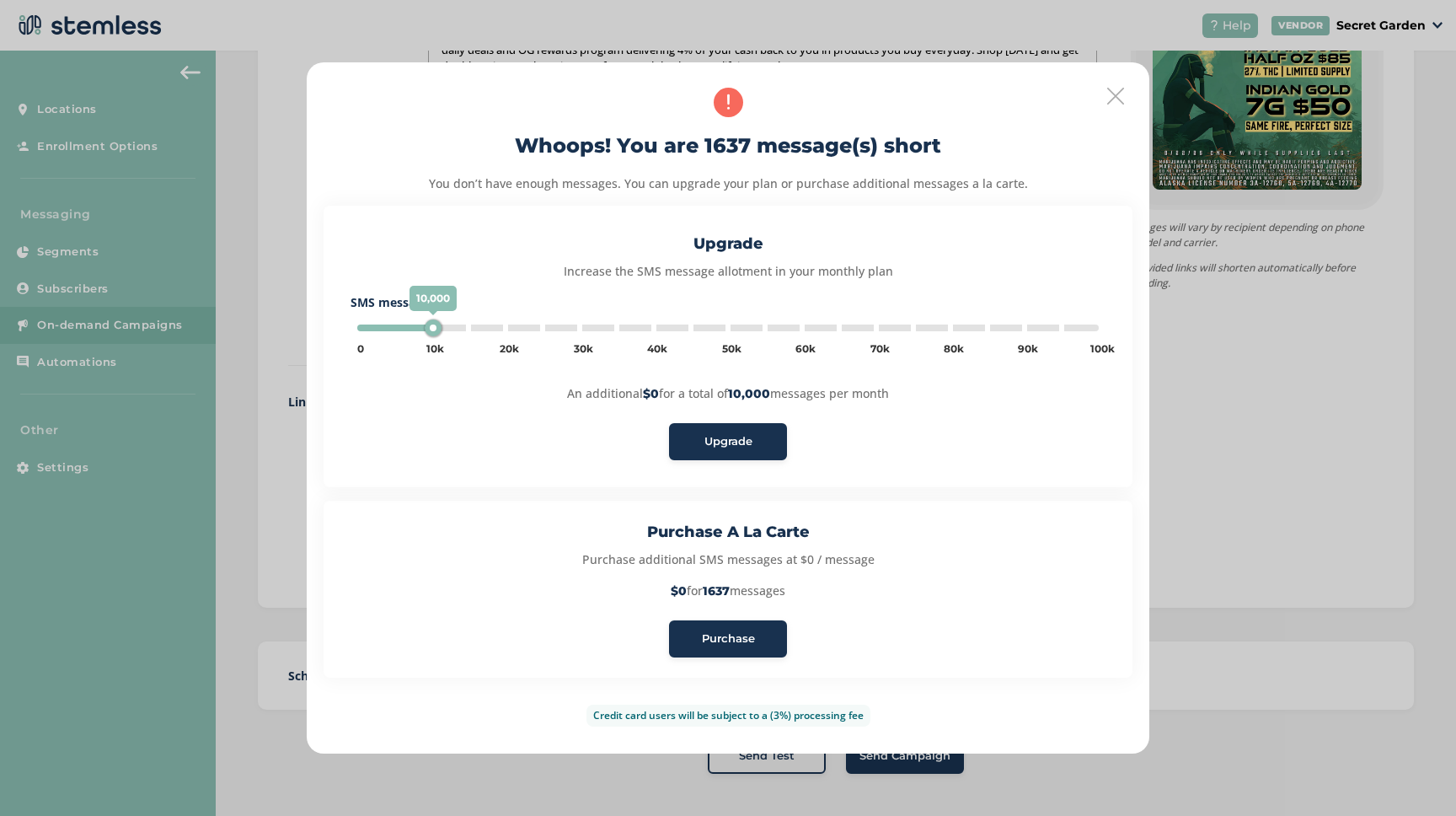
type input "5000"
click at [751, 639] on span "Purchase" at bounding box center [728, 638] width 53 height 17
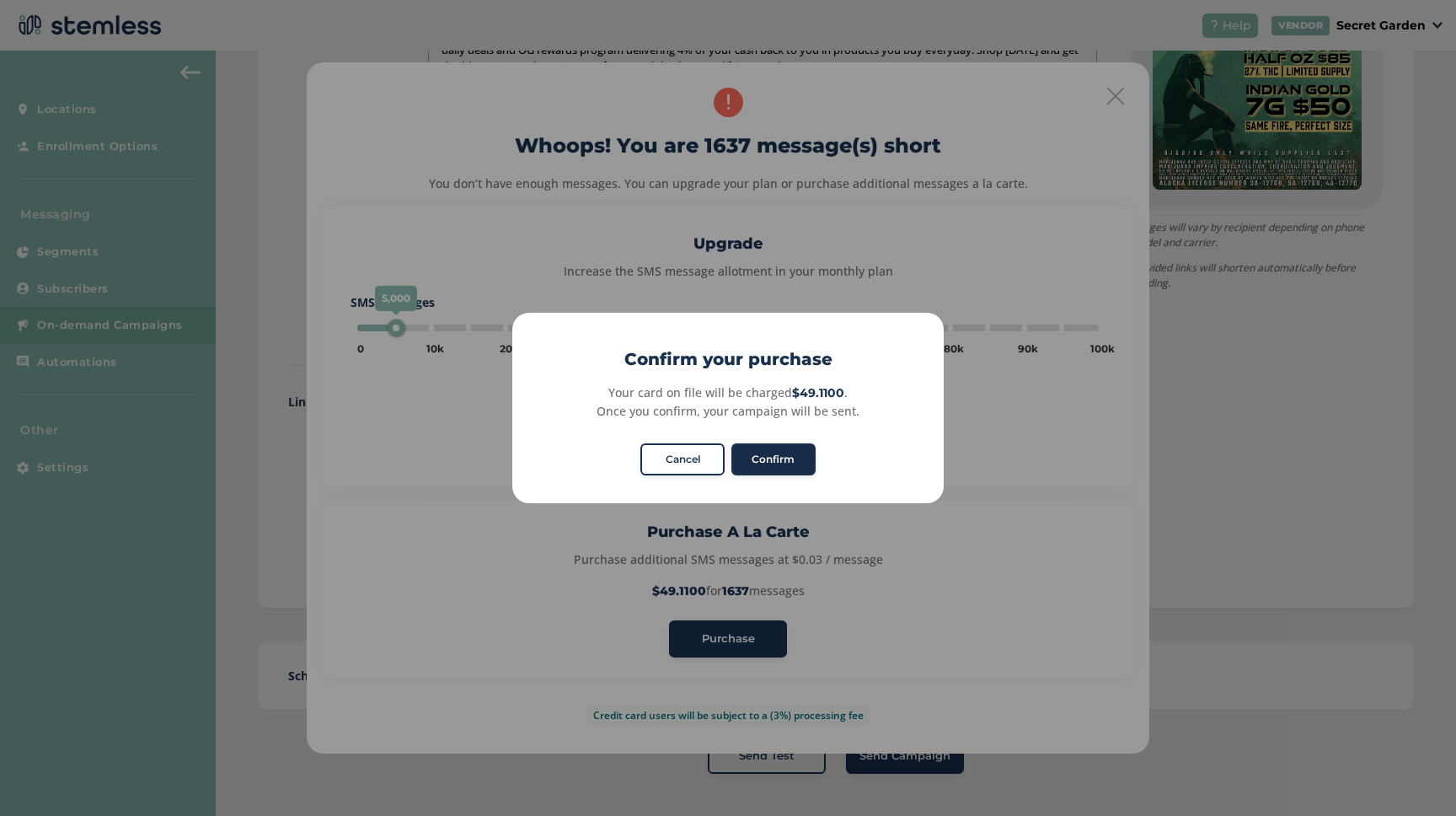
click at [781, 457] on button "Confirm" at bounding box center [773, 459] width 84 height 32
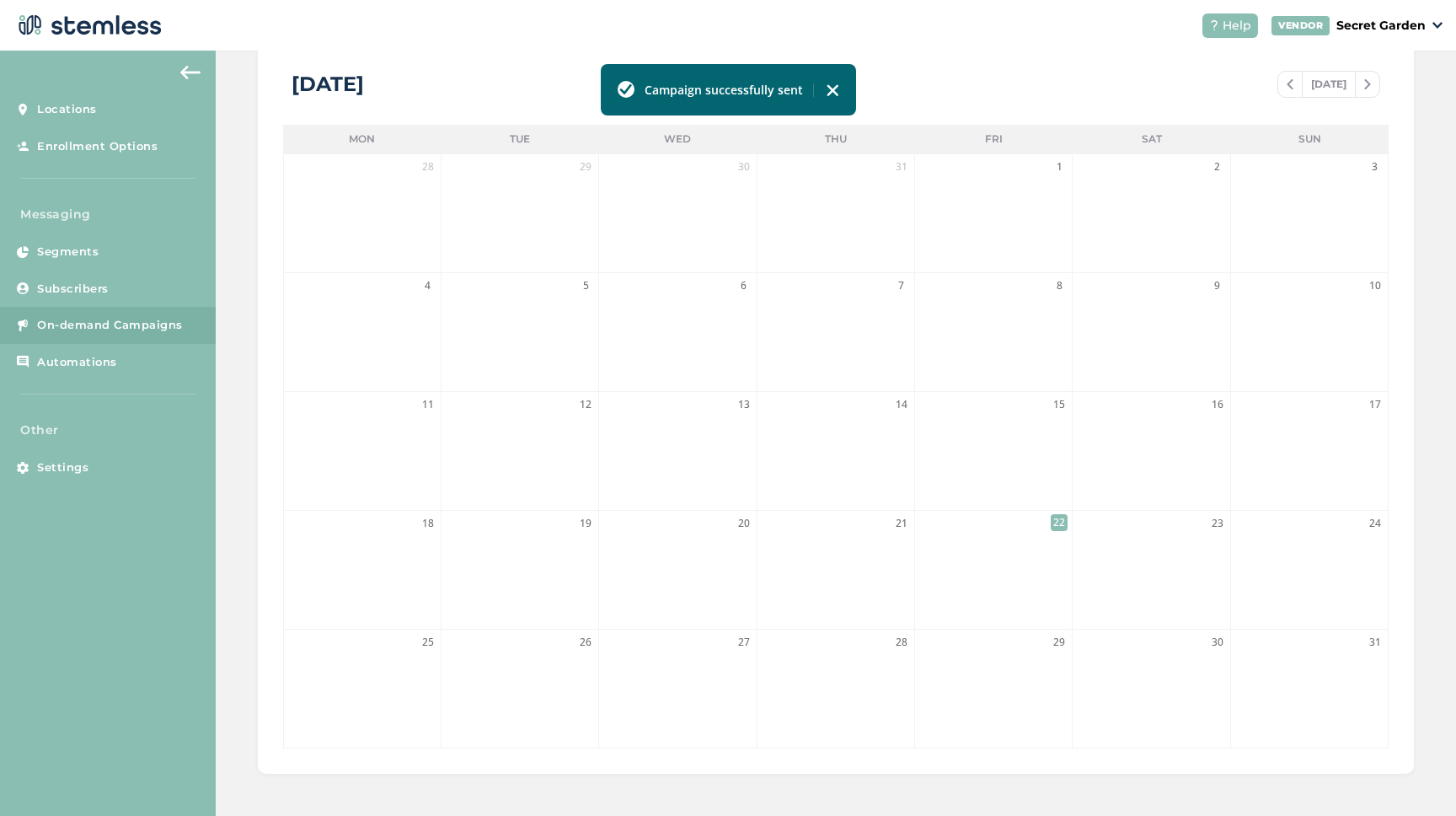
scroll to position [325, 0]
